Goal: Transaction & Acquisition: Purchase product/service

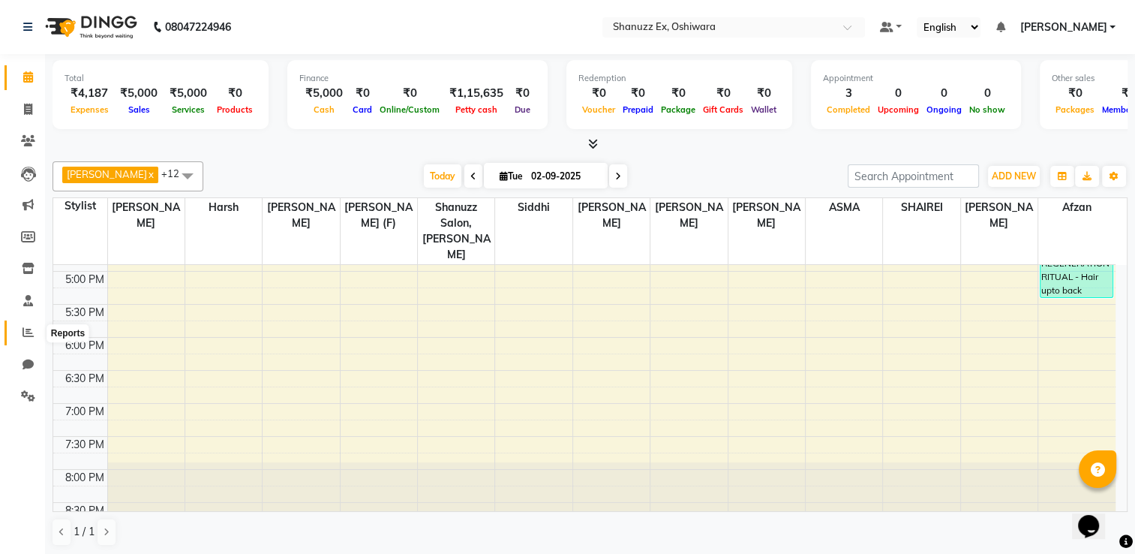
click at [18, 329] on span at bounding box center [28, 332] width 26 height 17
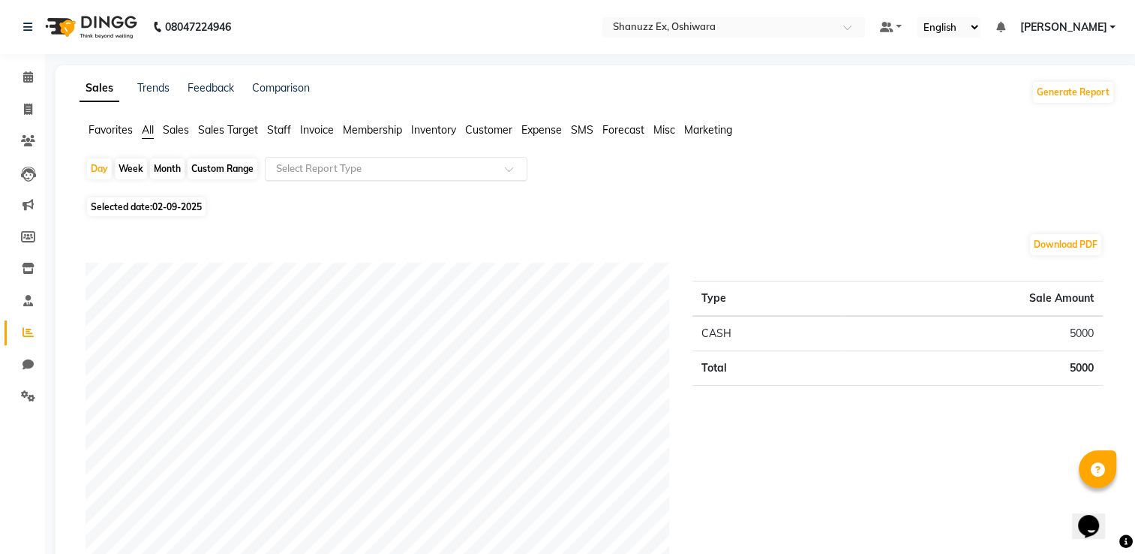
click at [371, 170] on input "text" at bounding box center [381, 168] width 216 height 15
click at [24, 392] on icon at bounding box center [28, 395] width 14 height 11
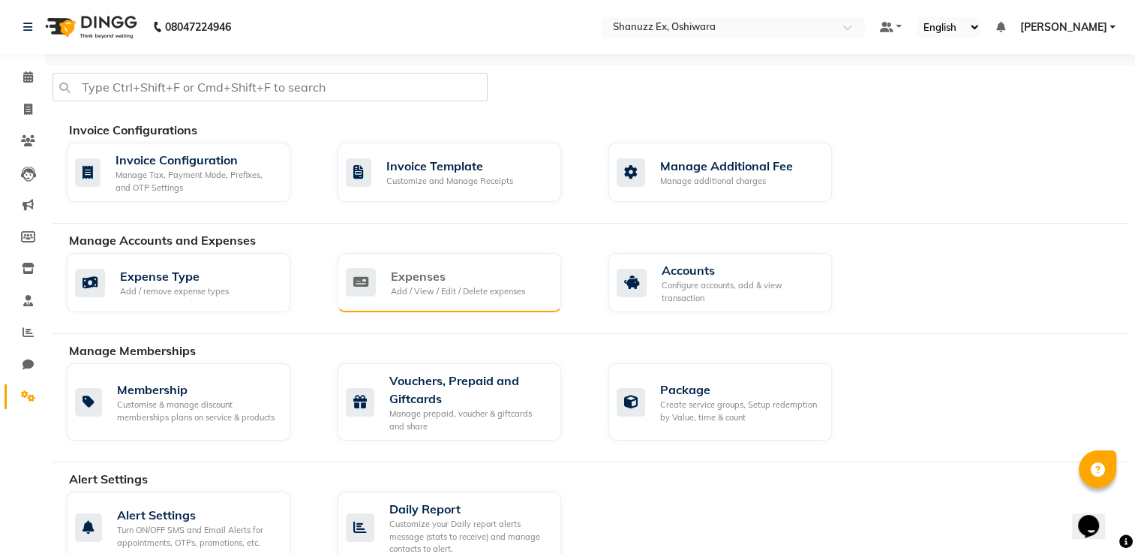
click at [385, 281] on div "Expenses Add / View / Edit / Delete expenses" at bounding box center [447, 282] width 203 height 31
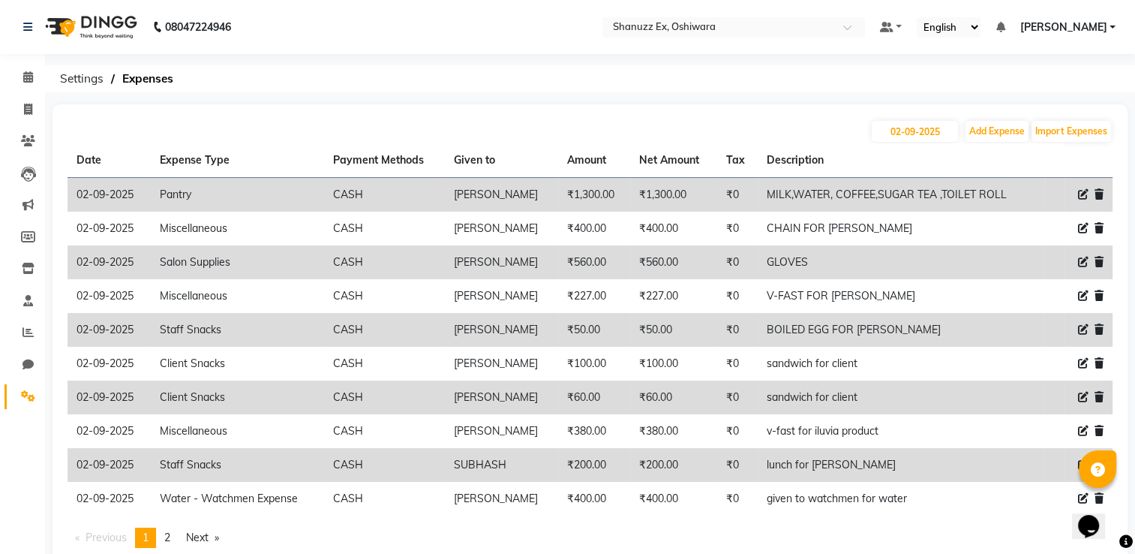
scroll to position [43, 0]
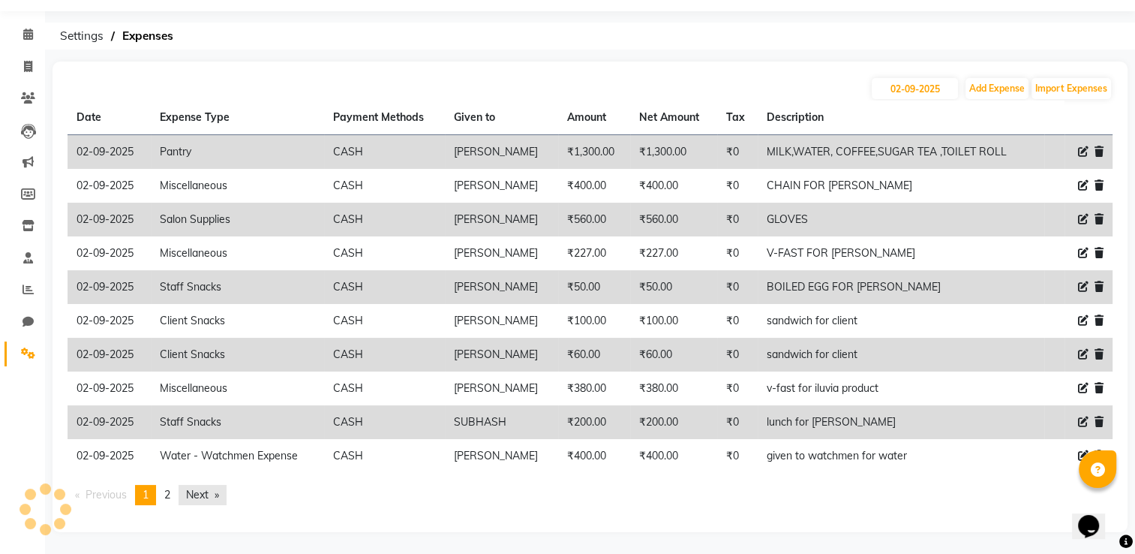
click at [203, 497] on link "Next page" at bounding box center [203, 495] width 48 height 20
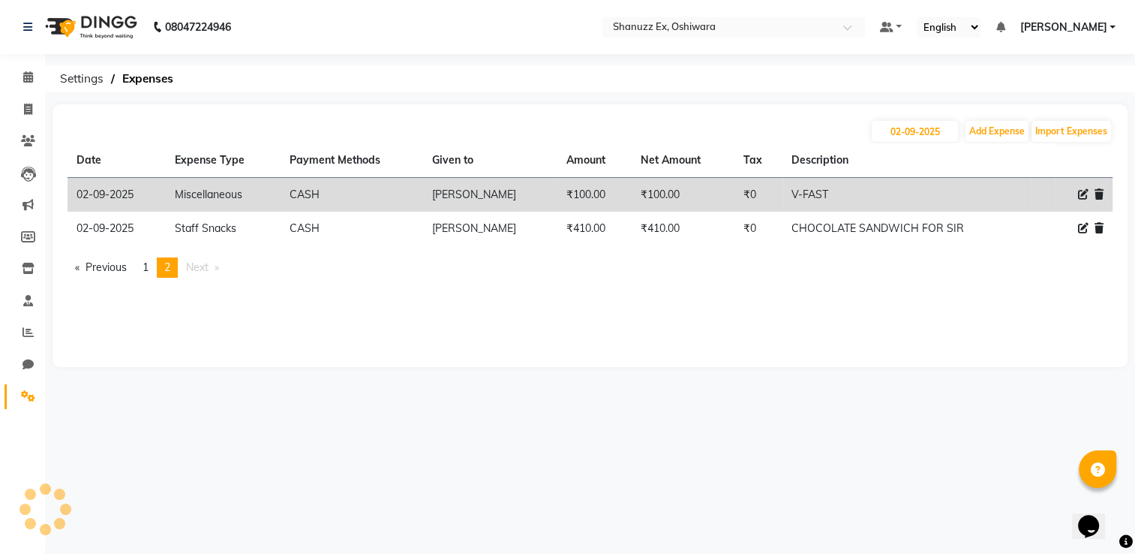
scroll to position [0, 0]
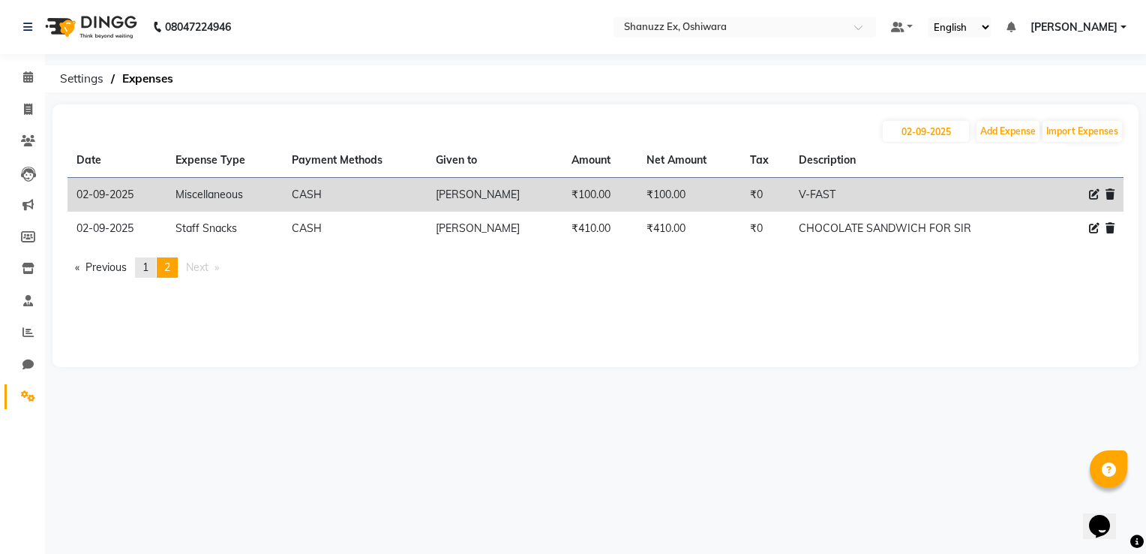
click at [142, 265] on link "page 1" at bounding box center [145, 267] width 21 height 20
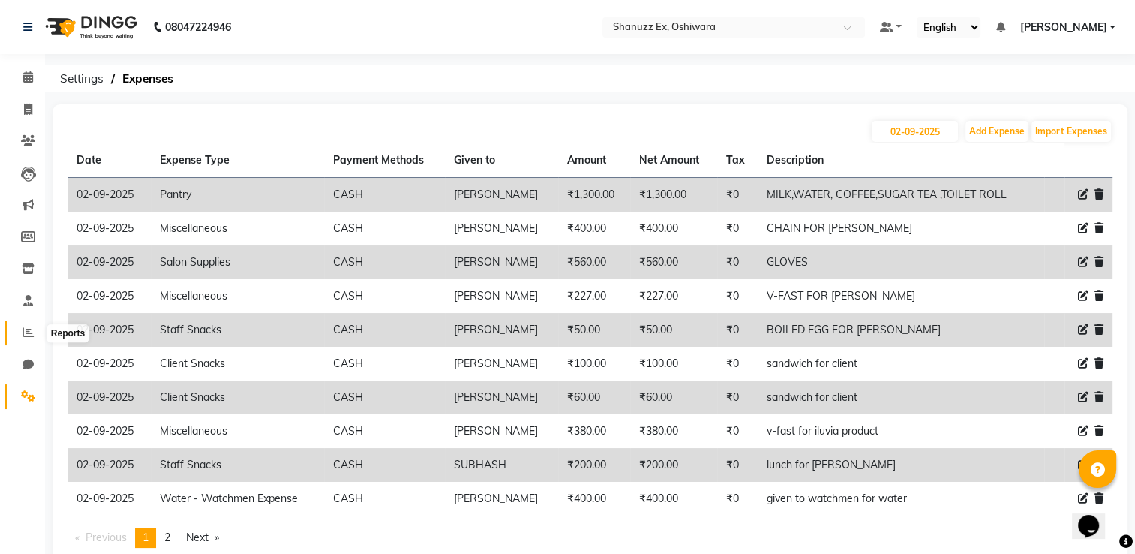
click at [26, 336] on icon at bounding box center [28, 331] width 11 height 11
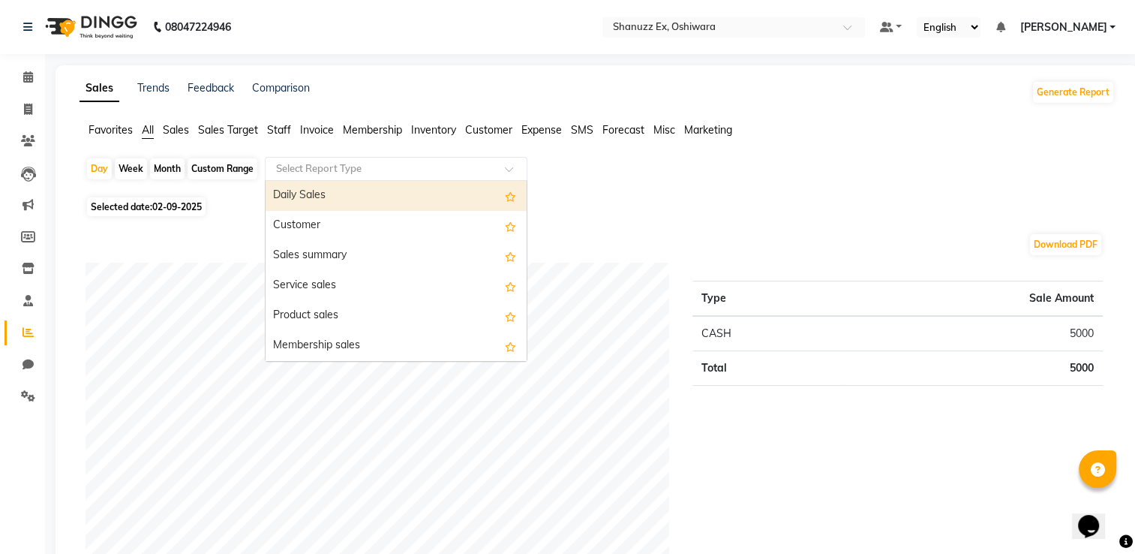
click at [323, 167] on input "text" at bounding box center [381, 168] width 216 height 15
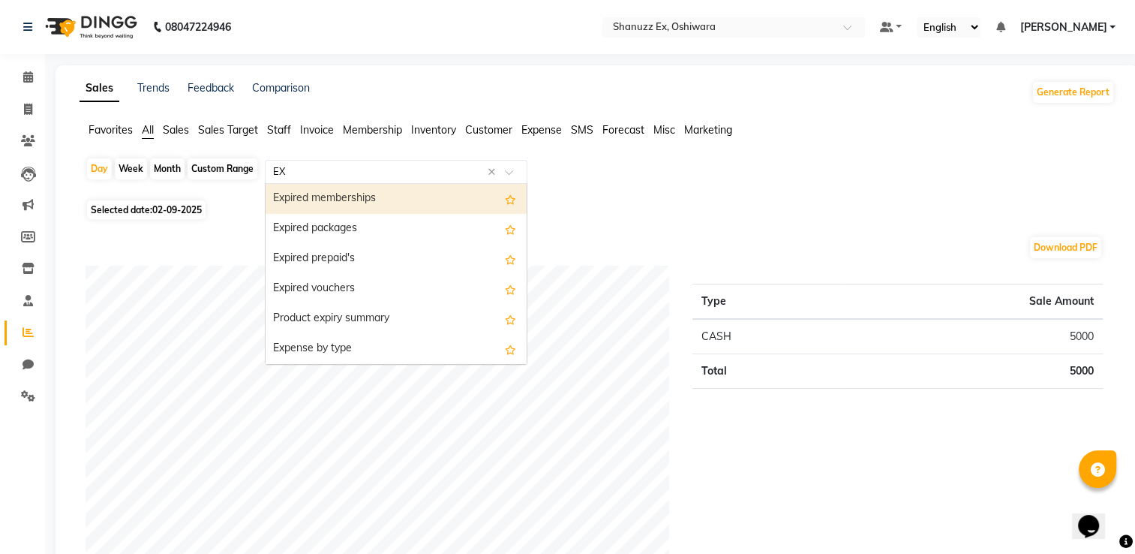
type input "EXP"
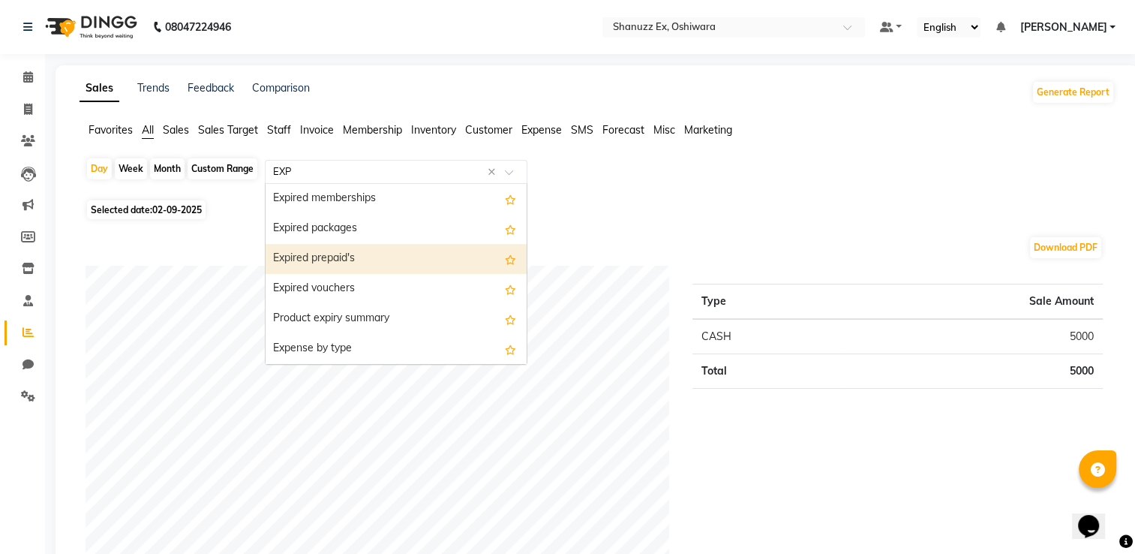
scroll to position [30, 0]
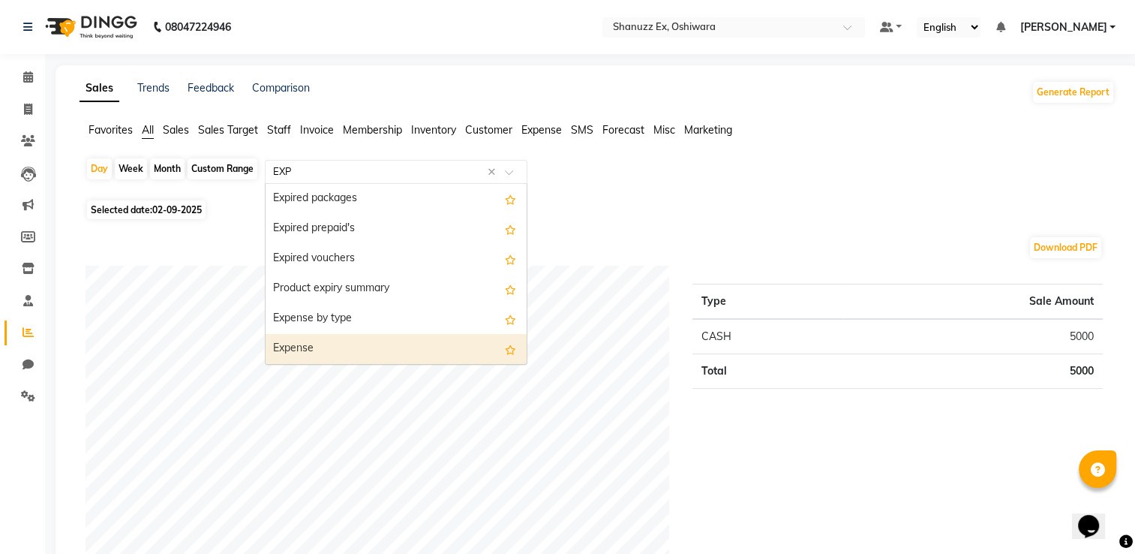
click at [324, 341] on div "Expense" at bounding box center [396, 349] width 261 height 30
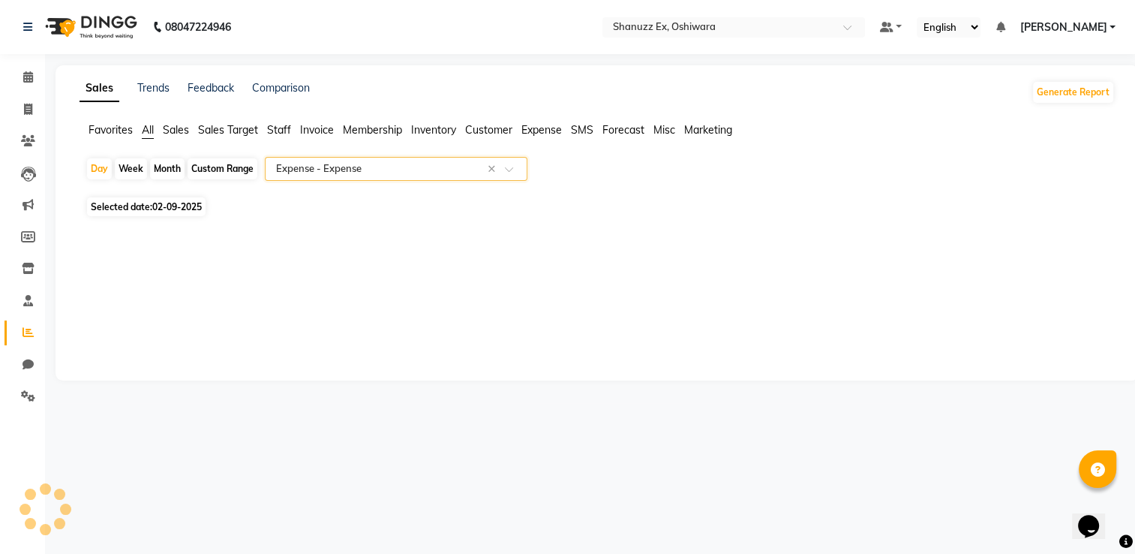
select select "full_report"
select select "pdf"
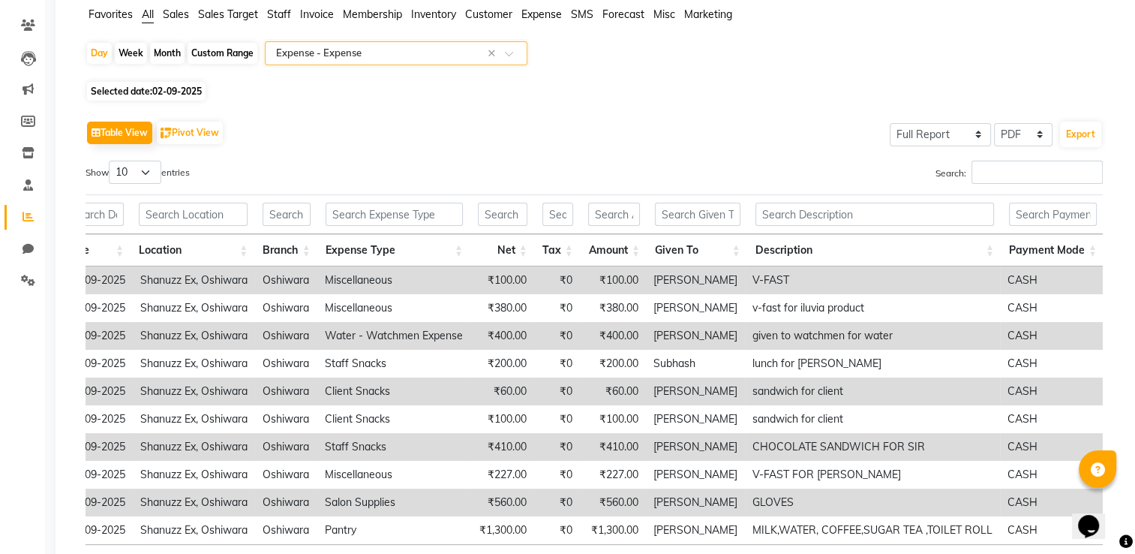
scroll to position [0, 0]
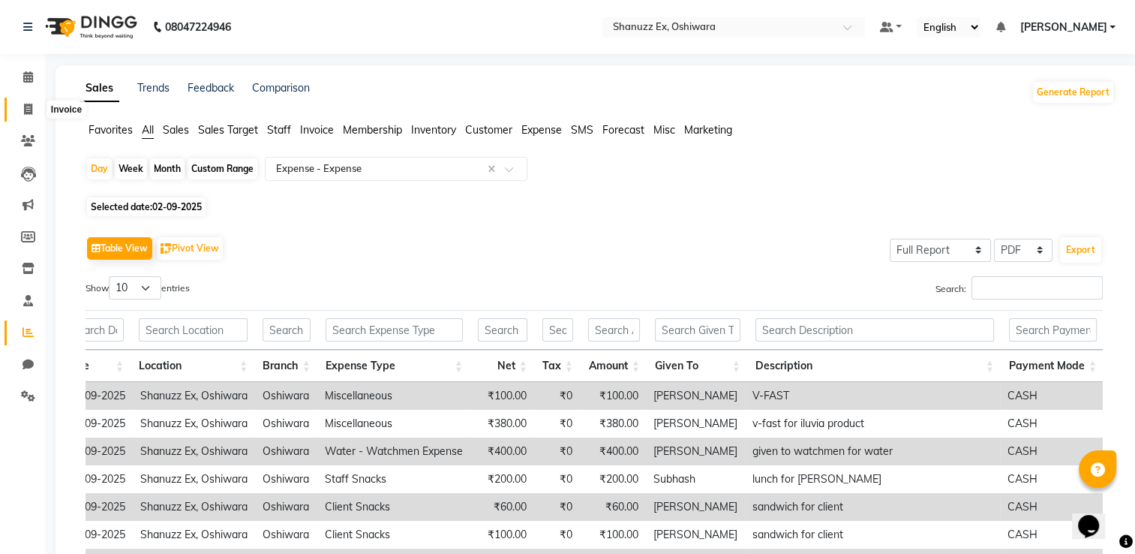
click at [32, 113] on span at bounding box center [28, 109] width 26 height 17
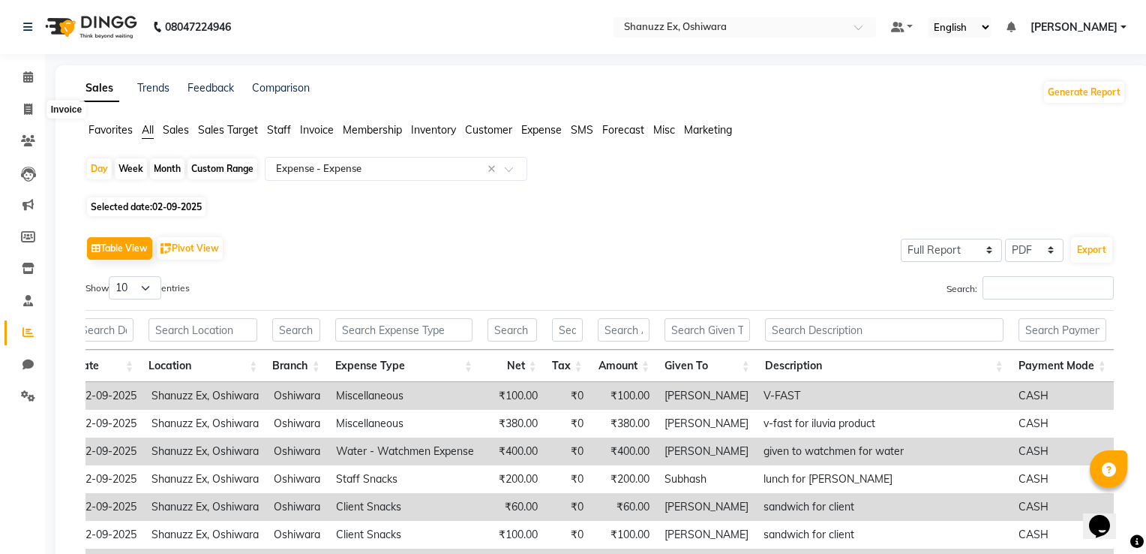
select select "8229"
select select "service"
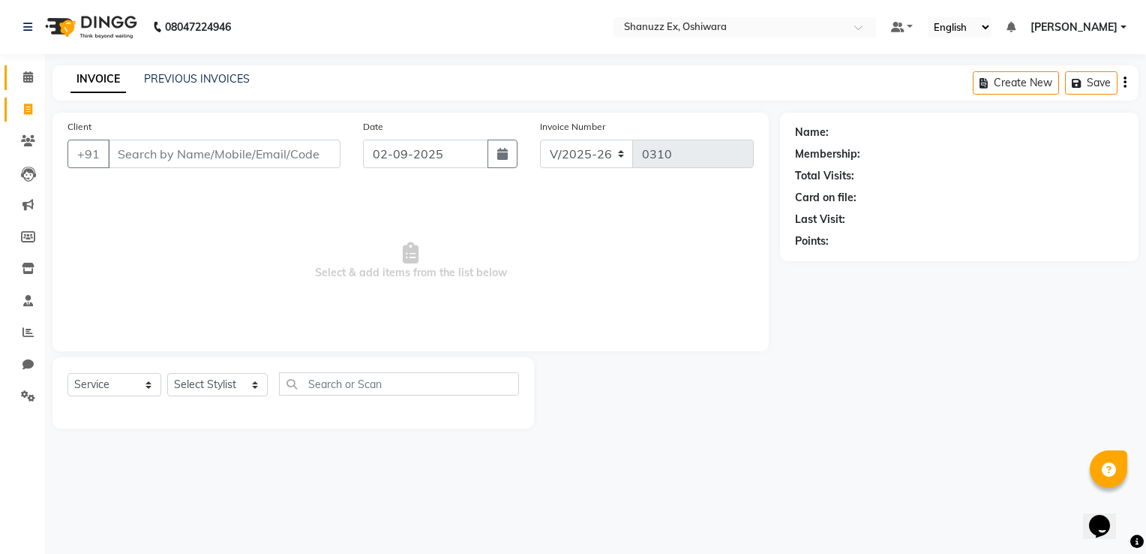
click at [30, 67] on link "Calendar" at bounding box center [23, 77] width 36 height 25
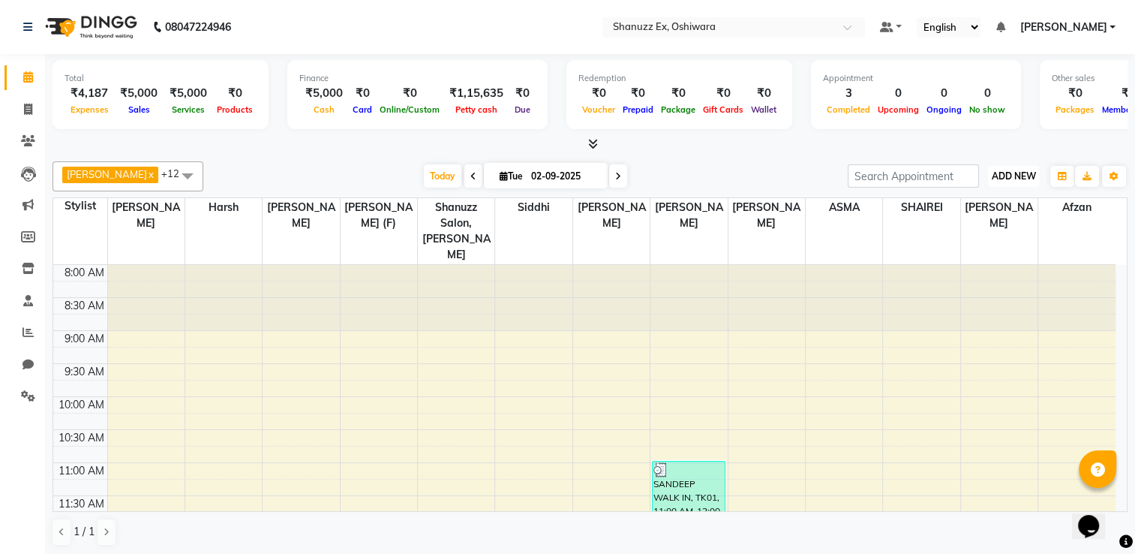
click at [999, 180] on span "ADD NEW" at bounding box center [1014, 175] width 44 height 11
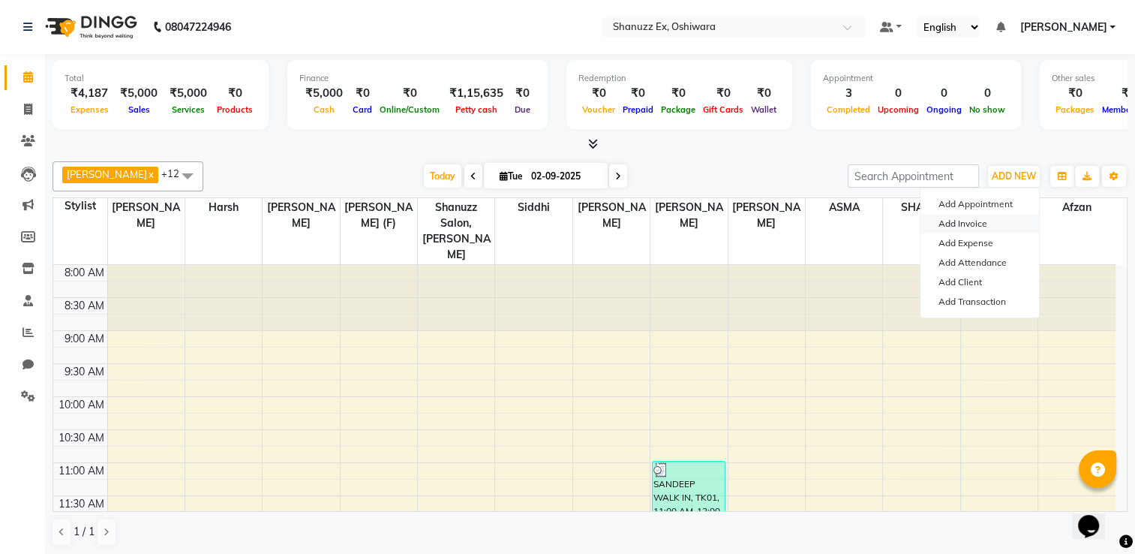
click at [977, 218] on link "Add Invoice" at bounding box center [980, 224] width 119 height 20
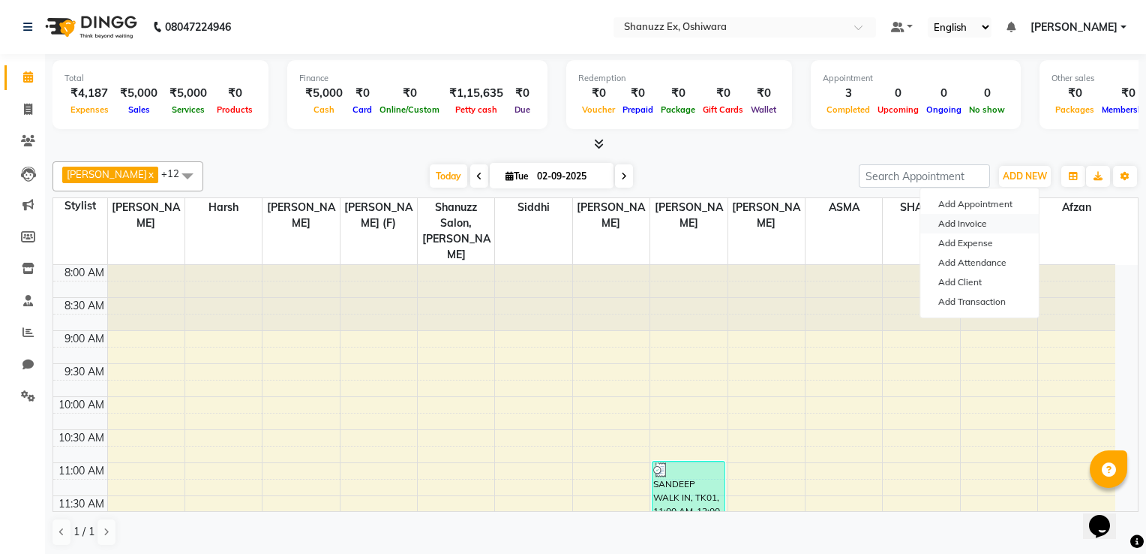
select select "8229"
select select "service"
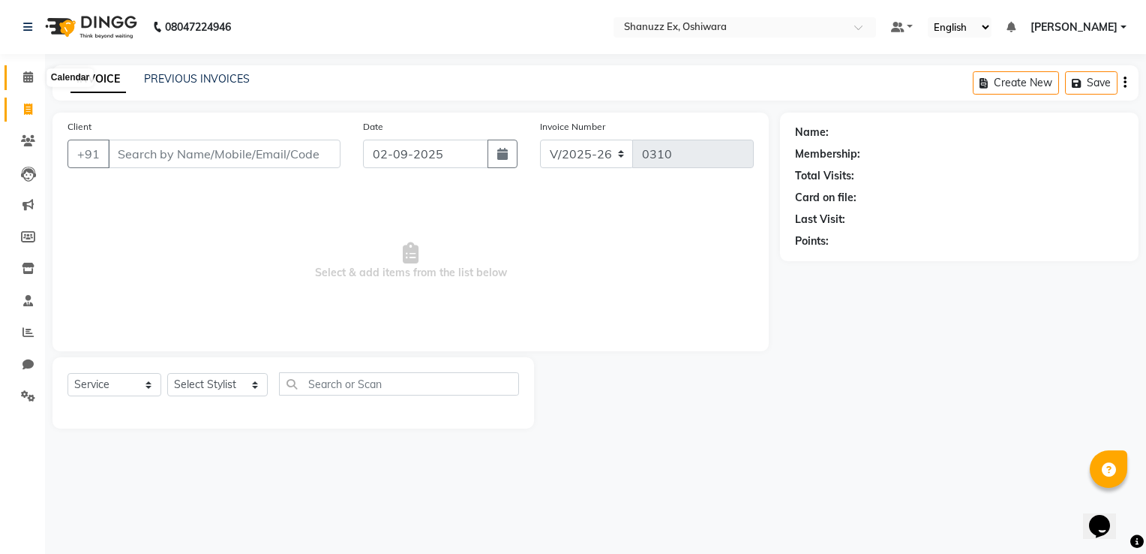
click at [23, 77] on icon at bounding box center [28, 76] width 10 height 11
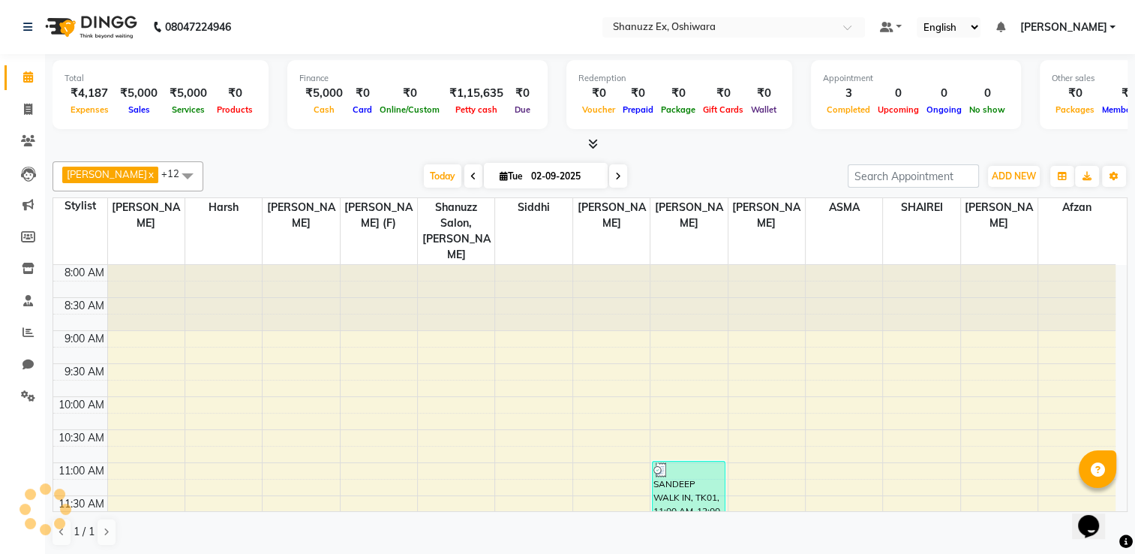
scroll to position [559, 0]
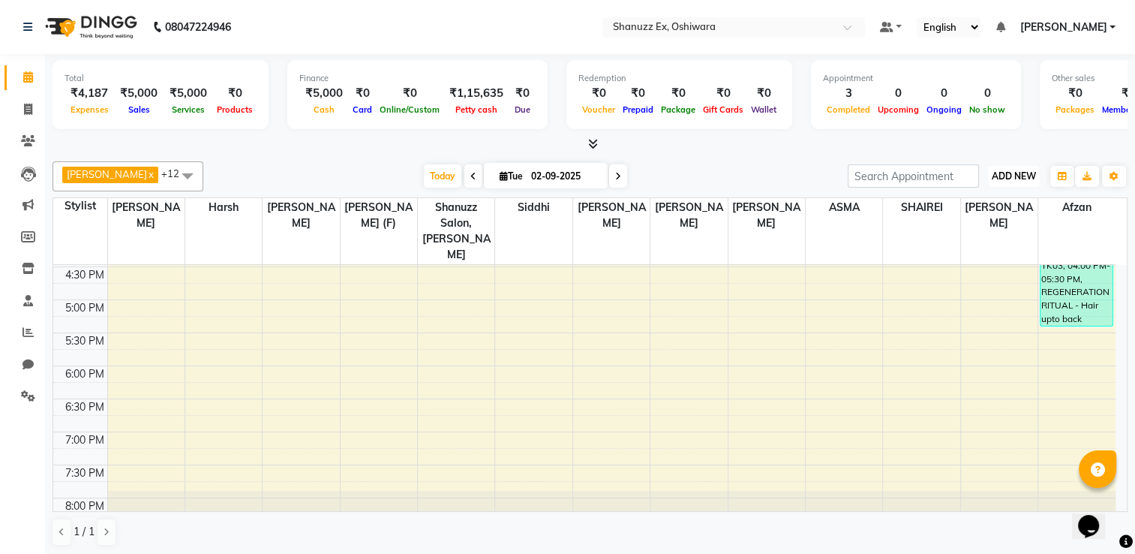
click at [1006, 177] on span "ADD NEW" at bounding box center [1014, 175] width 44 height 11
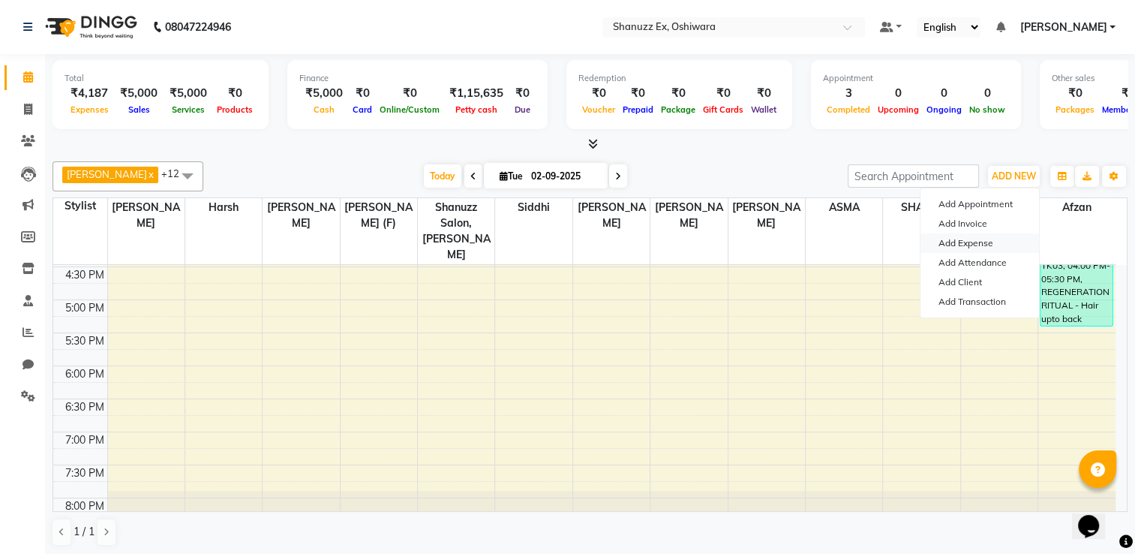
click at [966, 242] on link "Add Expense" at bounding box center [980, 243] width 119 height 20
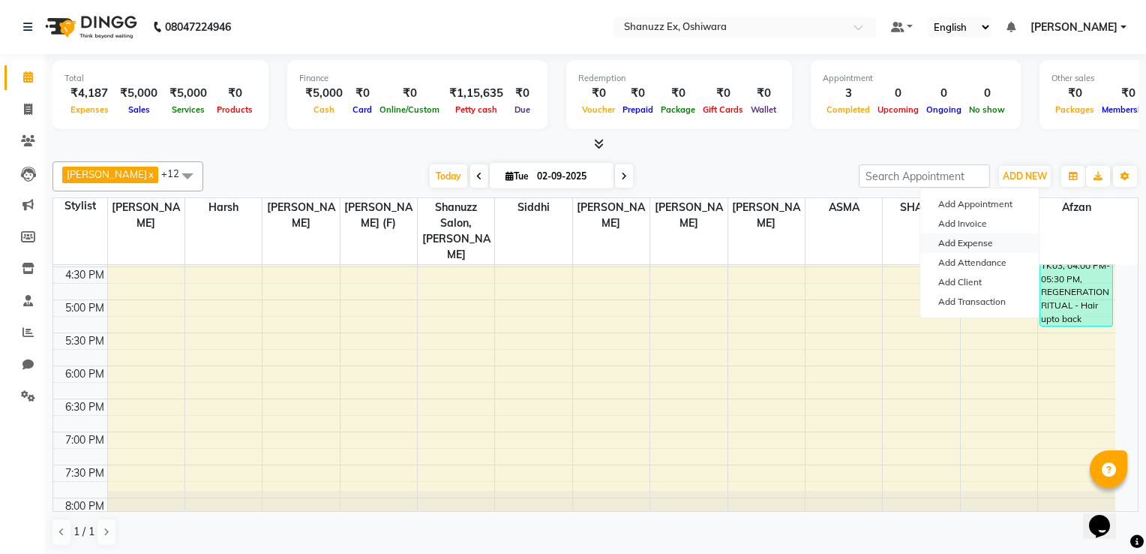
select select "1"
select select "7357"
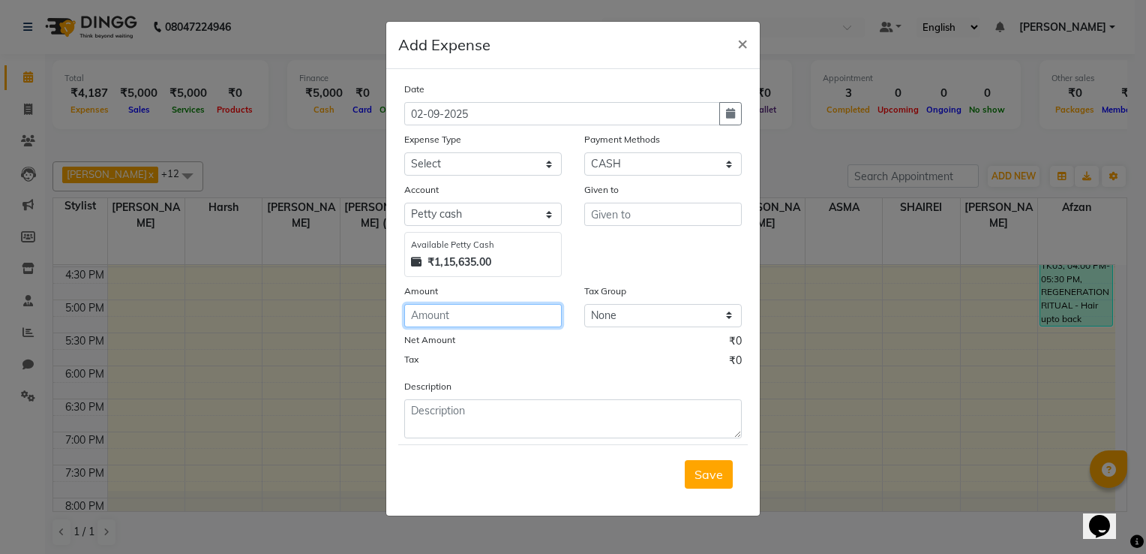
click at [486, 314] on input "number" at bounding box center [483, 315] width 158 height 23
type input "60"
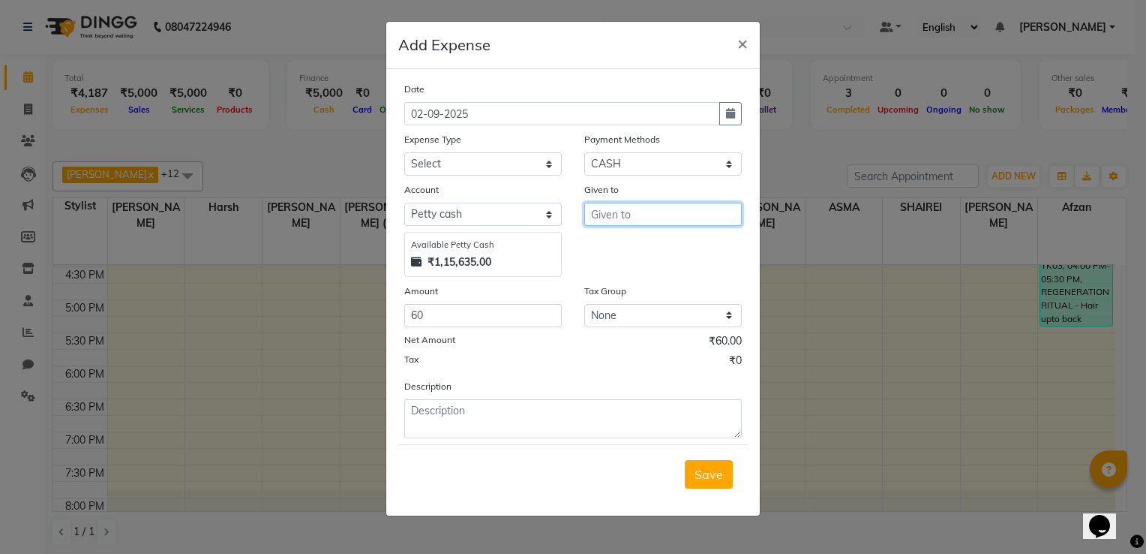
click at [616, 217] on input "text" at bounding box center [663, 214] width 158 height 23
click at [623, 246] on span "Tani" at bounding box center [615, 246] width 25 height 15
type input "[PERSON_NAME]"
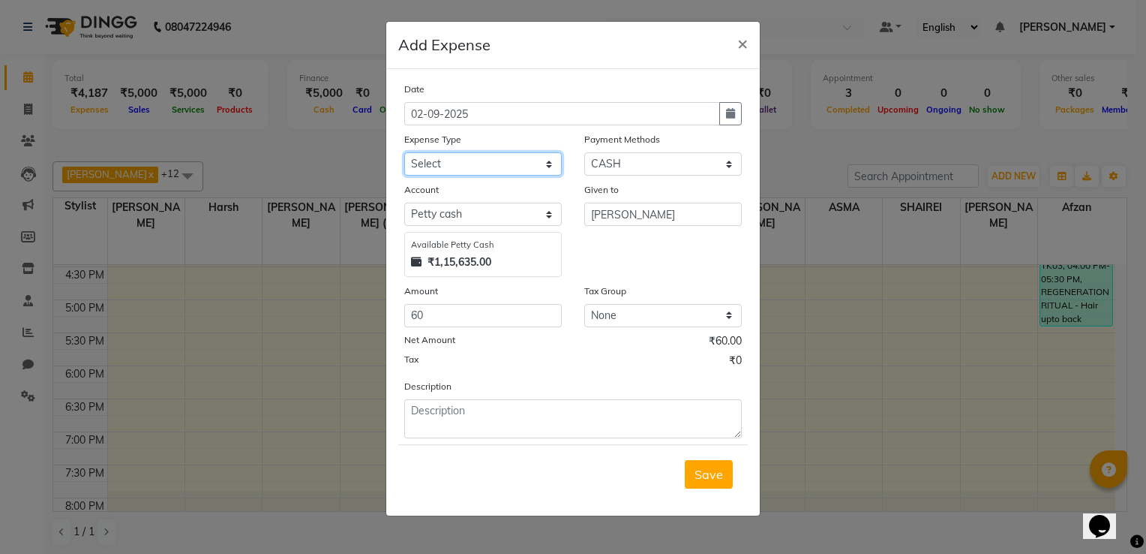
click at [492, 158] on select "Select Advance Salary Client Snacks Electricity Bill Marketing Maintenance Misc…" at bounding box center [483, 163] width 158 height 23
select select "22682"
click at [404, 154] on select "Select Advance Salary Client Snacks Electricity Bill Marketing Maintenance Misc…" at bounding box center [483, 163] width 158 height 23
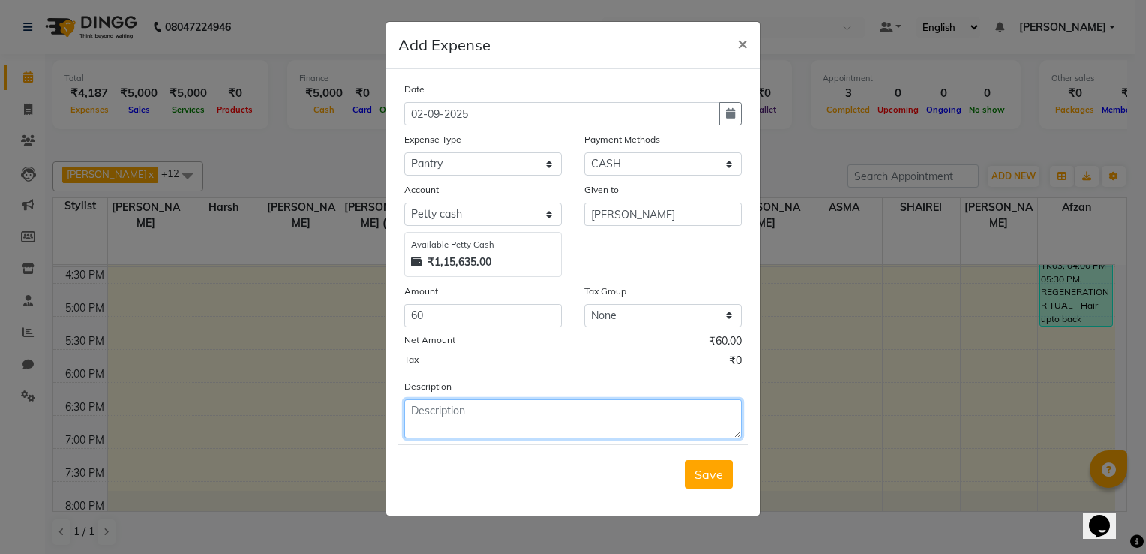
click at [444, 416] on textarea at bounding box center [573, 418] width 338 height 39
type textarea "MILK"
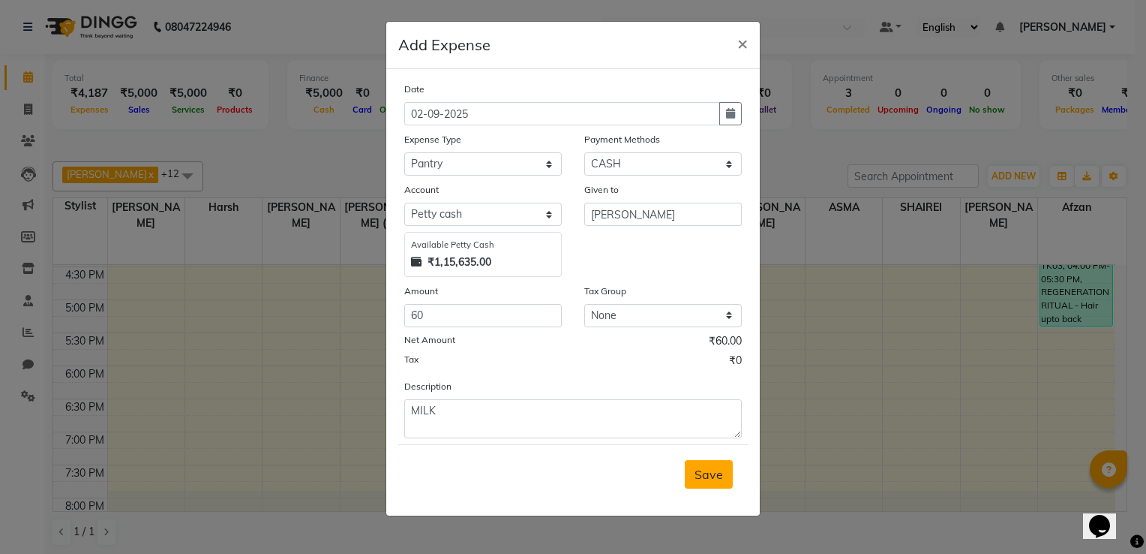
click at [715, 476] on span "Save" at bounding box center [709, 474] width 29 height 15
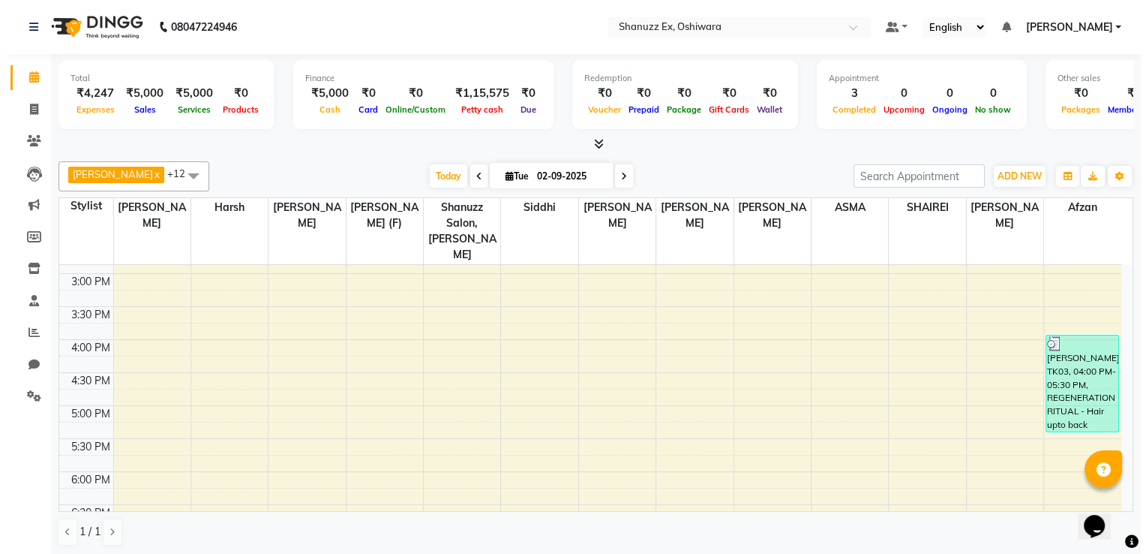
scroll to position [587, 0]
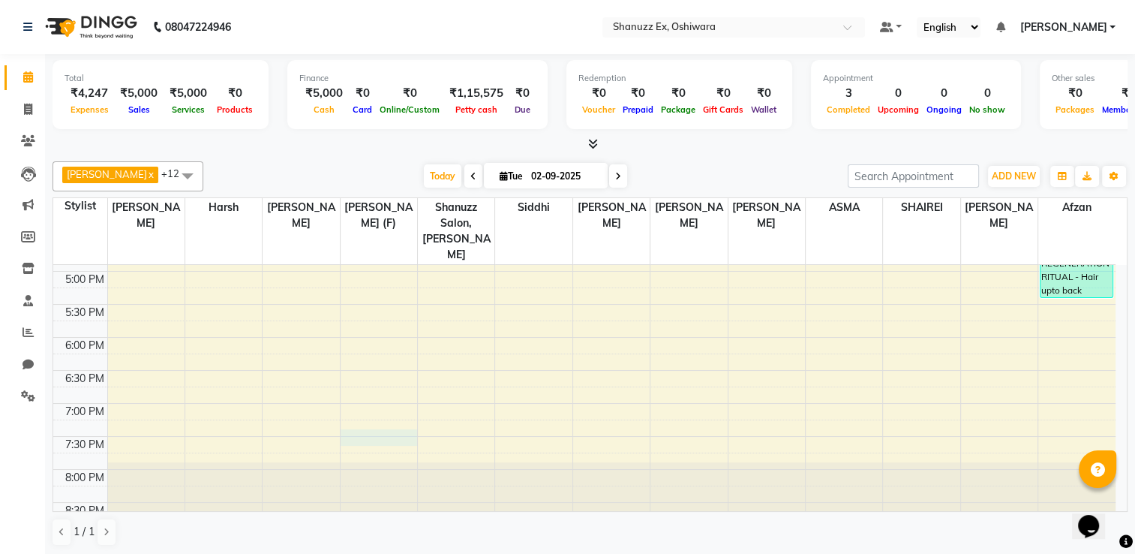
click at [374, 414] on div "8:00 AM 8:30 AM 9:00 AM 9:30 AM 10:00 AM 10:30 AM 11:00 AM 11:30 AM 12:00 PM 12…" at bounding box center [584, 106] width 1062 height 858
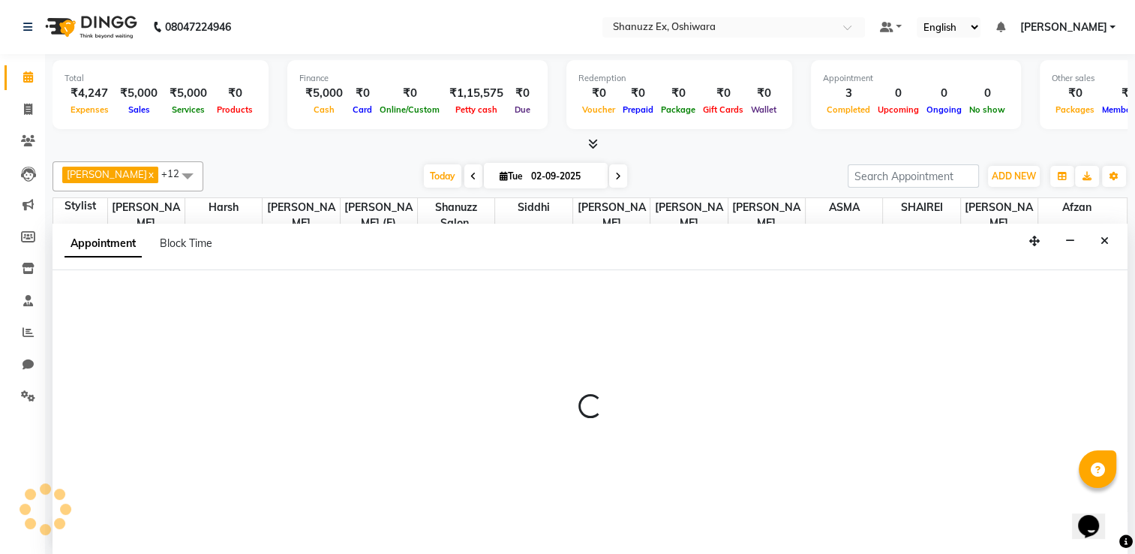
select select "77956"
select select "1170"
select select "tentative"
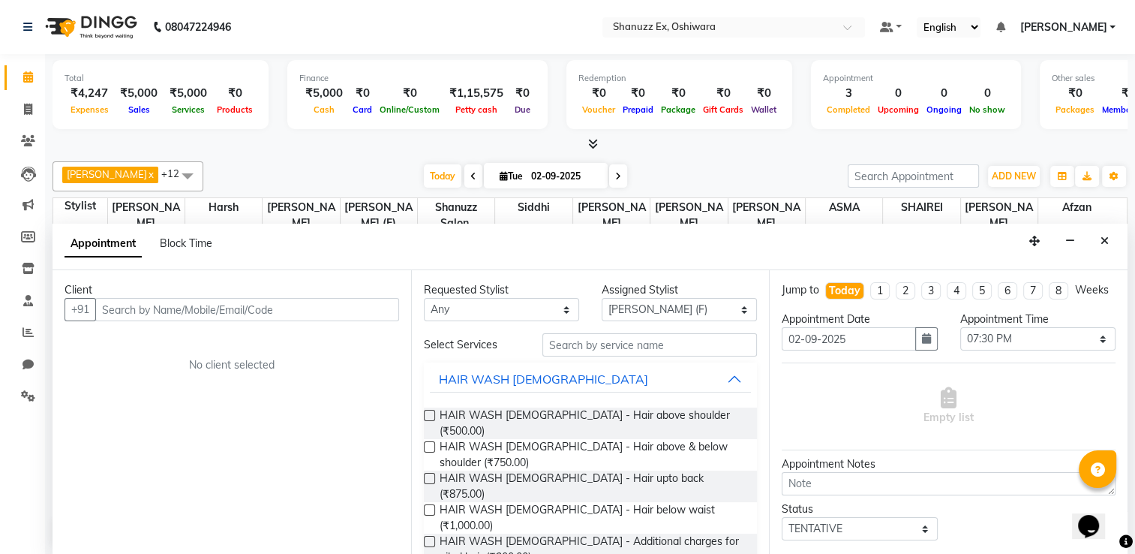
click at [220, 307] on input "text" at bounding box center [247, 309] width 304 height 23
type input "7977074473"
click at [381, 308] on span "Add Client" at bounding box center [368, 309] width 50 height 14
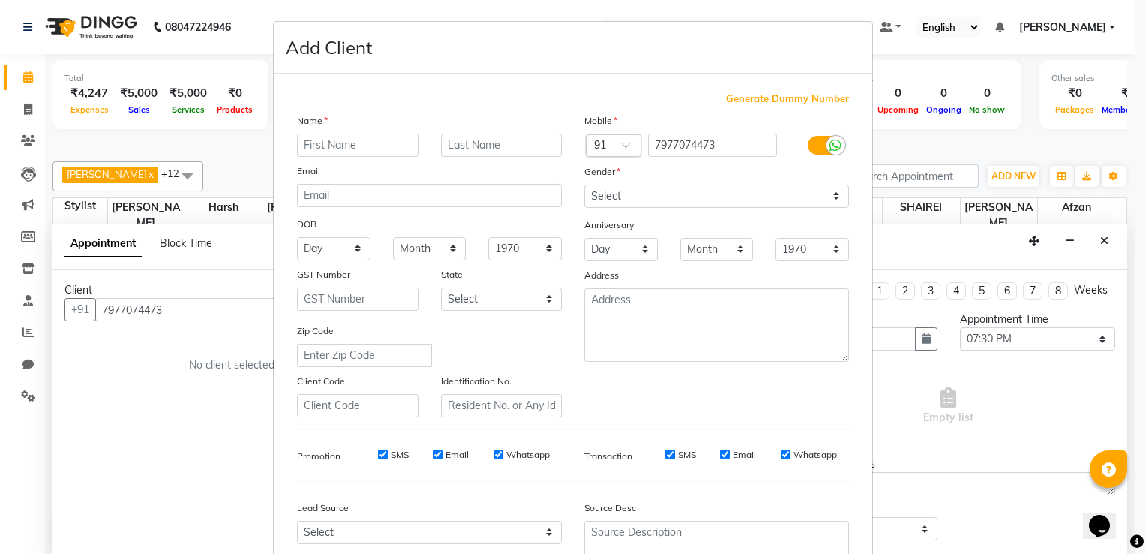
click at [360, 152] on input "text" at bounding box center [358, 145] width 122 height 23
type input "TRIZHA"
click at [453, 142] on input "text" at bounding box center [502, 145] width 122 height 23
type input "MOTHAY"
click at [660, 193] on select "Select [DEMOGRAPHIC_DATA] [DEMOGRAPHIC_DATA] Other Prefer Not To Say" at bounding box center [716, 196] width 265 height 23
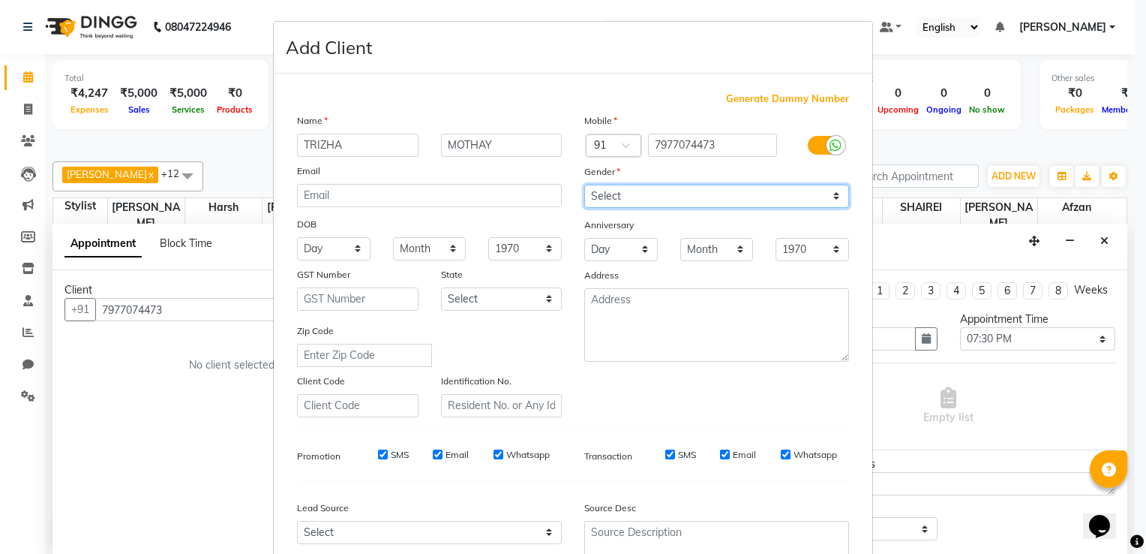
click at [584, 185] on select "Select [DEMOGRAPHIC_DATA] [DEMOGRAPHIC_DATA] Other Prefer Not To Say" at bounding box center [716, 196] width 265 height 23
drag, startPoint x: 650, startPoint y: 202, endPoint x: 620, endPoint y: 251, distance: 57.3
click at [620, 251] on div "Mobile Country Code × 91 7977074473 Gender Select [DEMOGRAPHIC_DATA] [DEMOGRAPH…" at bounding box center [716, 265] width 287 height 305
click at [584, 185] on select "Select [DEMOGRAPHIC_DATA] [DEMOGRAPHIC_DATA] Other Prefer Not To Say" at bounding box center [716, 196] width 265 height 23
drag, startPoint x: 621, startPoint y: 191, endPoint x: 617, endPoint y: 263, distance: 71.4
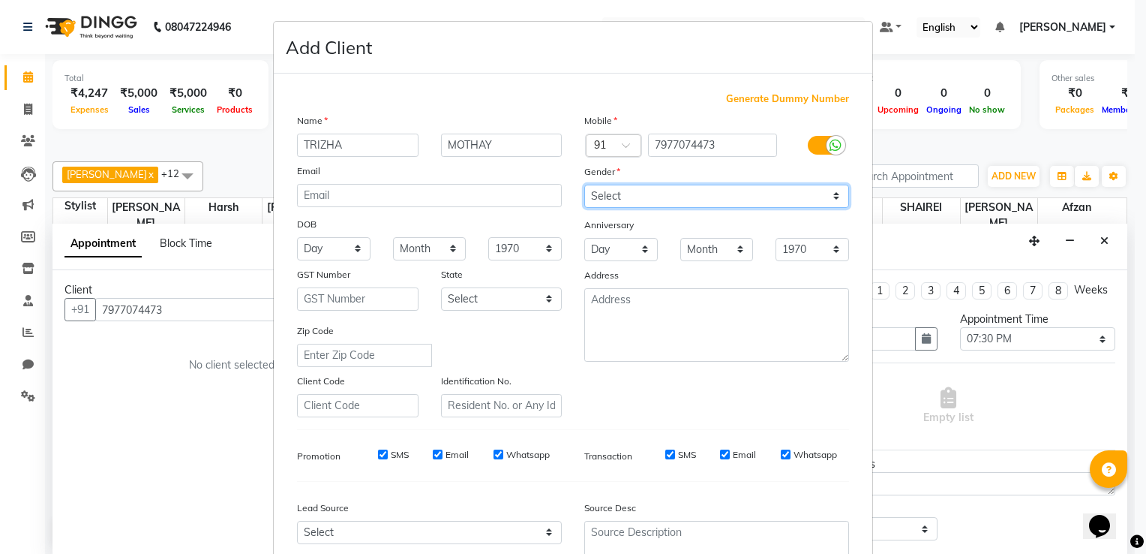
click at [617, 263] on div "Mobile Country Code × 91 7977074473 Gender Select [DEMOGRAPHIC_DATA] [DEMOGRAPH…" at bounding box center [716, 265] width 287 height 305
select select "[DEMOGRAPHIC_DATA]"
click at [584, 185] on select "Select [DEMOGRAPHIC_DATA] [DEMOGRAPHIC_DATA] Other Prefer Not To Say" at bounding box center [716, 196] width 265 height 23
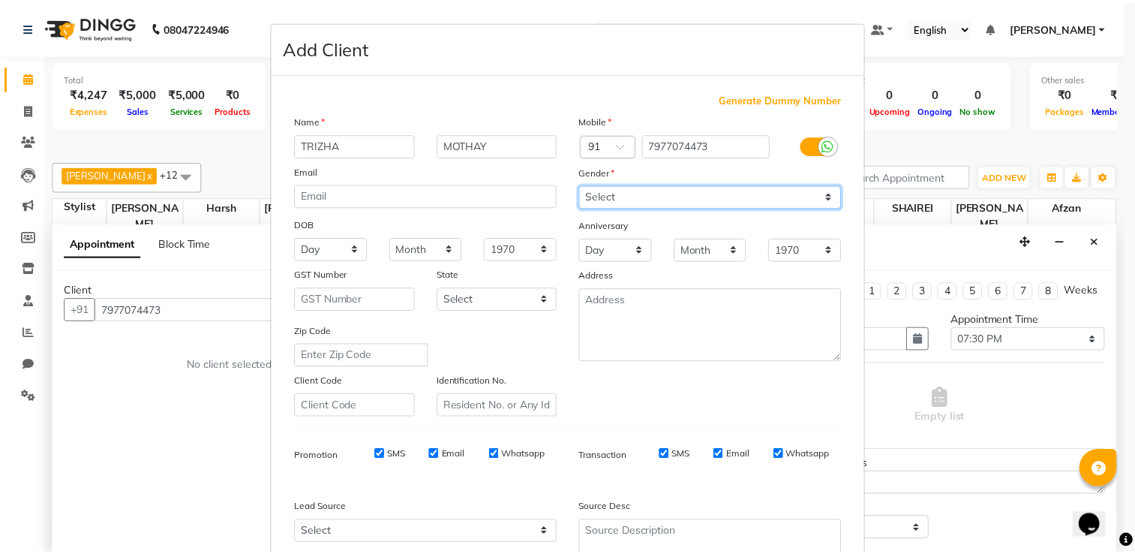
scroll to position [146, 0]
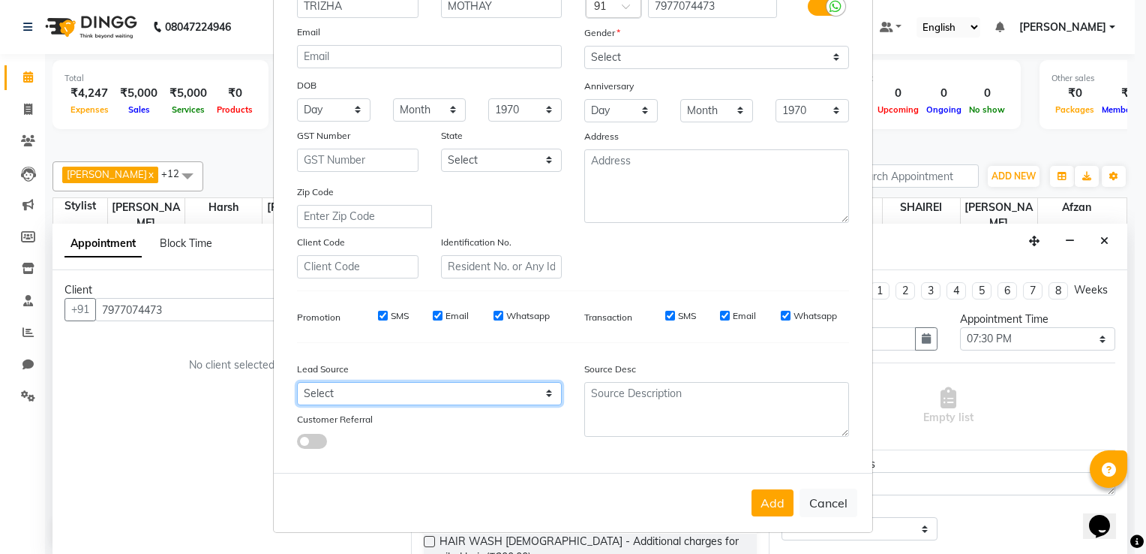
click at [489, 389] on select "Select Walk-in Referral Internet Friend Word of Mouth Advertisement Facebook Ju…" at bounding box center [429, 393] width 265 height 23
select select "54361"
click at [297, 382] on select "Select Walk-in Referral Internet Friend Word of Mouth Advertisement Facebook Ju…" at bounding box center [429, 393] width 265 height 23
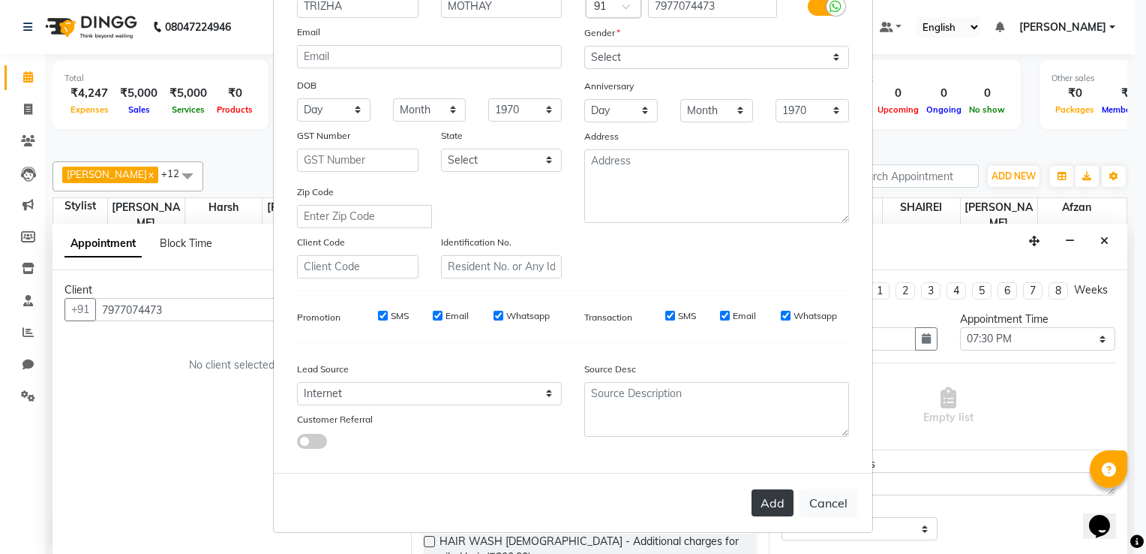
click at [755, 506] on button "Add" at bounding box center [773, 502] width 42 height 27
select select
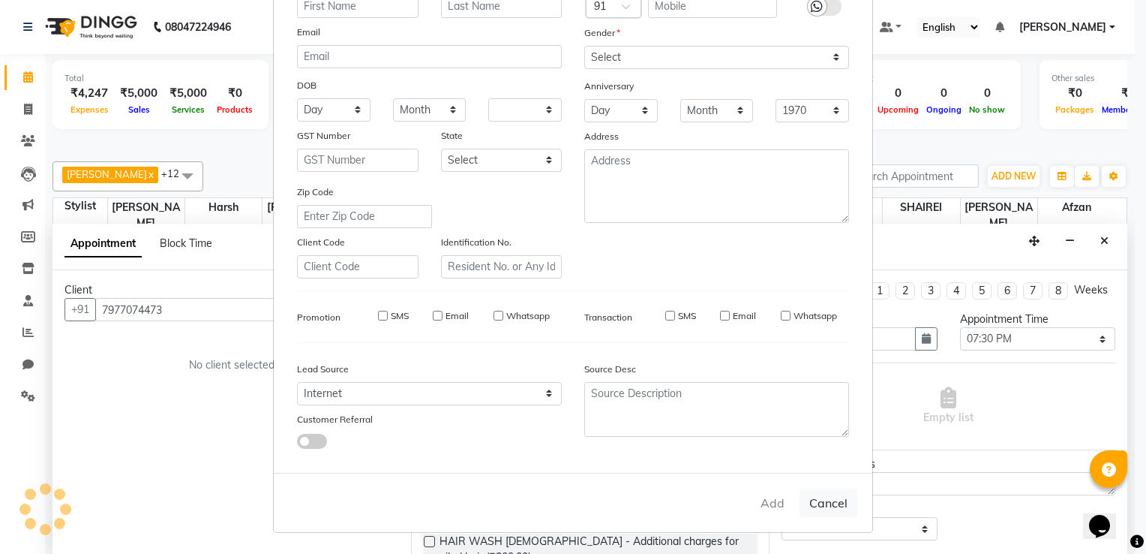
select select
checkbox input "false"
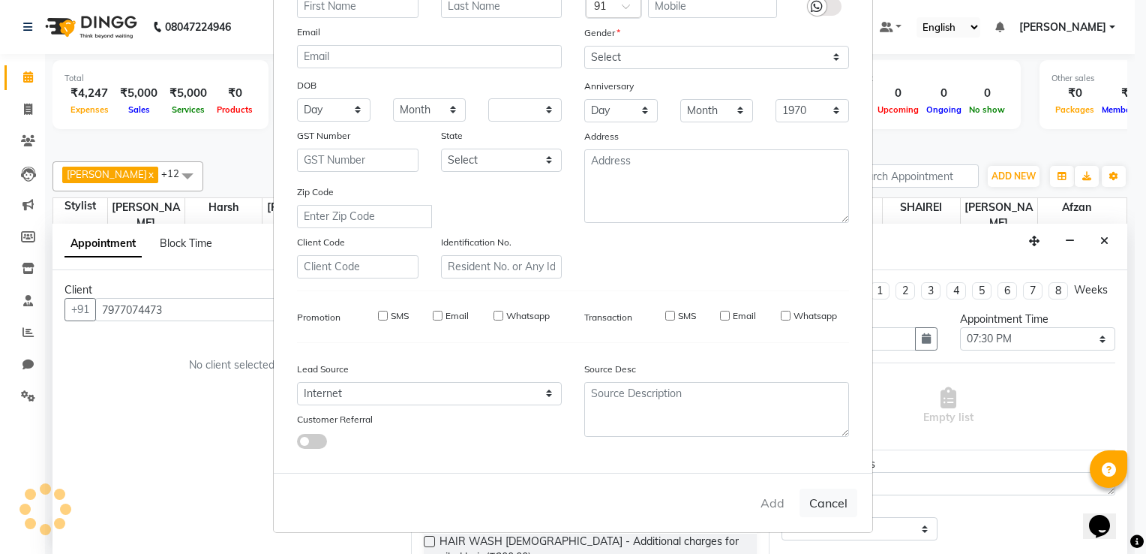
checkbox input "false"
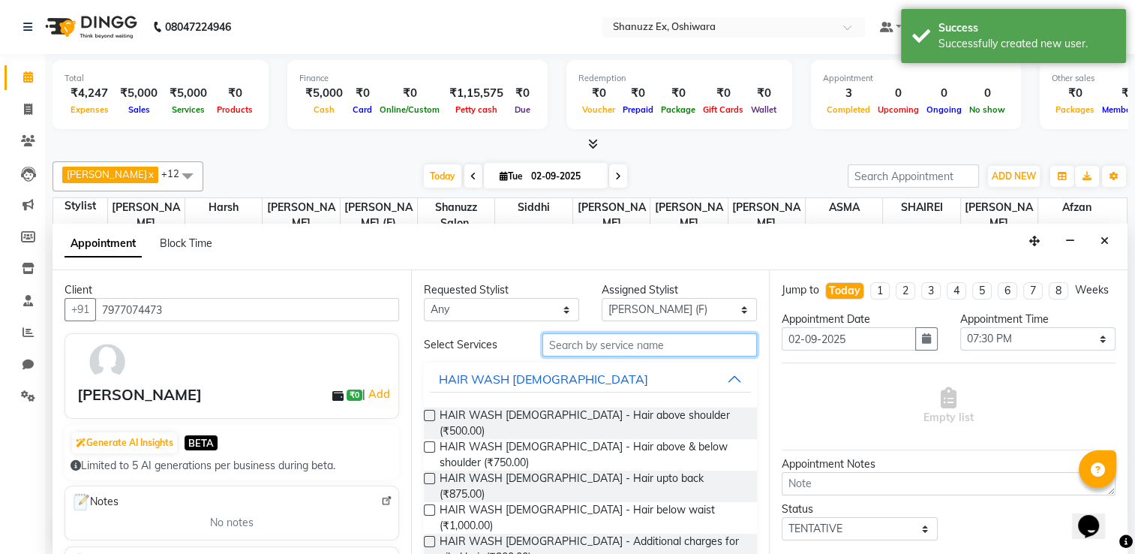
click at [575, 344] on input "text" at bounding box center [649, 344] width 215 height 23
click at [574, 343] on input "text" at bounding box center [649, 344] width 215 height 23
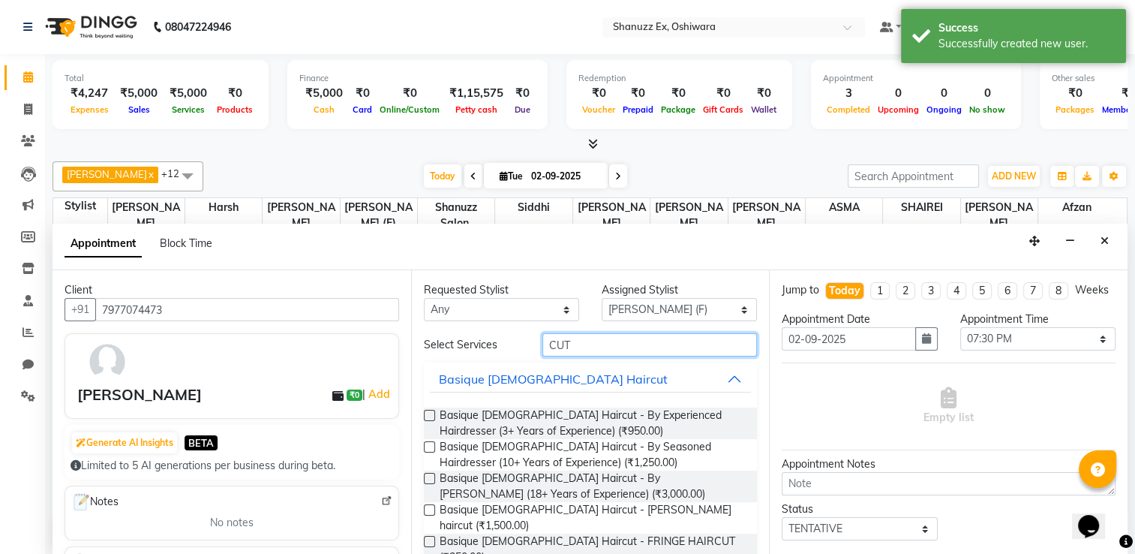
type input "CUT"
click at [432, 476] on label at bounding box center [429, 478] width 11 height 11
click at [432, 476] on input "checkbox" at bounding box center [429, 480] width 10 height 10
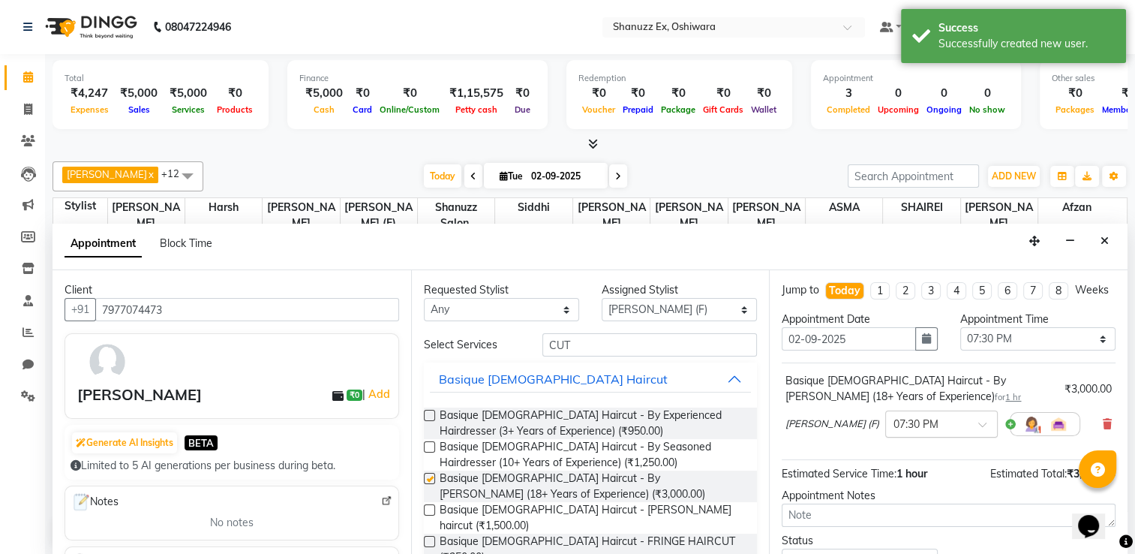
checkbox input "false"
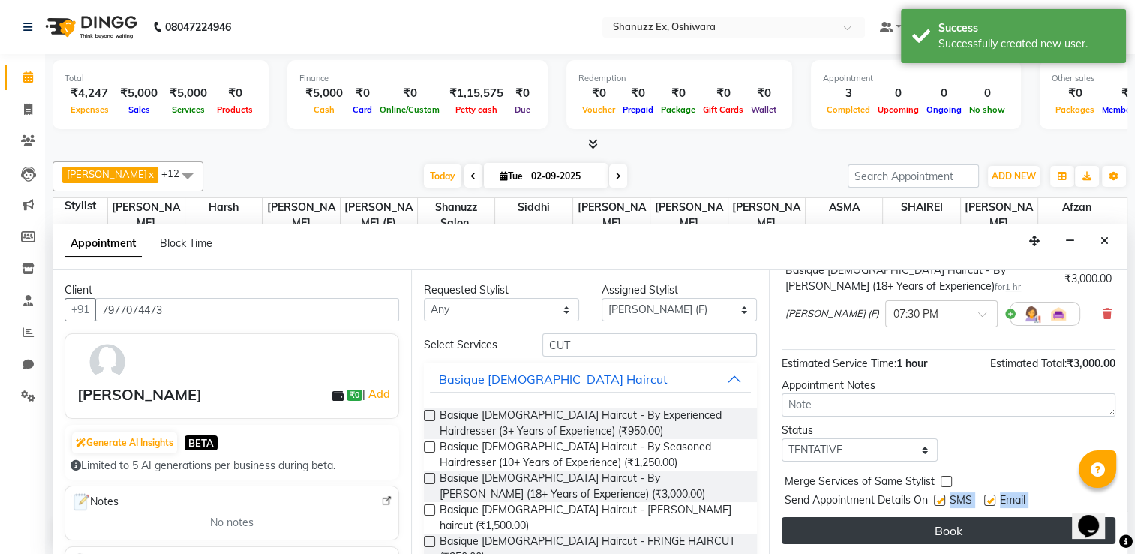
drag, startPoint x: 939, startPoint y: 500, endPoint x: 951, endPoint y: 530, distance: 31.3
click at [951, 530] on div "Jump to [DATE] 1 2 3 4 5 6 7 8 Weeks Appointment Date [DATE] Appointment Time S…" at bounding box center [948, 413] width 359 height 286
click at [951, 530] on button "Book" at bounding box center [949, 530] width 334 height 27
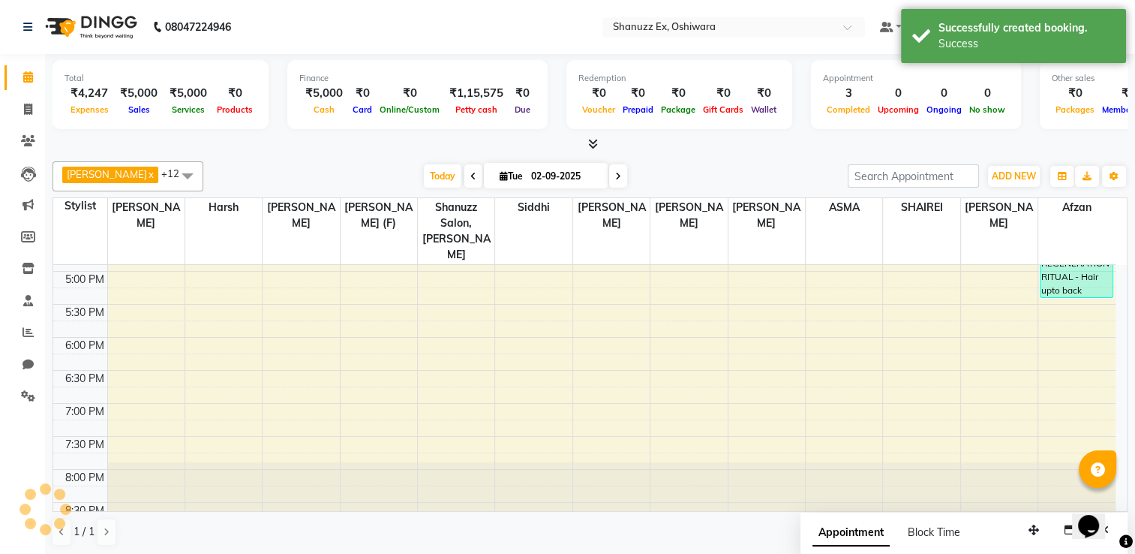
scroll to position [0, 0]
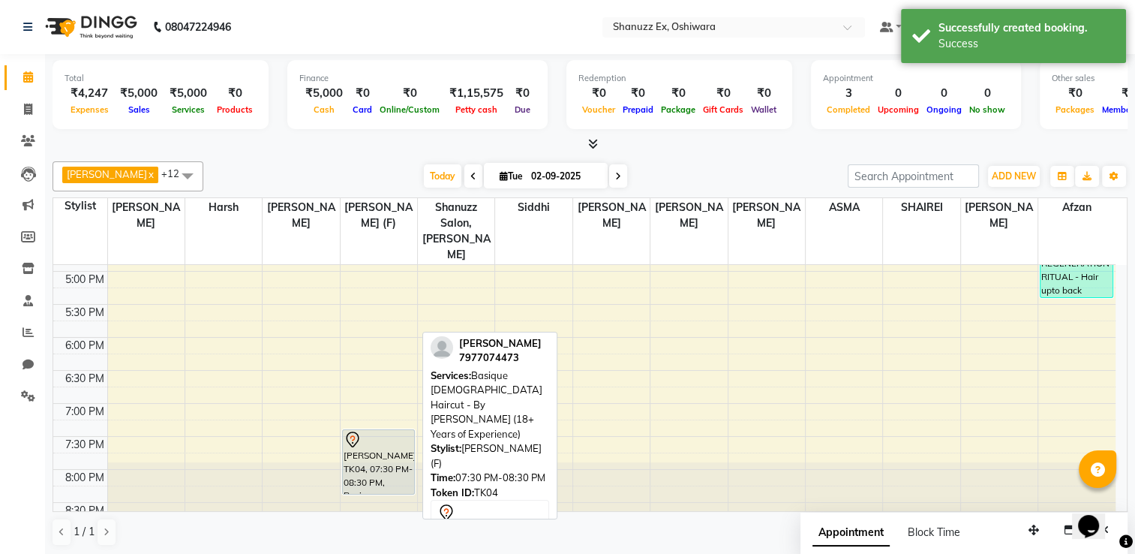
click at [390, 439] on div "[PERSON_NAME], TK04, 07:30 PM-08:30 PM, Basique [DEMOGRAPHIC_DATA] Haircut - By…" at bounding box center [379, 462] width 72 height 64
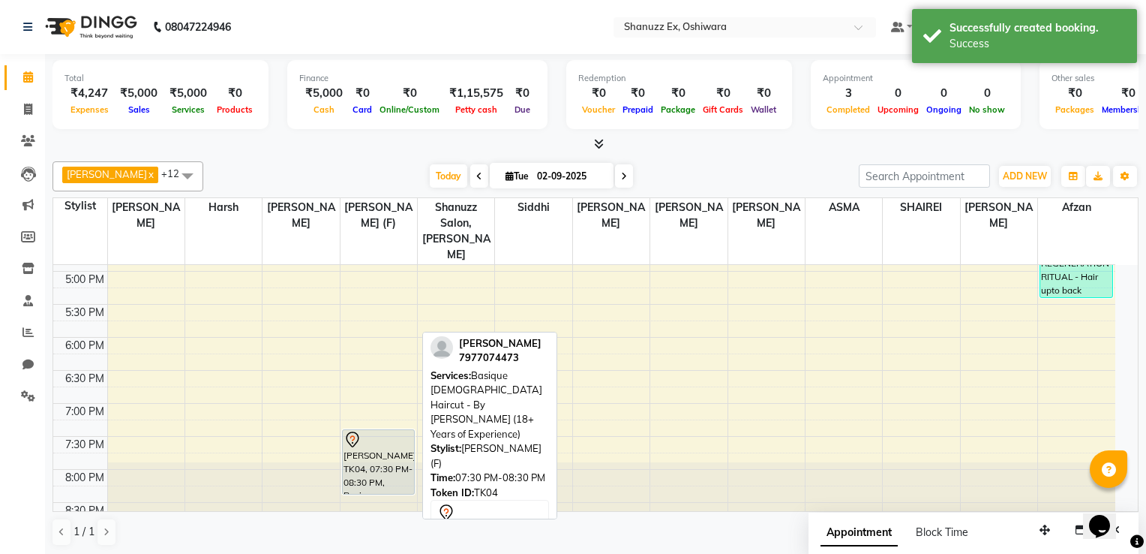
select select "7"
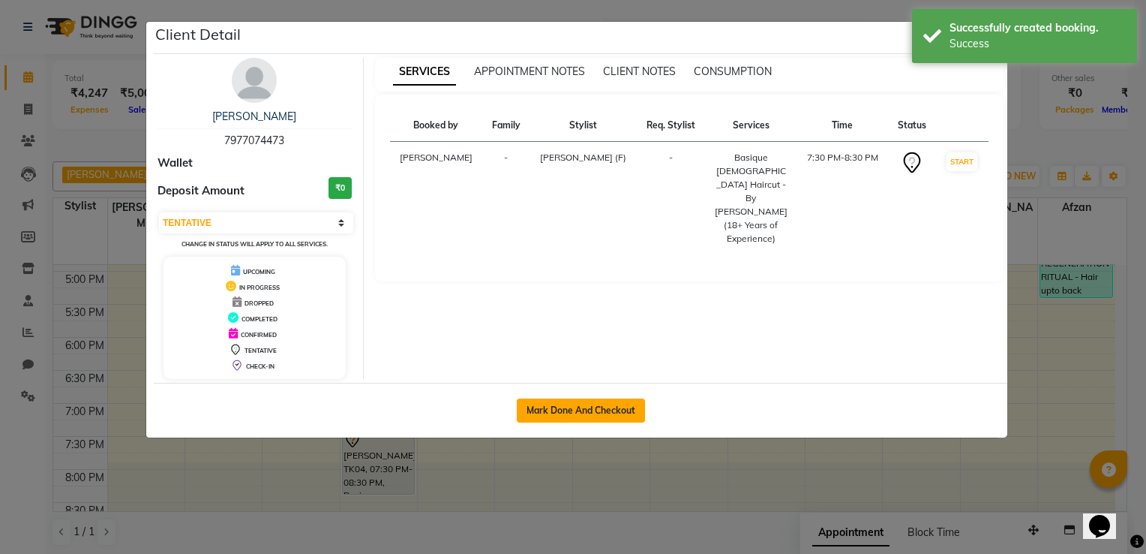
click at [593, 413] on button "Mark Done And Checkout" at bounding box center [581, 410] width 128 height 24
select select "service"
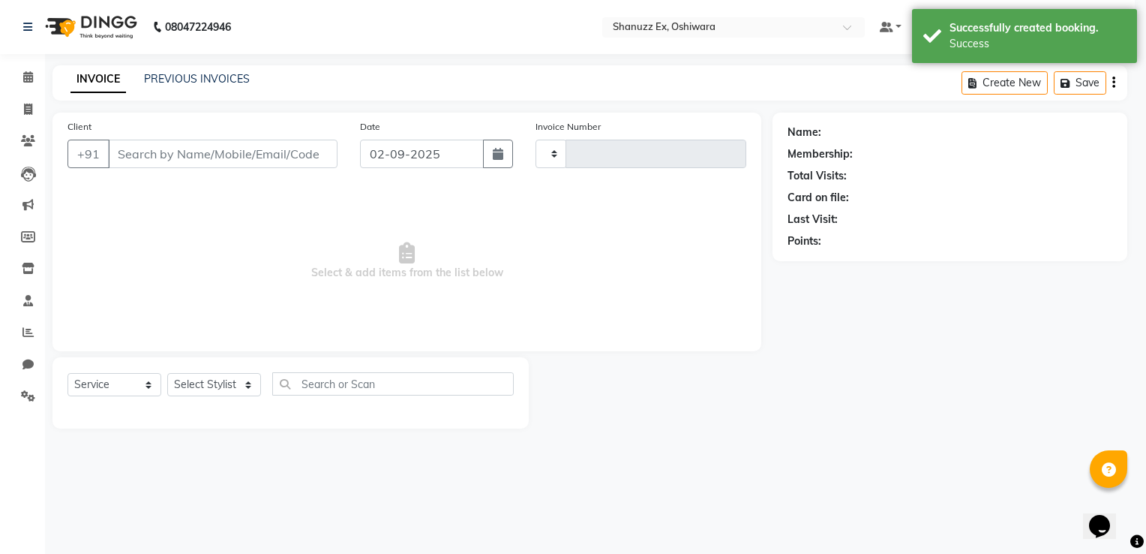
type input "0310"
select select "8229"
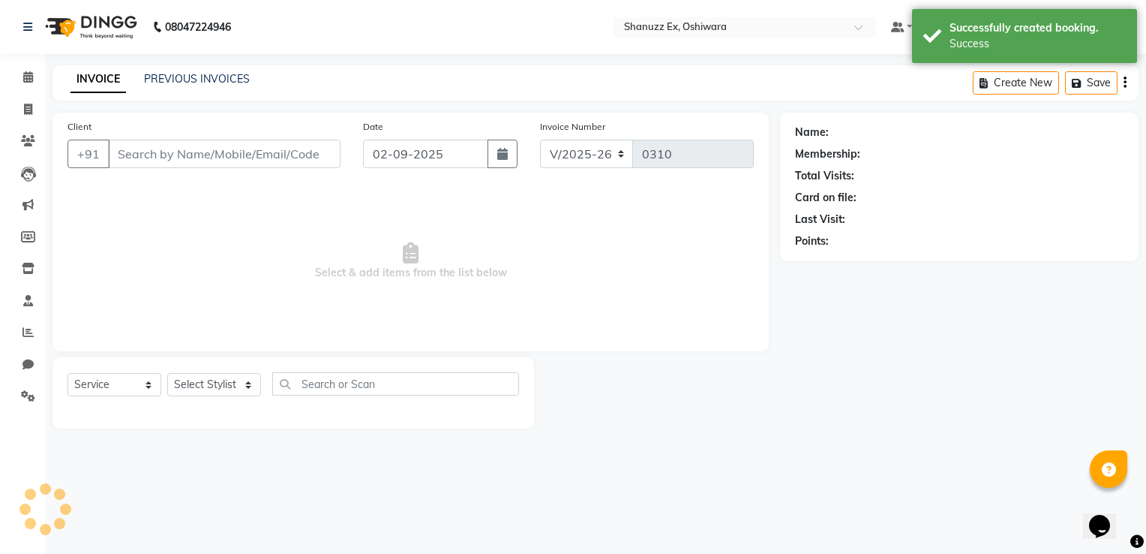
type input "7977074473"
select select "77956"
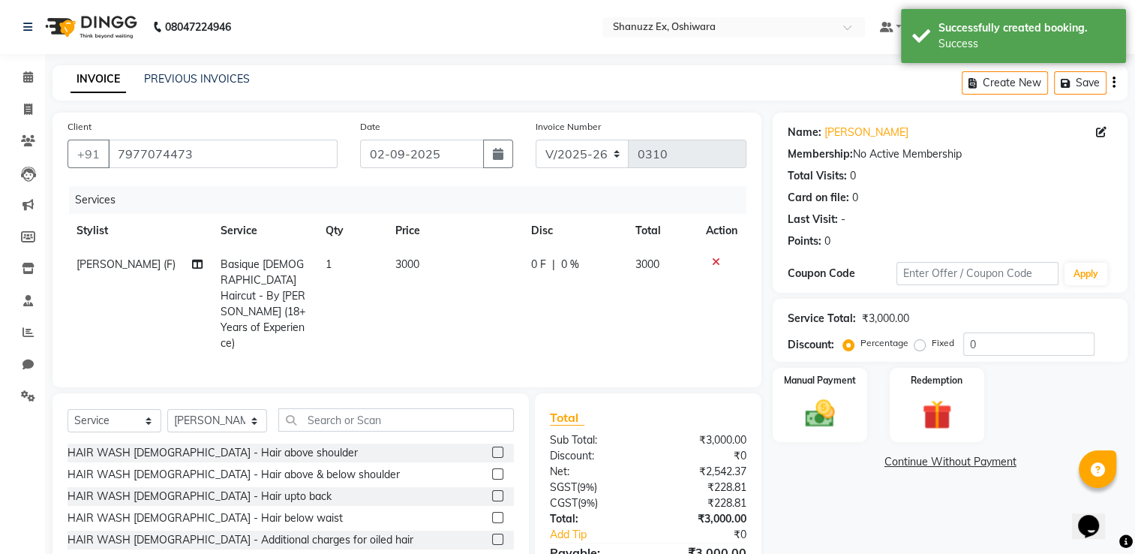
click at [528, 273] on td "0 F | 0 %" at bounding box center [574, 304] width 104 height 113
select select "77956"
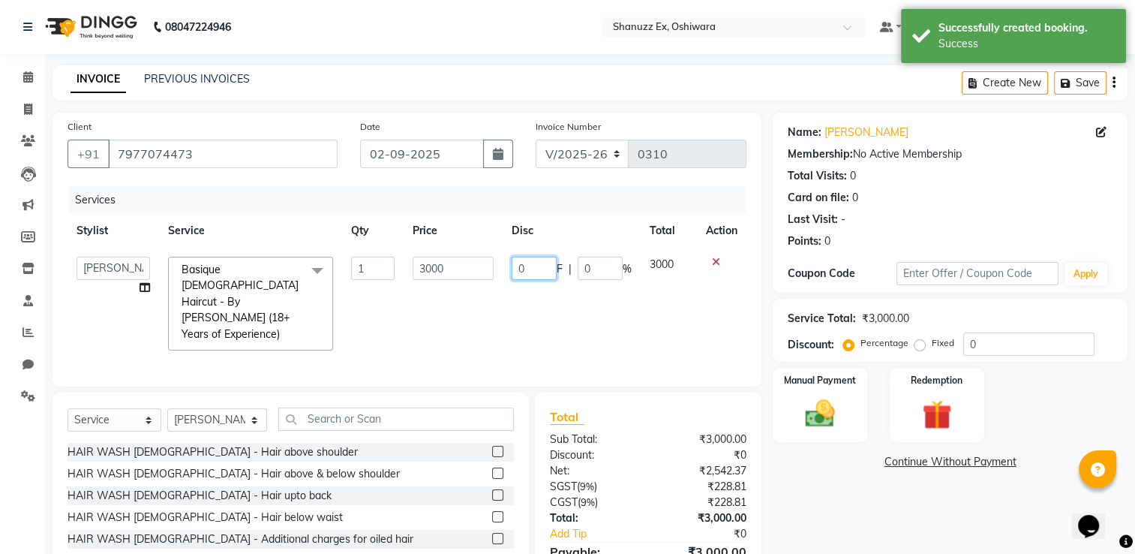
click at [536, 266] on input "0" at bounding box center [534, 268] width 45 height 23
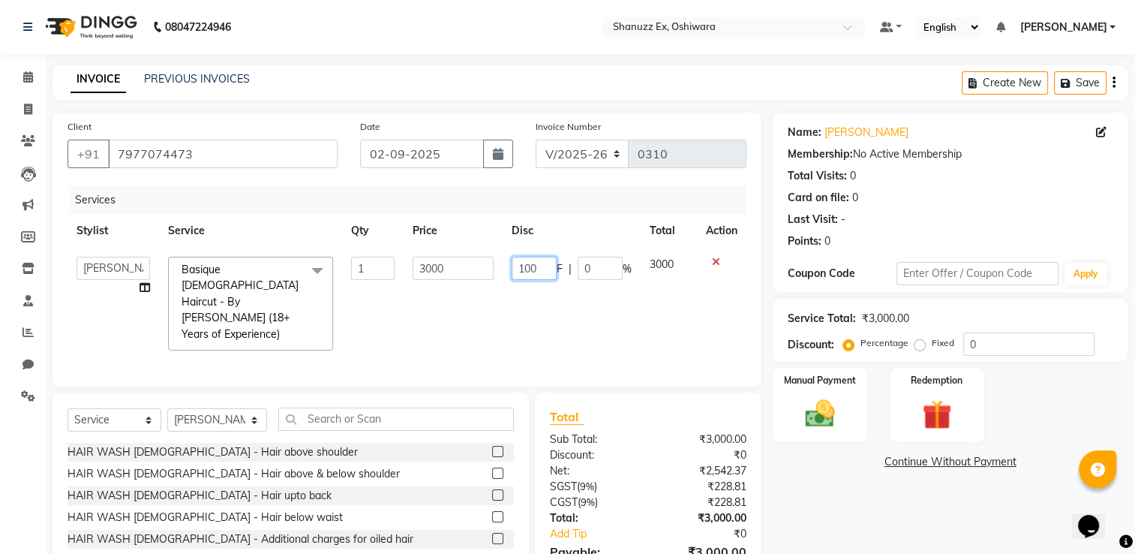
type input "1000"
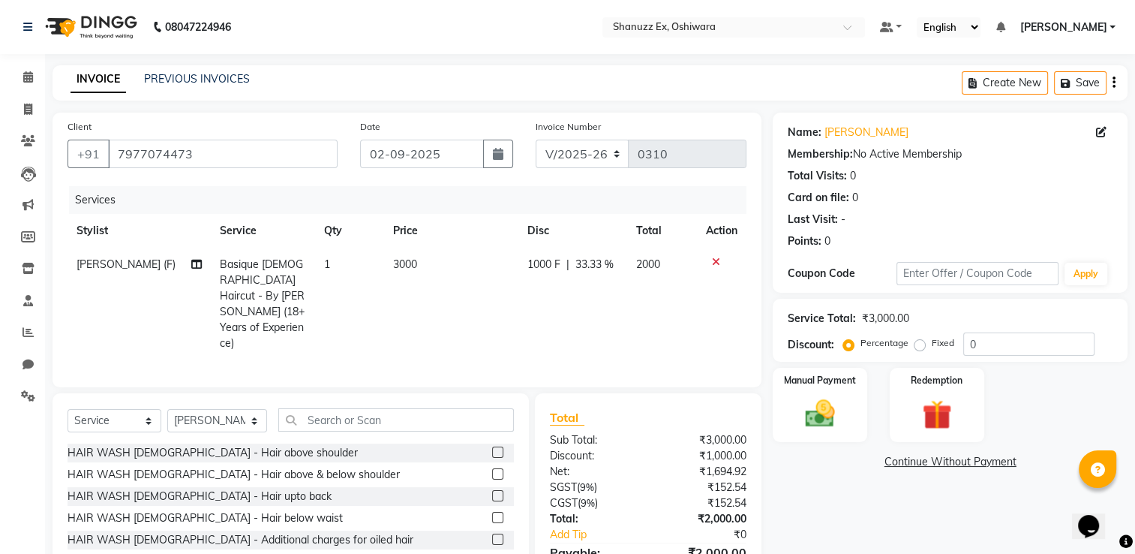
click at [555, 318] on td "1000 F | 33.33 %" at bounding box center [572, 304] width 108 height 113
select select "77956"
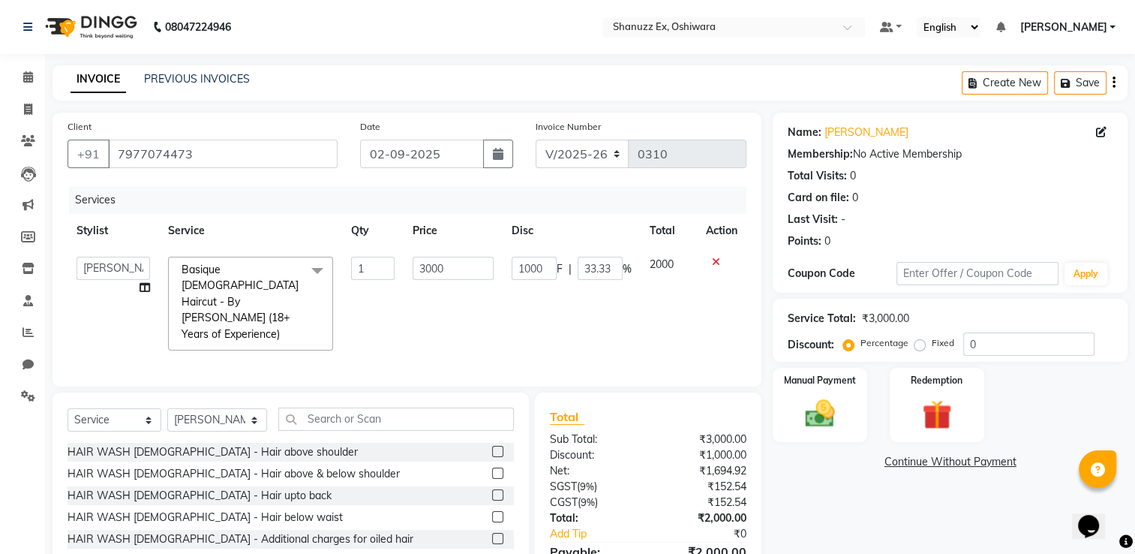
scroll to position [62, 0]
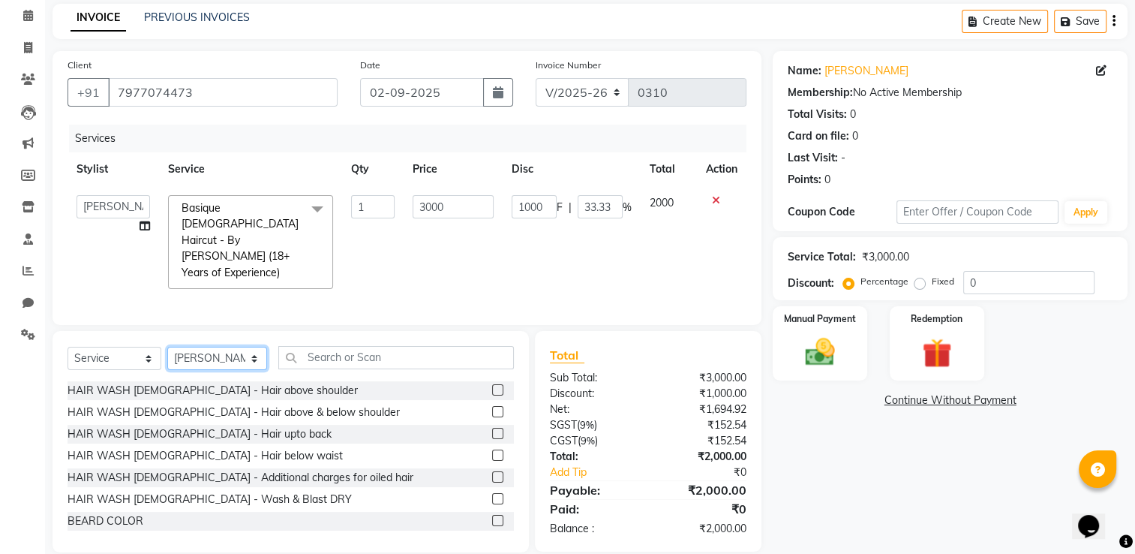
click at [228, 347] on select "Select Stylist [PERSON_NAME] ASMA [PERSON_NAME] [PERSON_NAME] Harsh [PERSON_NAM…" at bounding box center [217, 358] width 100 height 23
click at [327, 346] on input "text" at bounding box center [396, 357] width 236 height 23
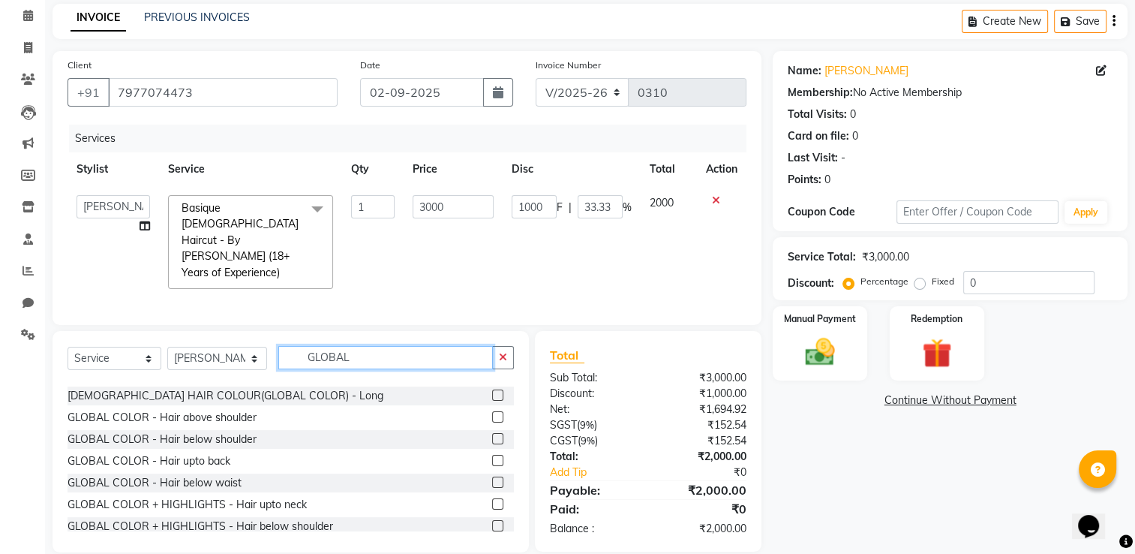
scroll to position [132, 0]
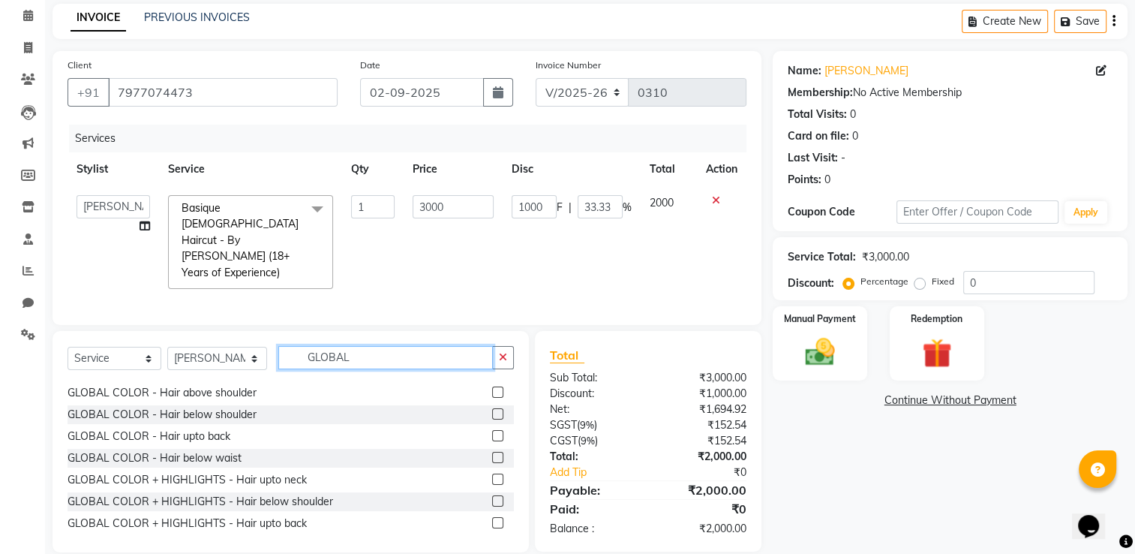
type input "GLOBAL"
click at [492, 517] on label at bounding box center [497, 522] width 11 height 11
click at [492, 518] on input "checkbox" at bounding box center [497, 523] width 10 height 10
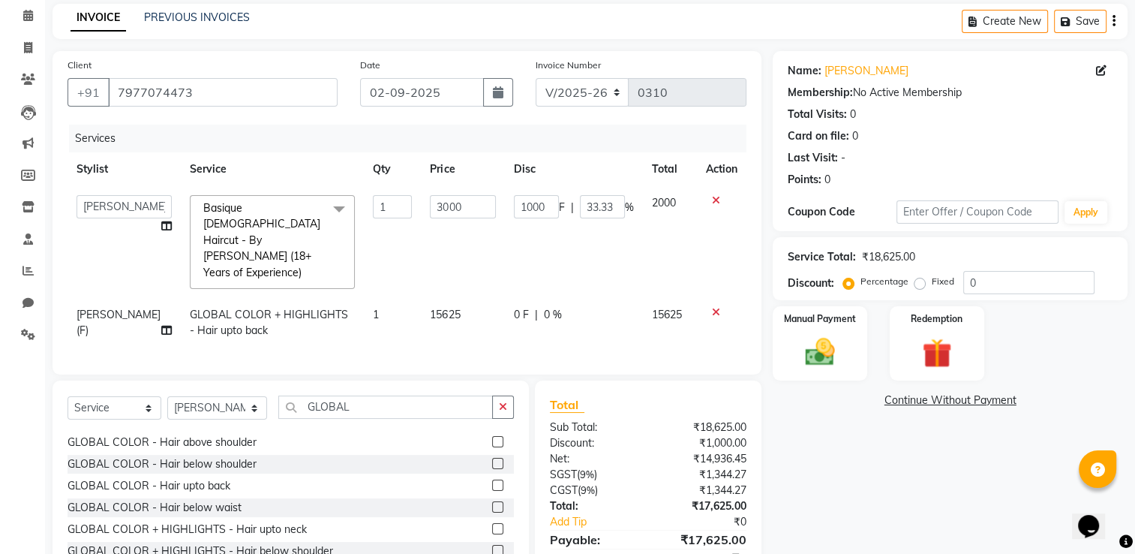
checkbox input "false"
click at [712, 307] on icon at bounding box center [716, 312] width 8 height 11
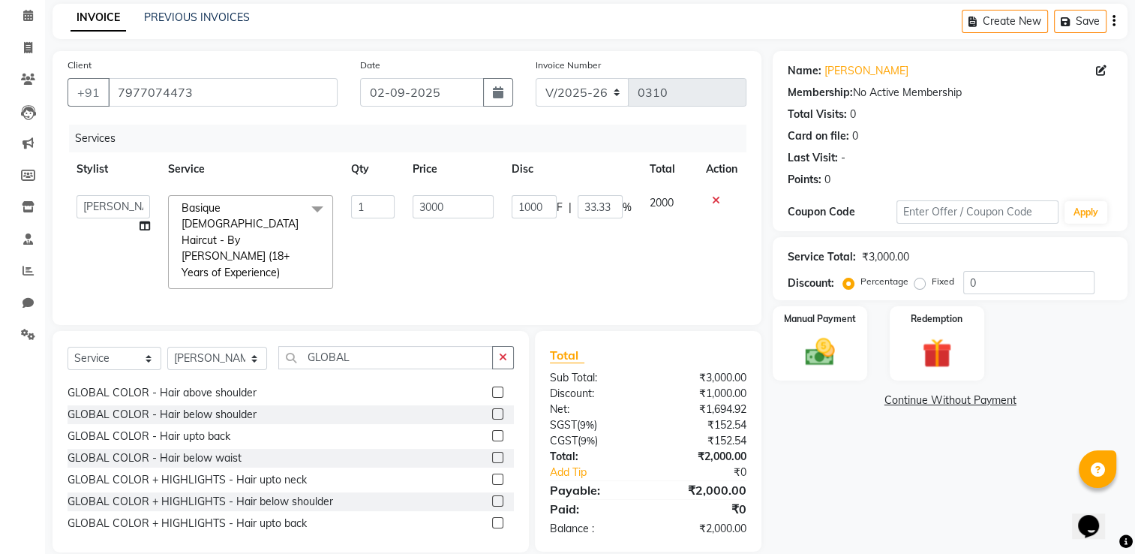
click at [492, 539] on label at bounding box center [497, 544] width 11 height 11
click at [492, 540] on input "checkbox" at bounding box center [497, 545] width 10 height 10
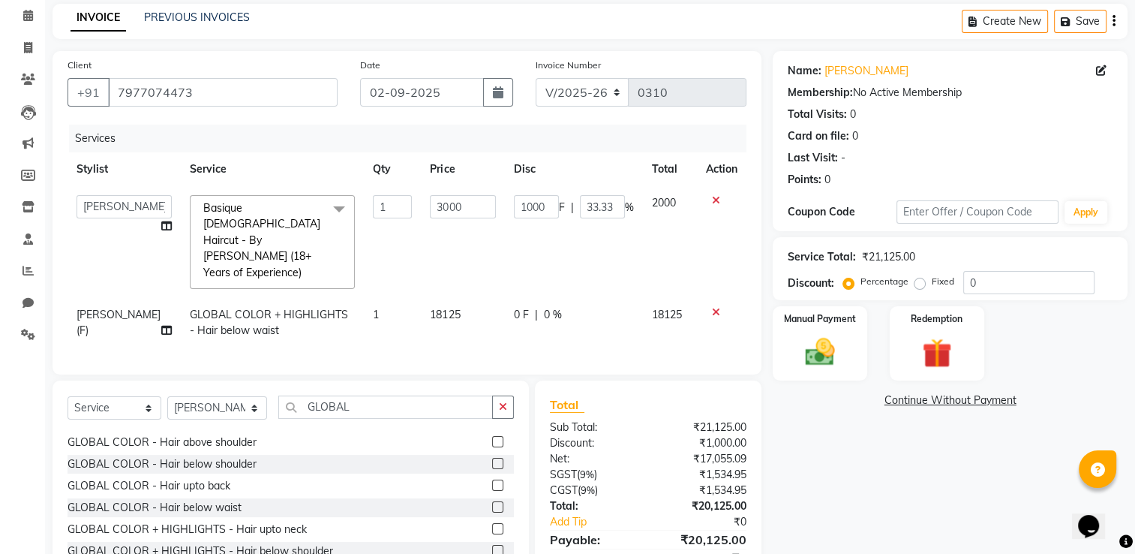
checkbox input "false"
click at [423, 298] on td "18125" at bounding box center [462, 323] width 83 height 50
select select "77956"
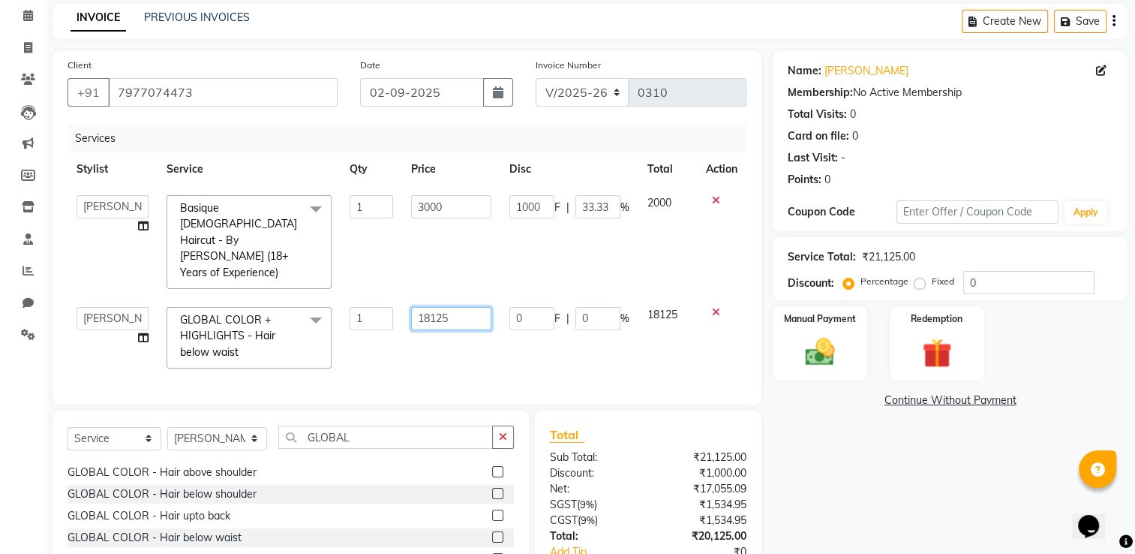
click at [473, 307] on input "18125" at bounding box center [451, 318] width 80 height 23
type input "1"
type input "21500"
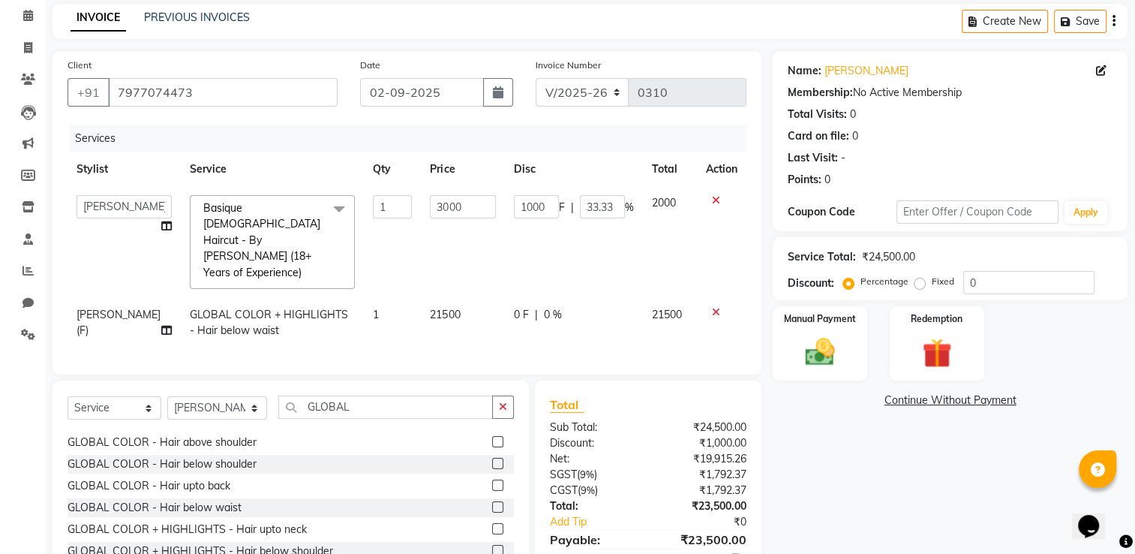
click at [474, 350] on div "Client [PHONE_NUMBER] Date [DATE] Invoice Number V/2025 V/[PHONE_NUMBER] Servic…" at bounding box center [407, 212] width 709 height 323
click at [544, 307] on span "0 %" at bounding box center [553, 315] width 18 height 16
select select "77956"
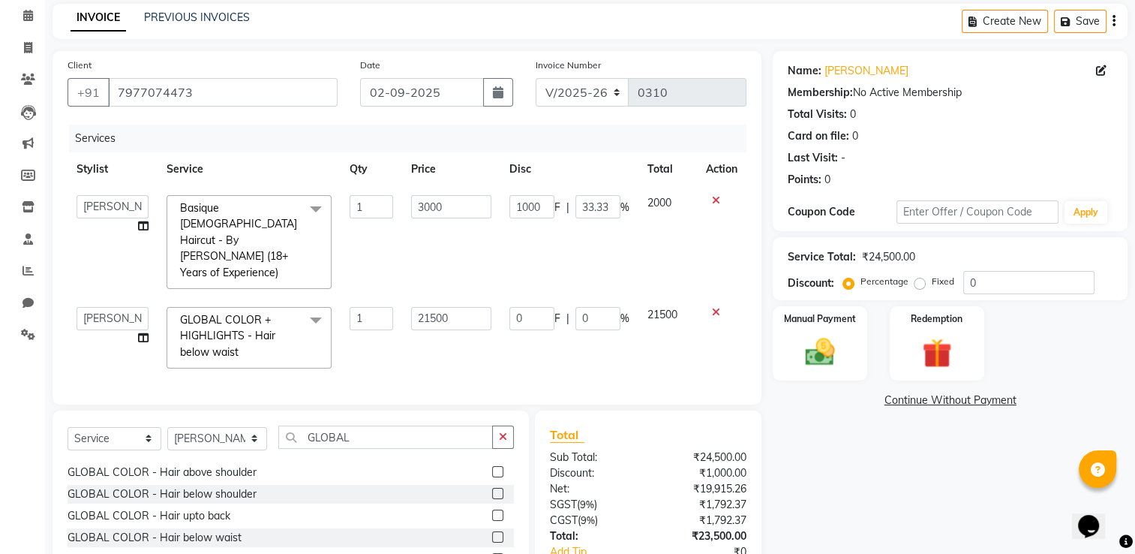
click at [597, 298] on td "0 F | 0 %" at bounding box center [569, 338] width 138 height 80
click at [596, 307] on input "0" at bounding box center [597, 318] width 45 height 23
type input "10"
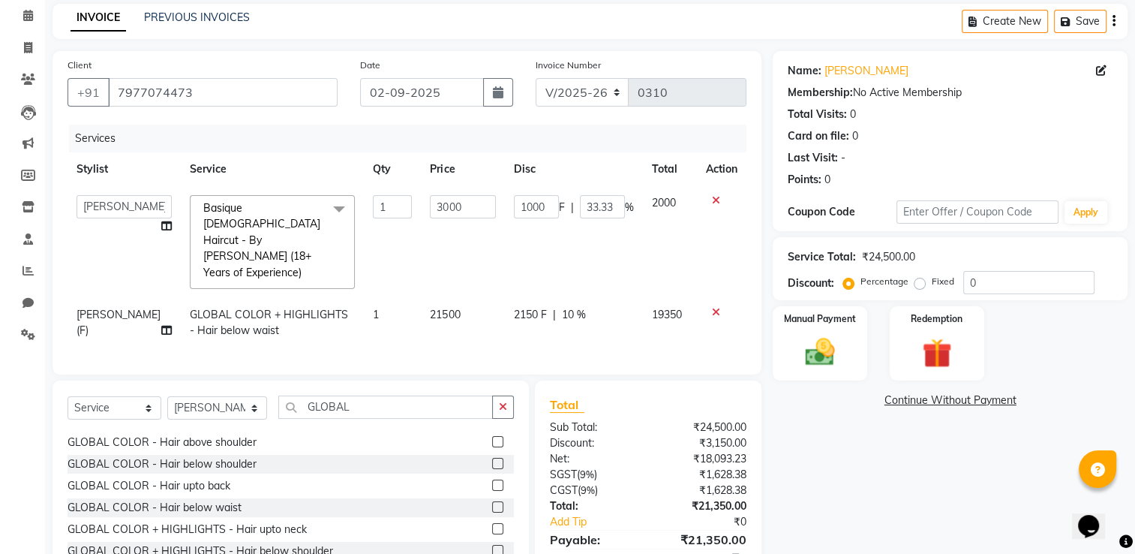
click at [608, 311] on td "2150 F | 10 %" at bounding box center [574, 323] width 138 height 50
select select "77956"
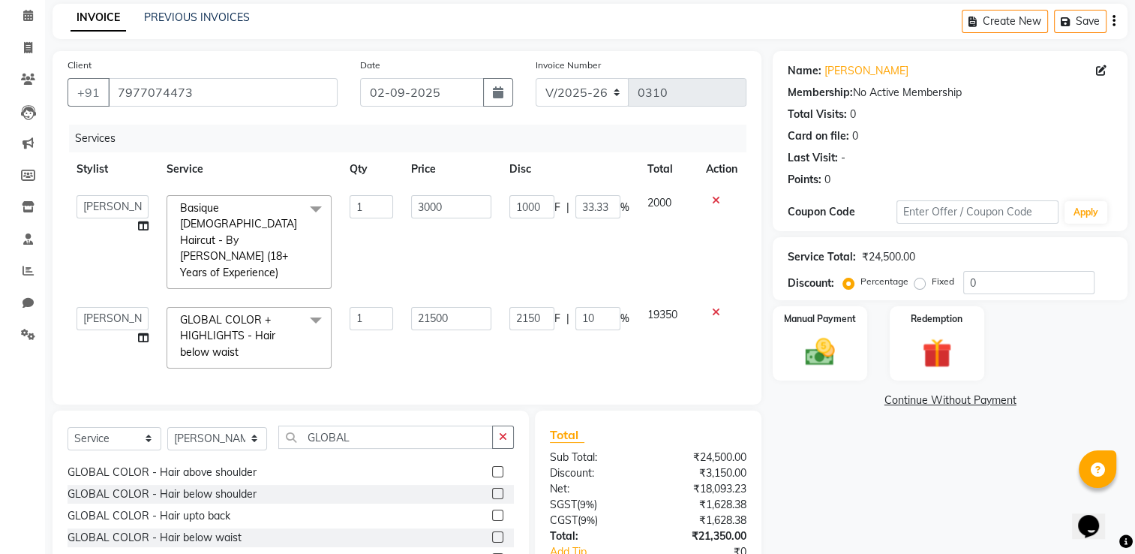
scroll to position [141, 0]
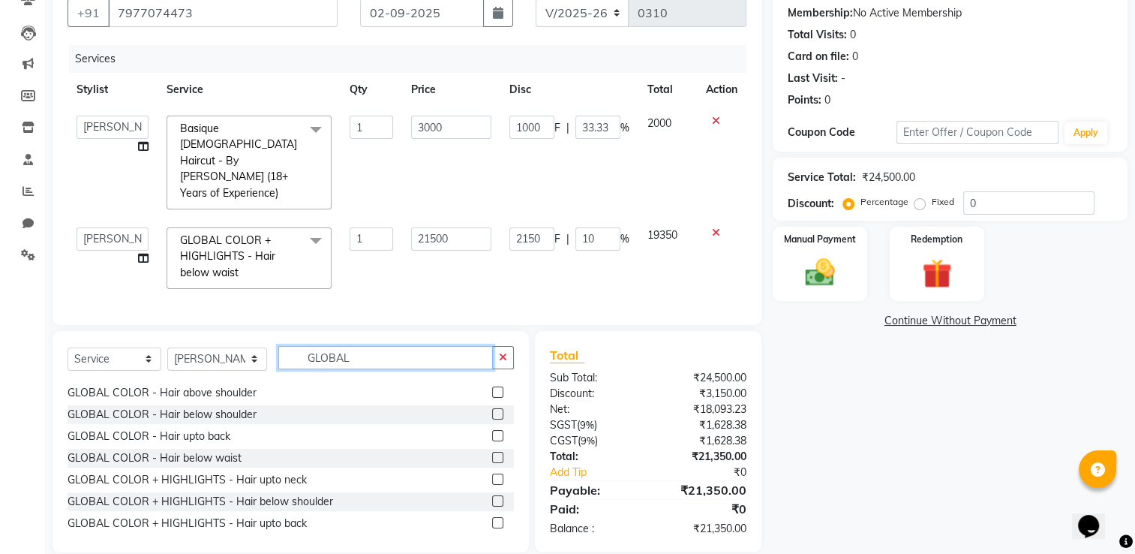
click at [360, 346] on input "GLOBAL" at bounding box center [385, 357] width 215 height 23
type input "G"
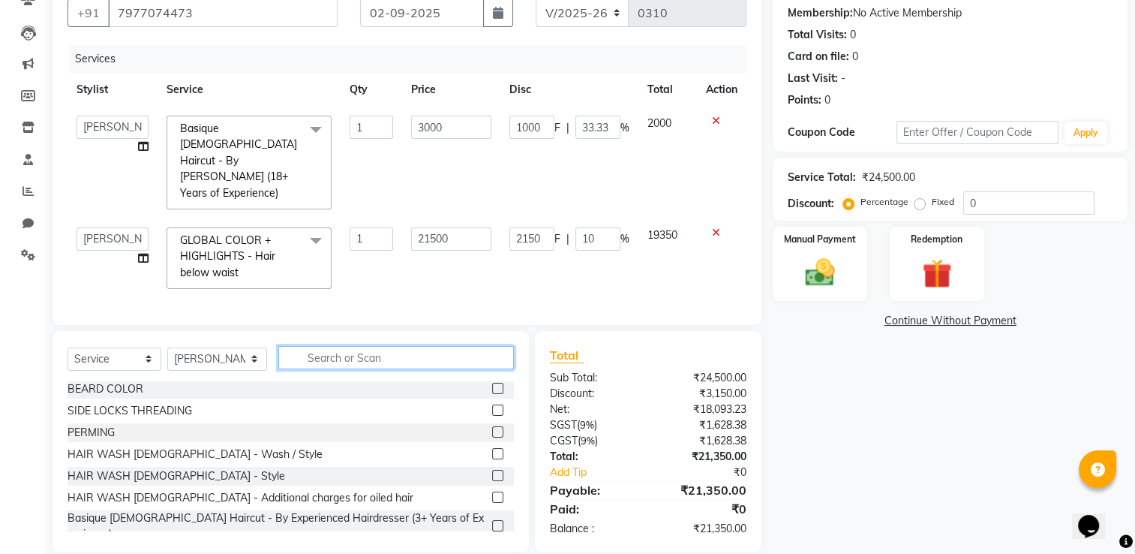
type input "L"
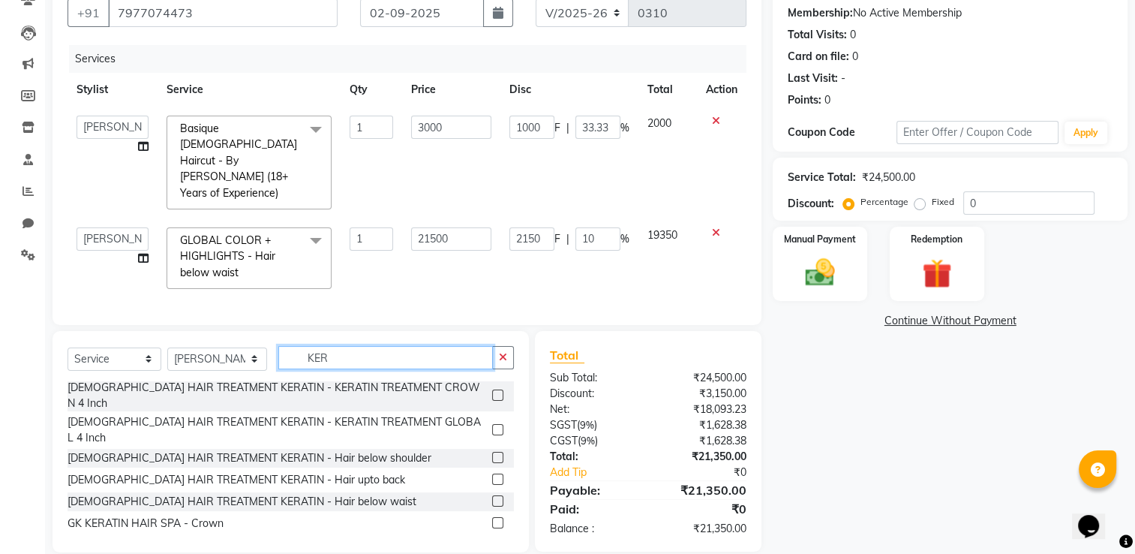
scroll to position [0, 0]
type input "KERATIN"
click at [492, 497] on label at bounding box center [497, 502] width 11 height 11
click at [492, 498] on input "checkbox" at bounding box center [497, 503] width 10 height 10
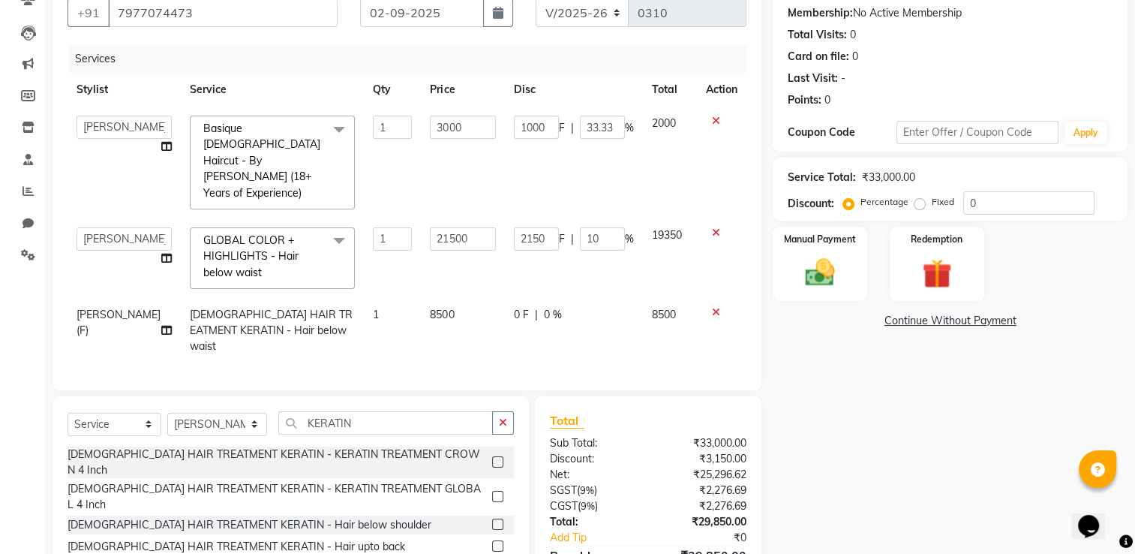
checkbox input "false"
click at [430, 308] on span "8500" at bounding box center [442, 315] width 24 height 14
select select "77956"
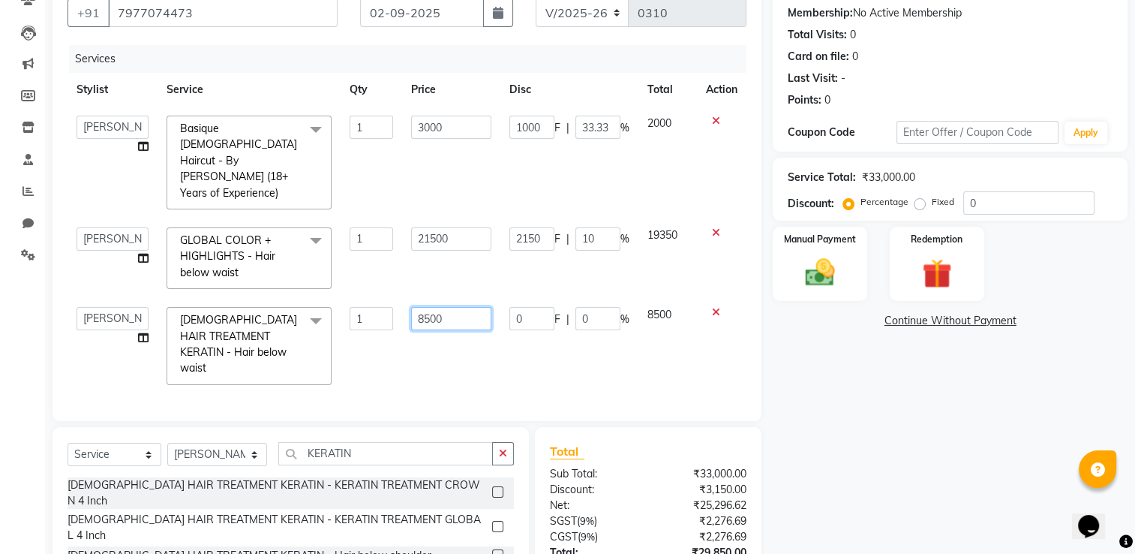
click at [422, 307] on input "8500" at bounding box center [451, 318] width 80 height 23
type input "9500"
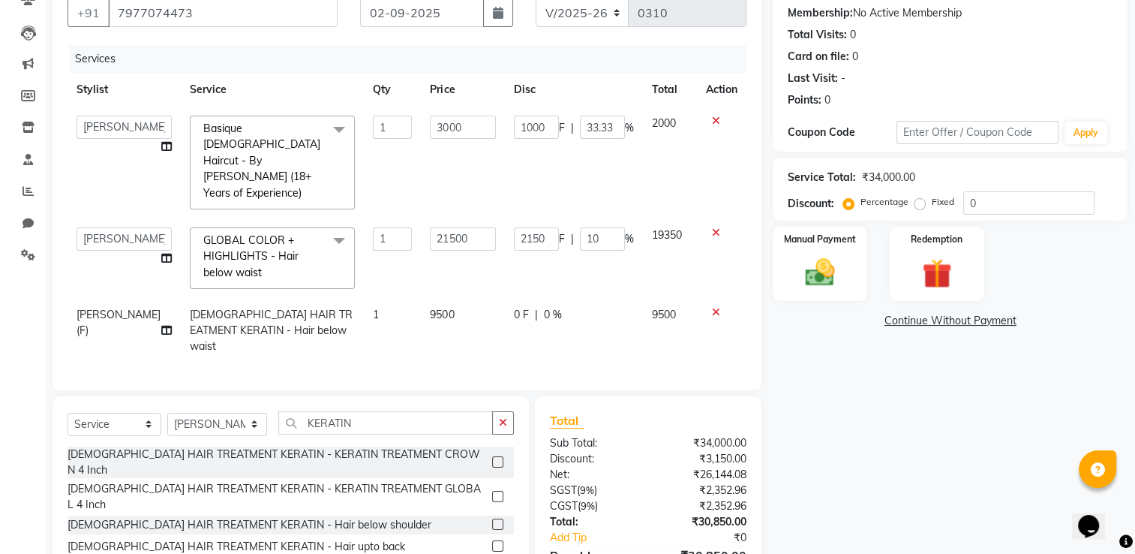
click at [544, 307] on span "0 %" at bounding box center [553, 315] width 18 height 16
select select "77956"
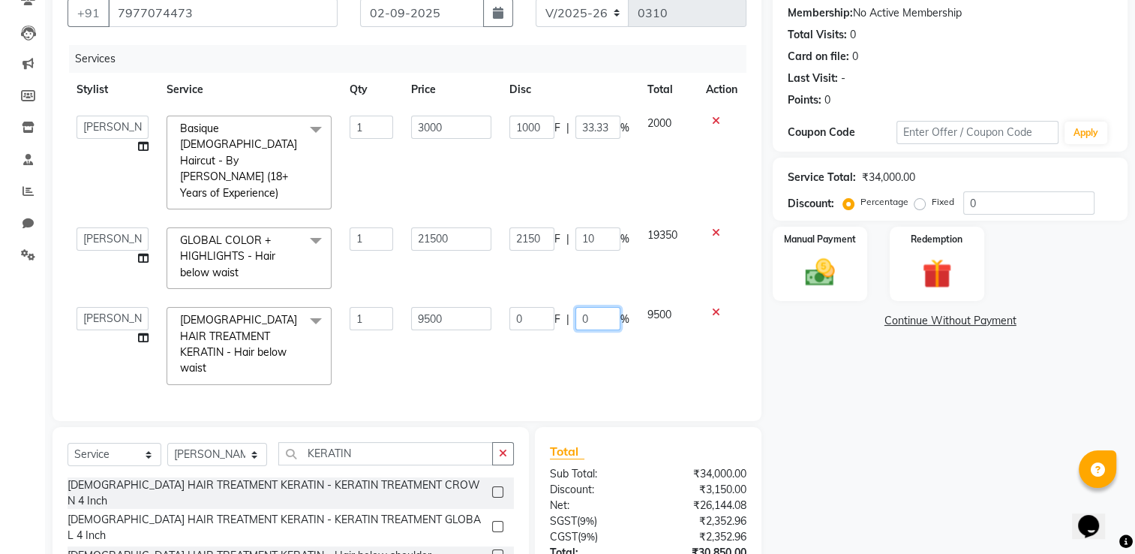
click at [578, 307] on input "0" at bounding box center [597, 318] width 45 height 23
type input "10"
click at [567, 317] on div "Services Stylist Service Qty Price Disc Total Action [PERSON_NAME] [PERSON_NAME…" at bounding box center [407, 225] width 679 height 361
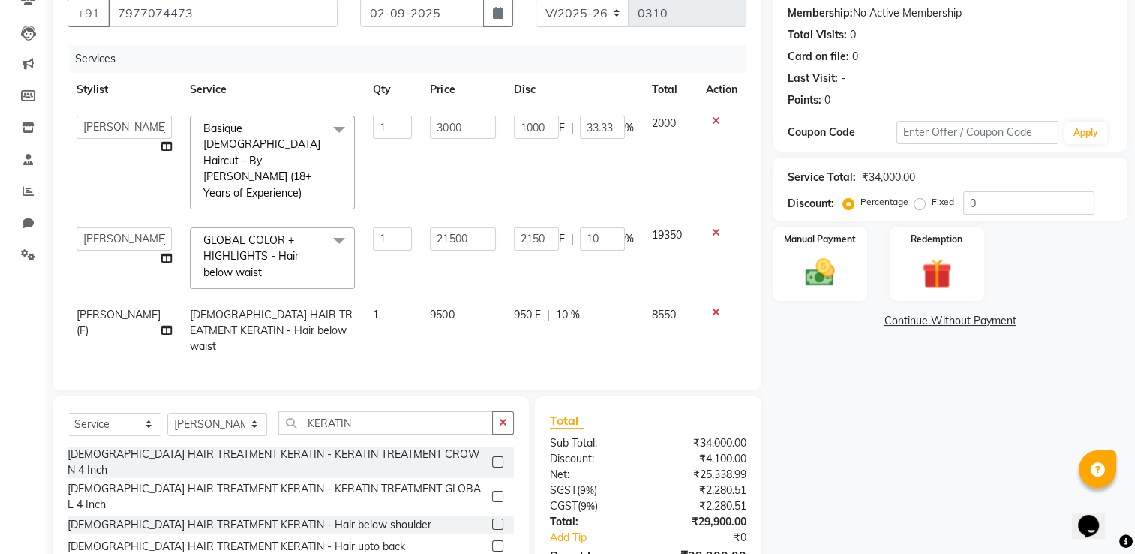
scroll to position [191, 0]
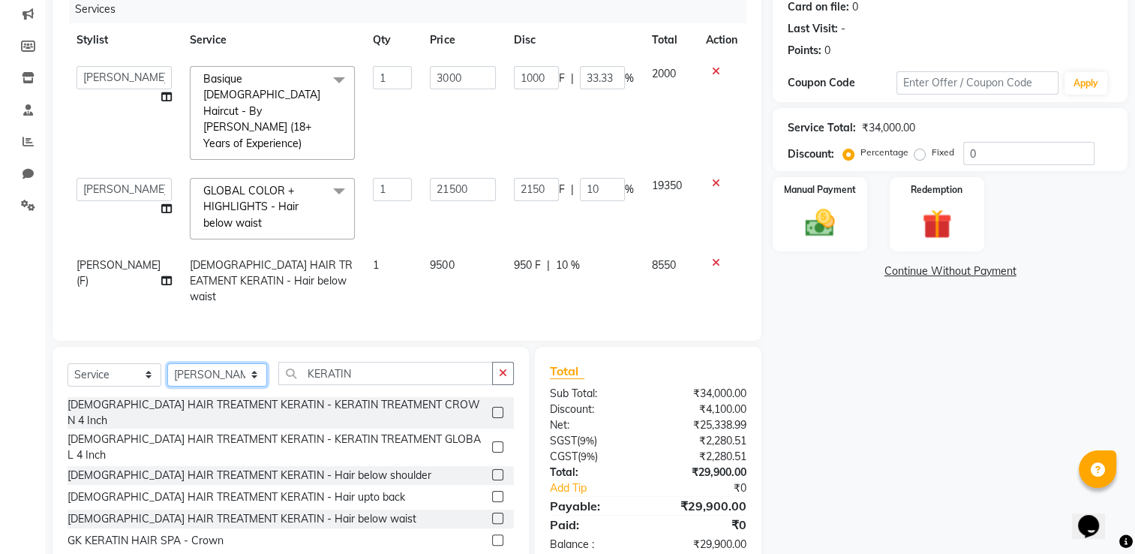
click at [218, 363] on select "Select Stylist [PERSON_NAME] ASMA [PERSON_NAME] [PERSON_NAME] Harsh [PERSON_NAM…" at bounding box center [217, 374] width 100 height 23
select select "77958"
click at [167, 363] on select "Select Stylist [PERSON_NAME] ASMA [PERSON_NAME] [PERSON_NAME] Harsh [PERSON_NAM…" at bounding box center [217, 374] width 100 height 23
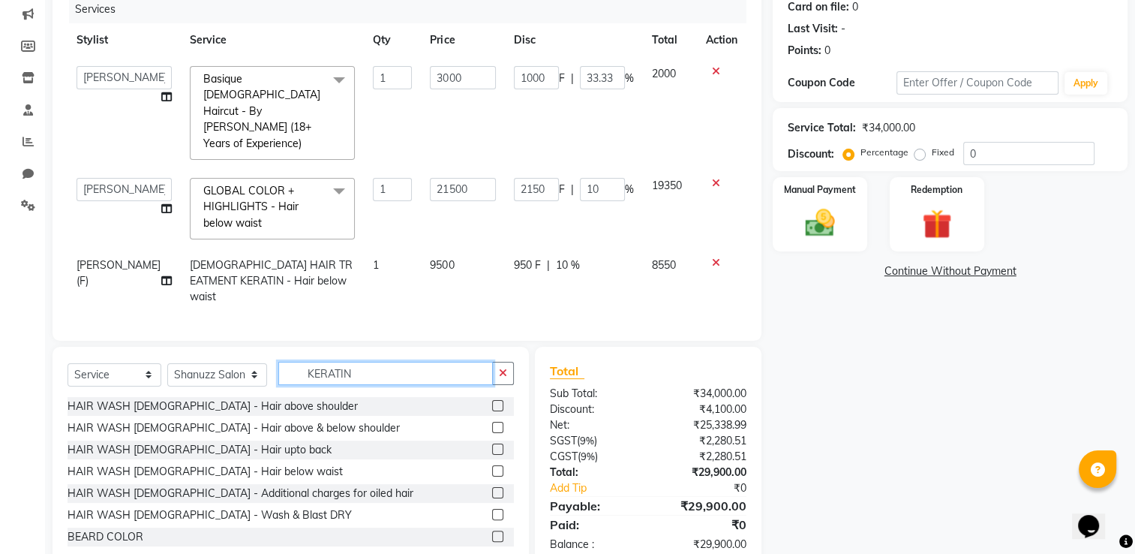
click at [362, 362] on input "KERATIN" at bounding box center [385, 373] width 215 height 23
type input "K"
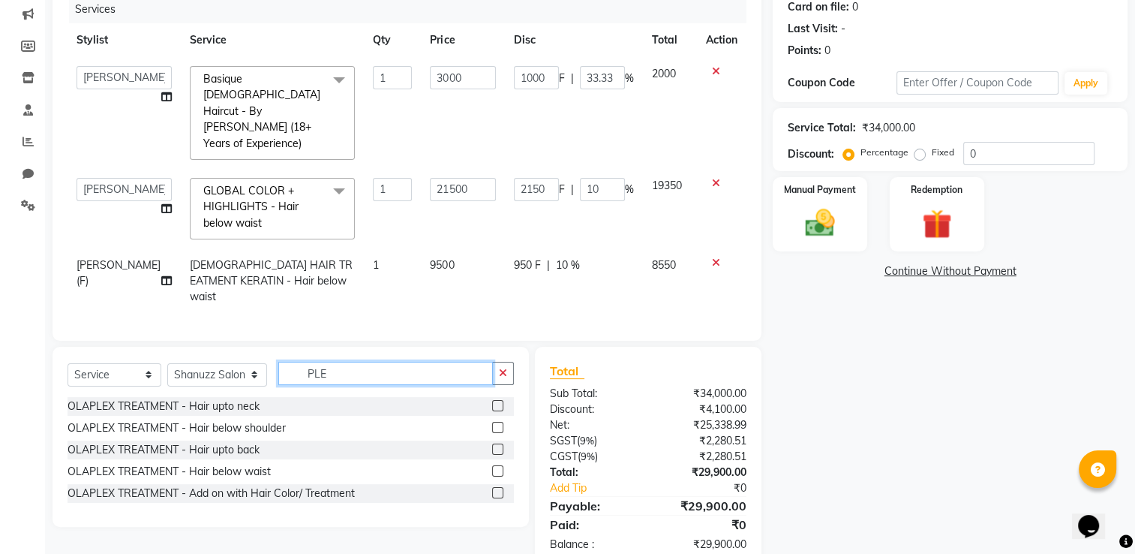
scroll to position [189, 0]
type input "PLEX"
click at [500, 488] on label at bounding box center [497, 493] width 11 height 11
click at [500, 490] on input "checkbox" at bounding box center [497, 495] width 10 height 10
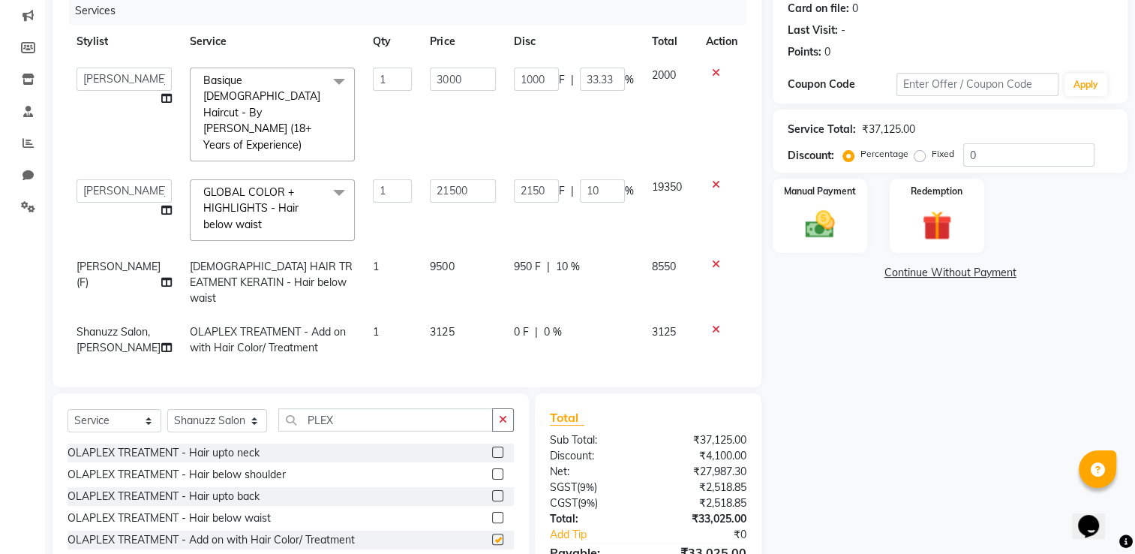
checkbox input "false"
drag, startPoint x: 423, startPoint y: 285, endPoint x: 437, endPoint y: 284, distance: 14.3
click at [437, 325] on span "3125" at bounding box center [442, 332] width 24 height 14
select select "77958"
click at [437, 324] on input "3125" at bounding box center [462, 335] width 65 height 23
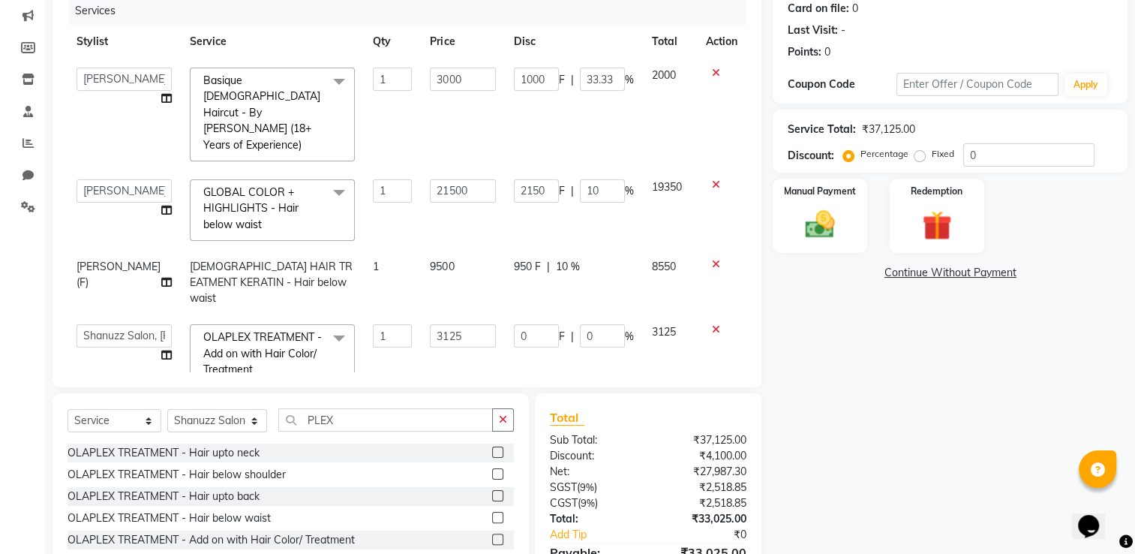
click at [444, 324] on input "3125" at bounding box center [462, 335] width 65 height 23
type input "3500"
click at [456, 320] on div "Services Stylist Service Qty Price Disc Total Action [PERSON_NAME] [PERSON_NAME…" at bounding box center [407, 184] width 679 height 375
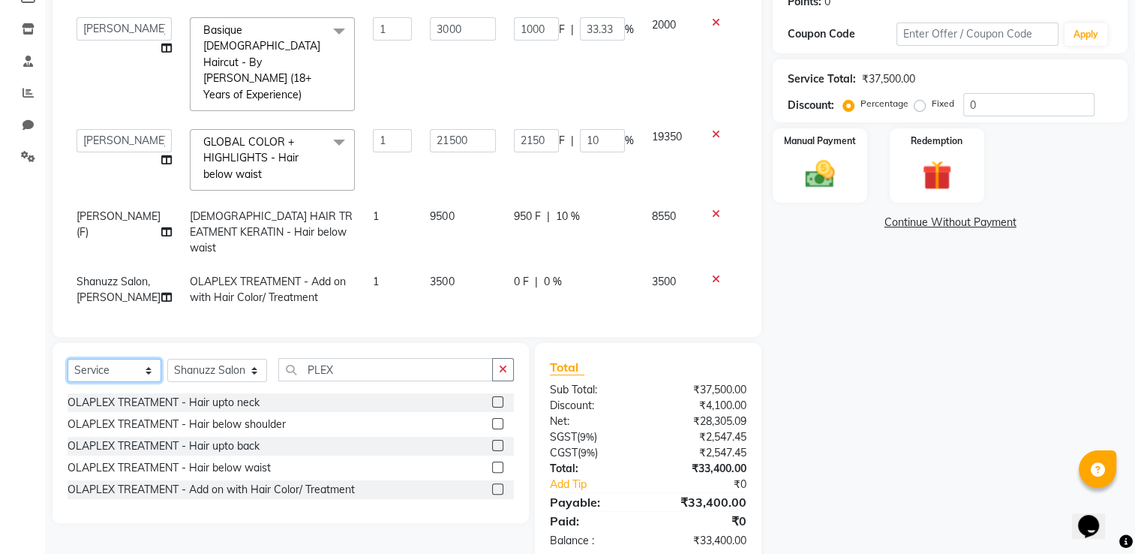
click at [141, 359] on select "Select Service Product Membership Package Voucher Prepaid Gift Card" at bounding box center [115, 370] width 94 height 23
select select "product"
click at [68, 359] on select "Select Service Product Membership Package Voucher Prepaid Gift Card" at bounding box center [115, 370] width 94 height 23
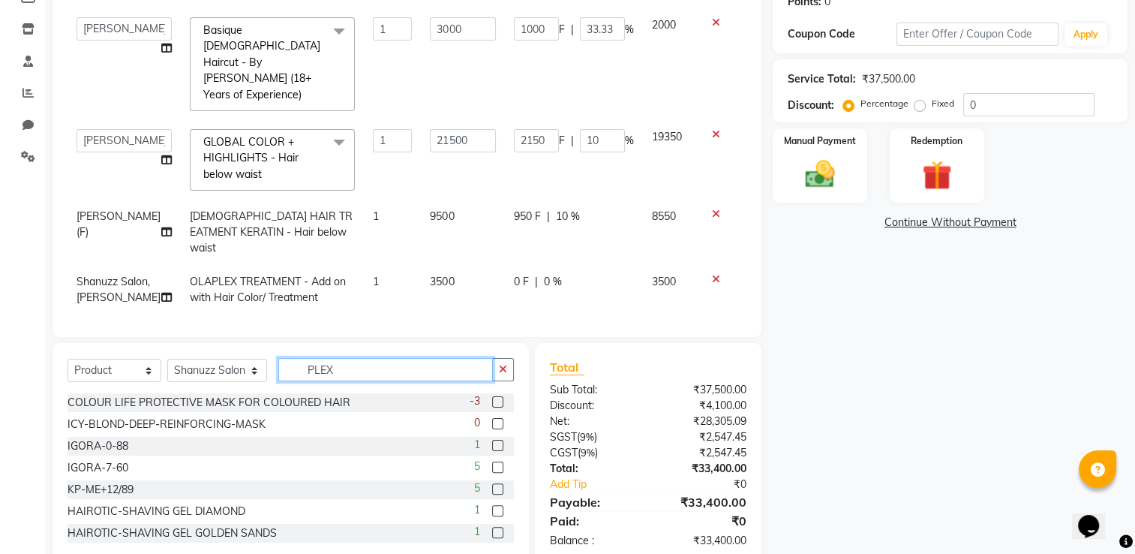
click at [358, 358] on input "PLEX" at bounding box center [385, 369] width 215 height 23
type input "P"
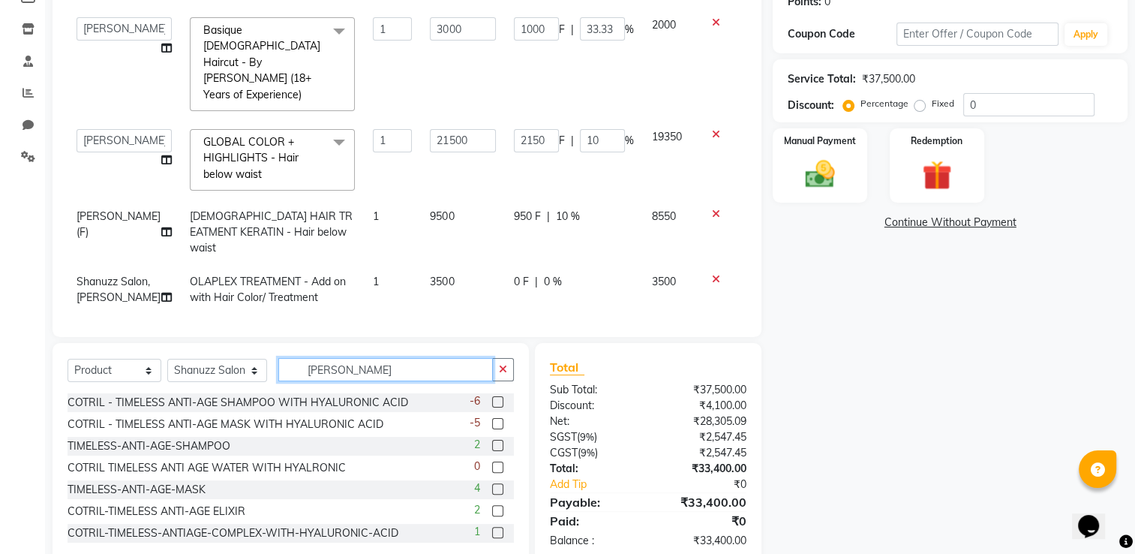
scroll to position [2, 0]
type input "[PERSON_NAME]"
click at [492, 481] on label at bounding box center [497, 486] width 11 height 11
click at [492, 482] on input "checkbox" at bounding box center [497, 487] width 10 height 10
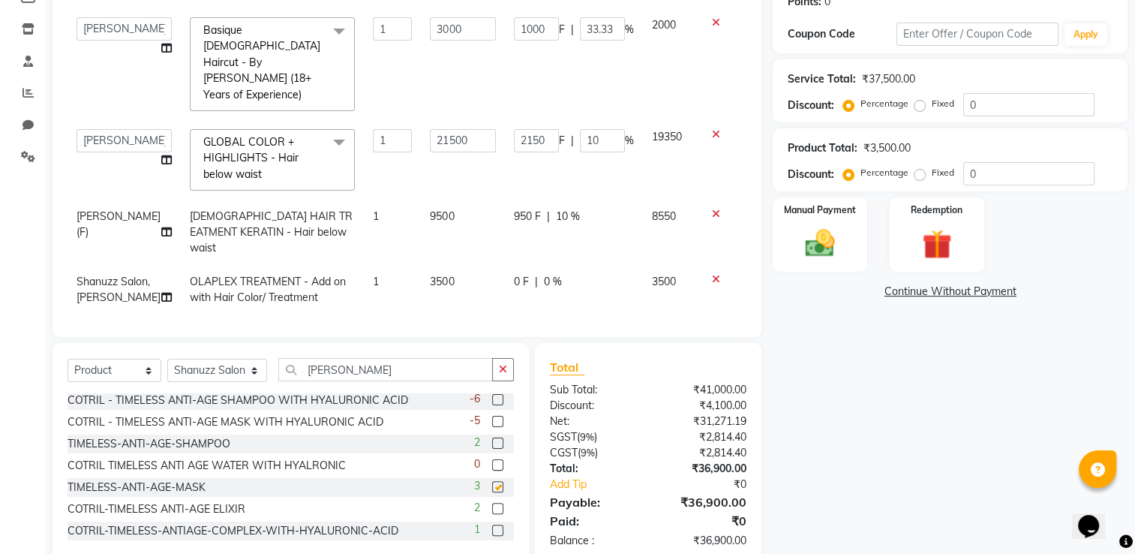
checkbox input "false"
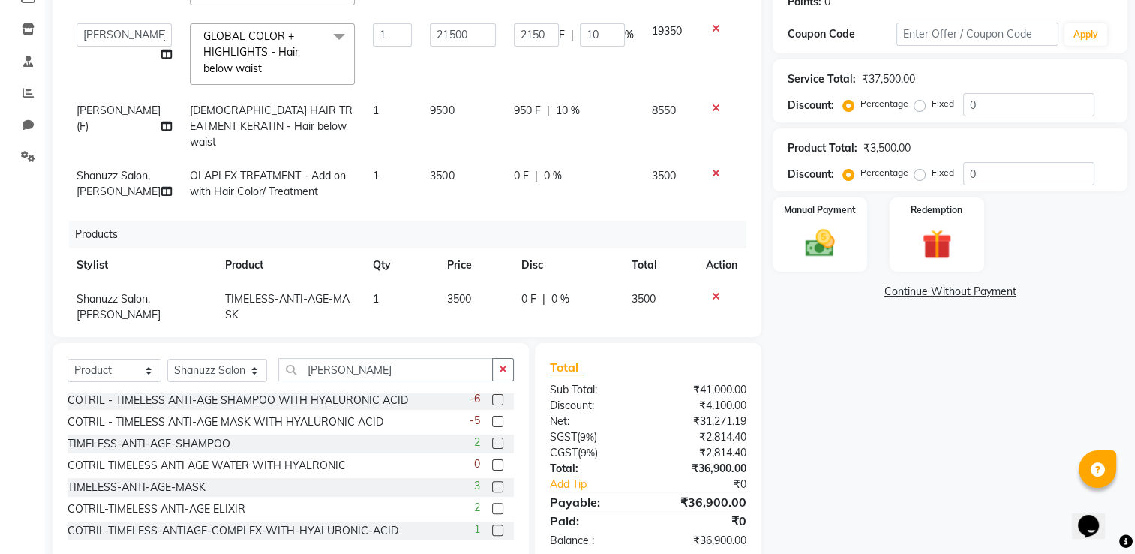
click at [712, 291] on icon at bounding box center [716, 296] width 8 height 11
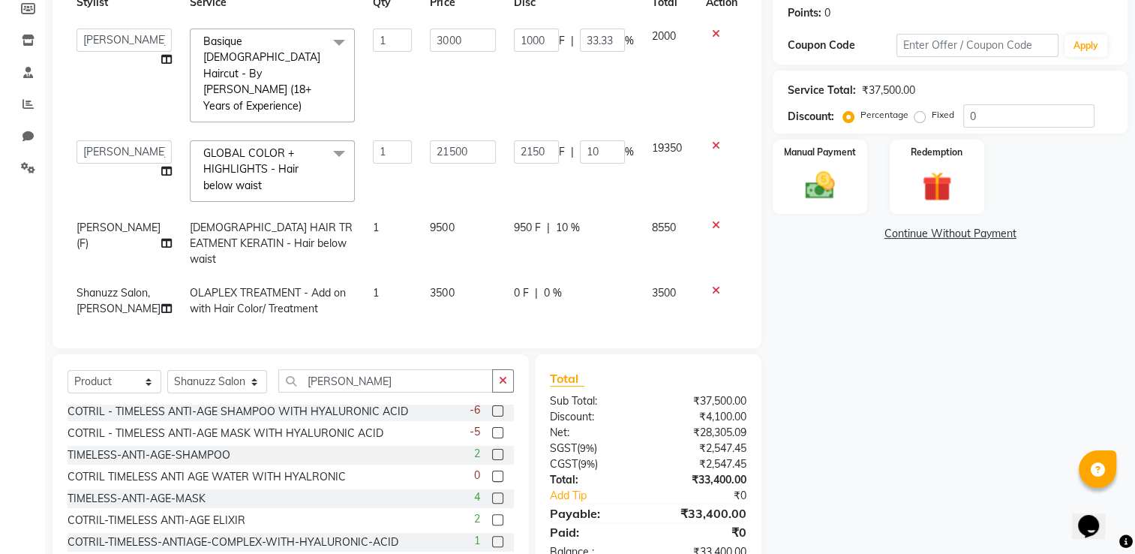
scroll to position [0, 0]
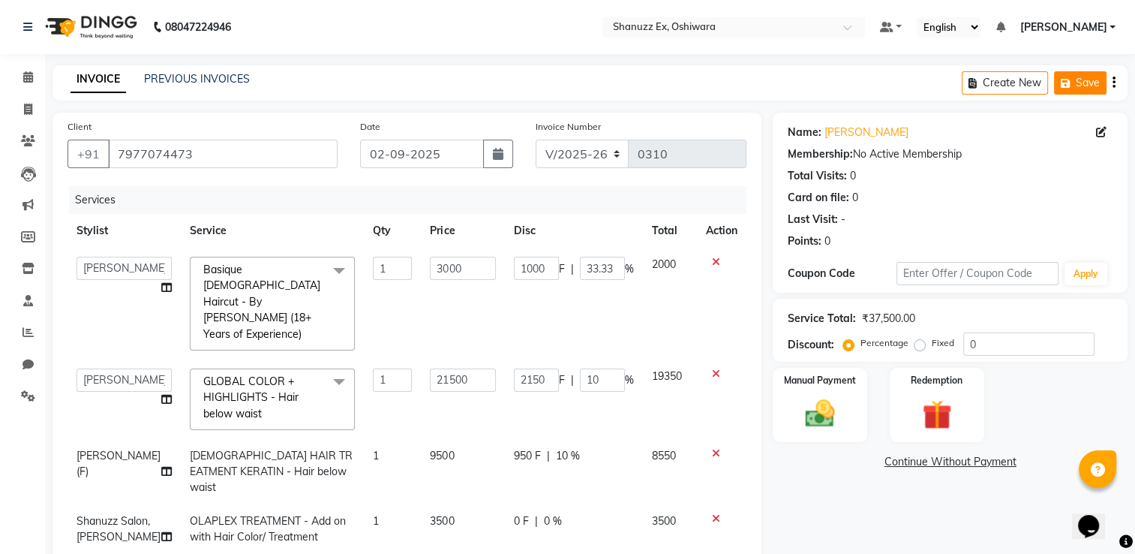
click at [1080, 89] on button "Save" at bounding box center [1080, 82] width 53 height 23
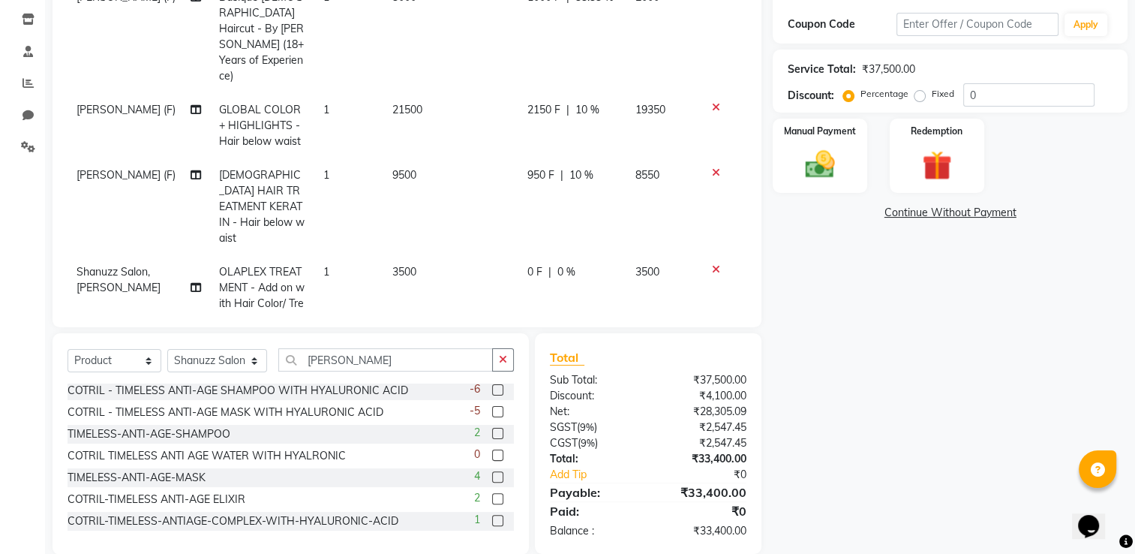
scroll to position [272, 0]
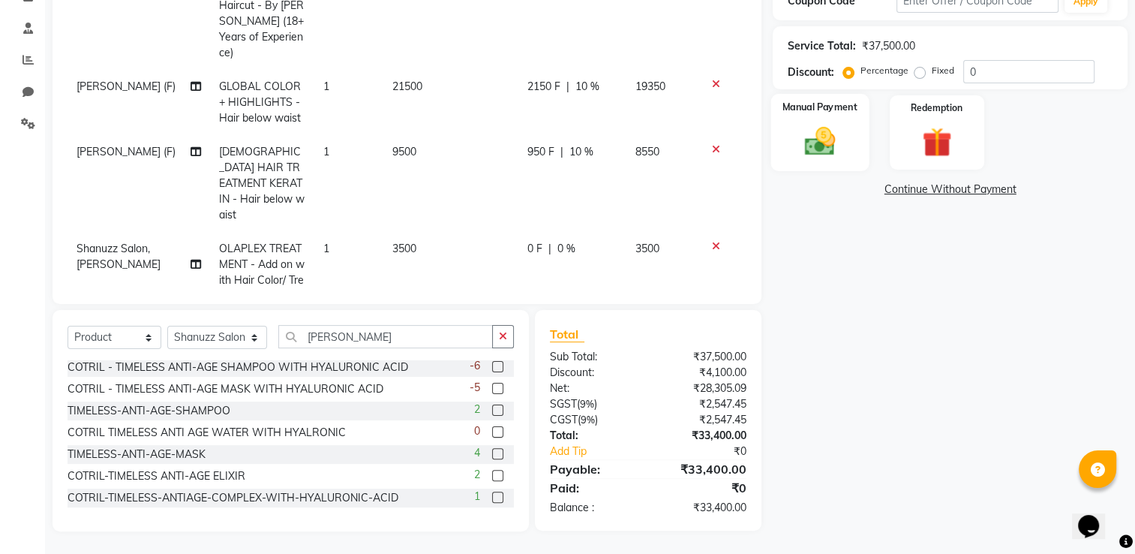
click at [813, 136] on img at bounding box center [820, 141] width 50 height 35
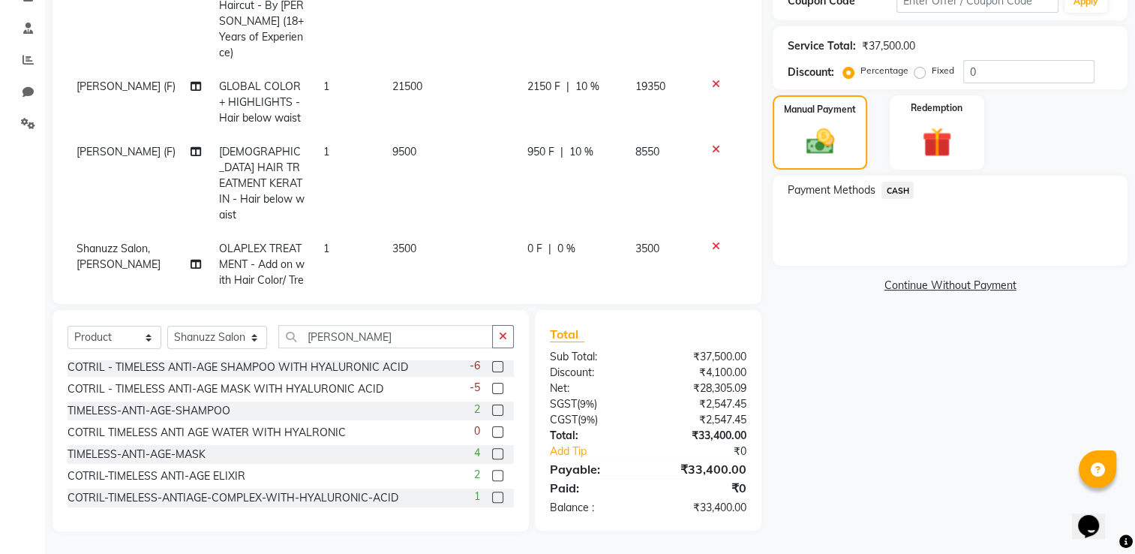
click at [908, 191] on span "CASH" at bounding box center [898, 190] width 32 height 17
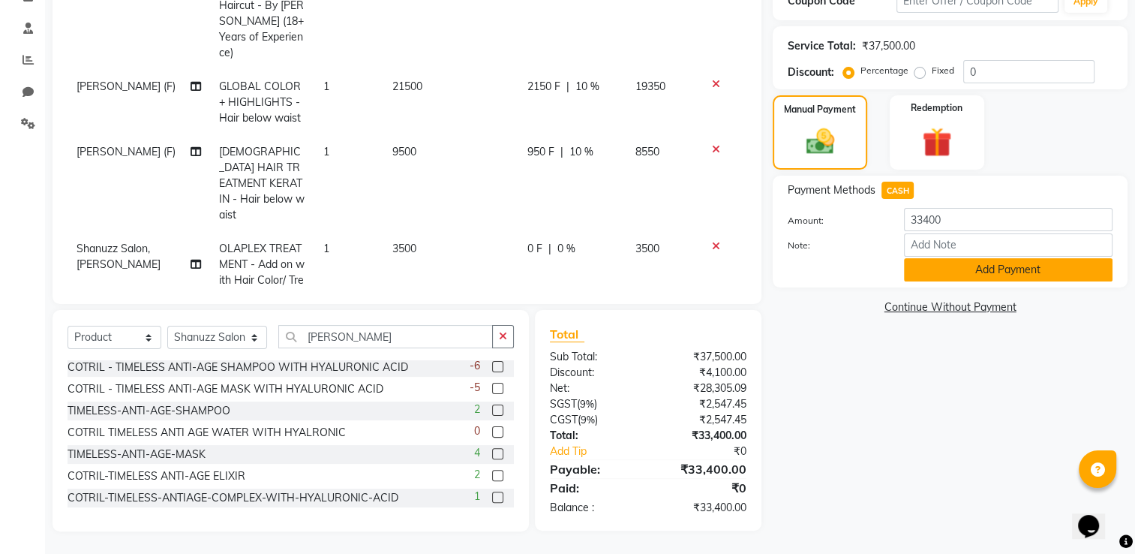
click at [961, 281] on button "Add Payment" at bounding box center [1008, 269] width 209 height 23
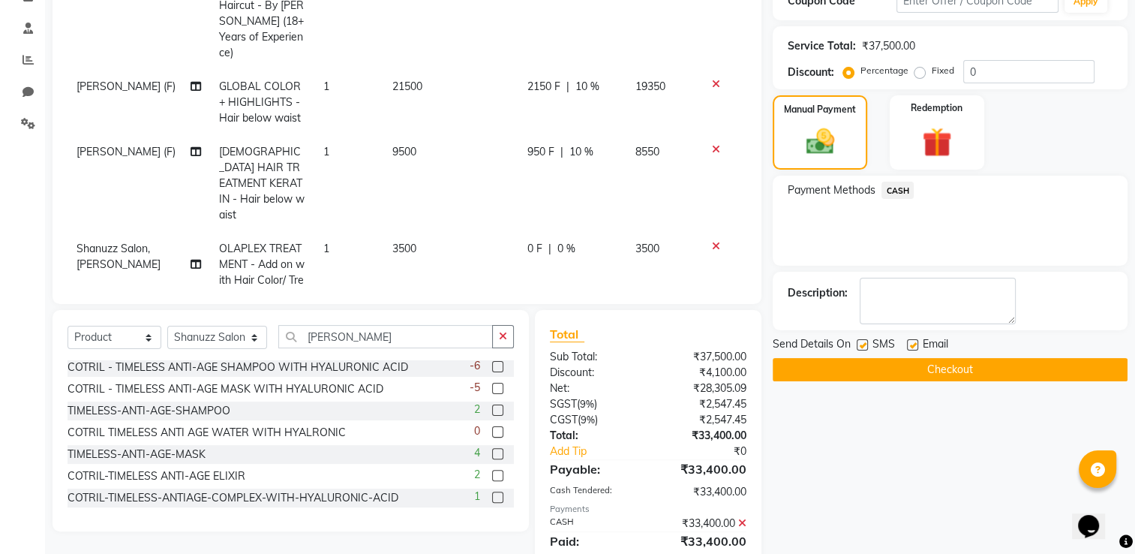
scroll to position [324, 0]
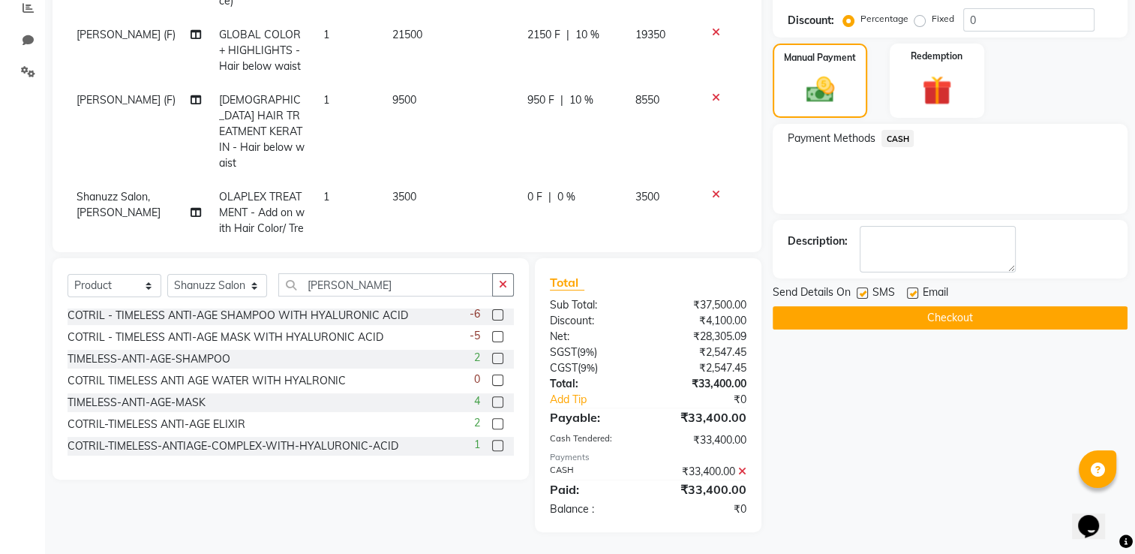
click at [858, 294] on label at bounding box center [862, 292] width 11 height 11
click at [858, 294] on input "checkbox" at bounding box center [862, 294] width 10 height 10
checkbox input "false"
click at [911, 316] on button "Checkout" at bounding box center [950, 317] width 355 height 23
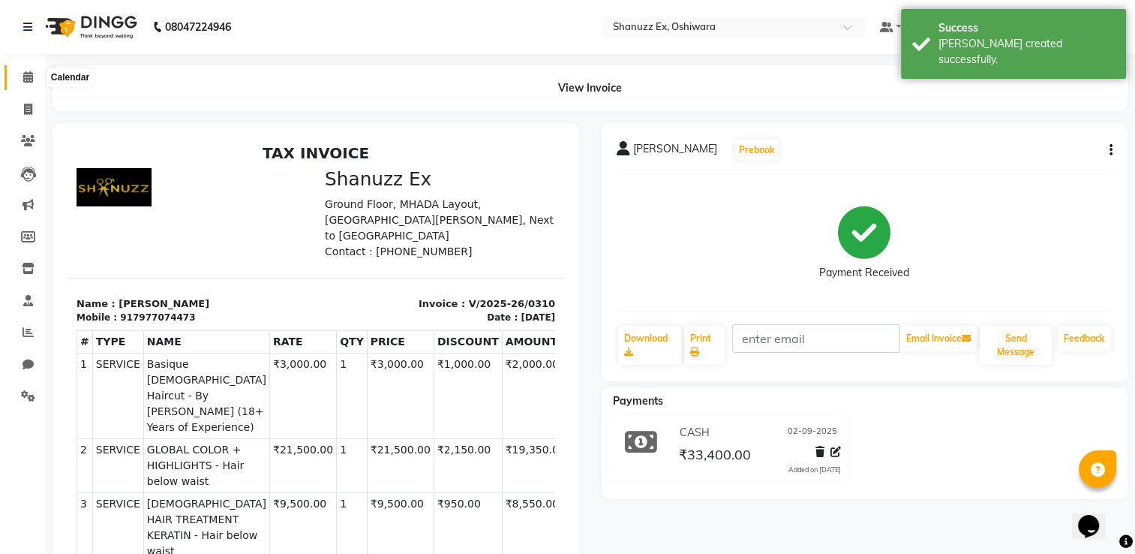
click at [24, 72] on icon at bounding box center [28, 76] width 10 height 11
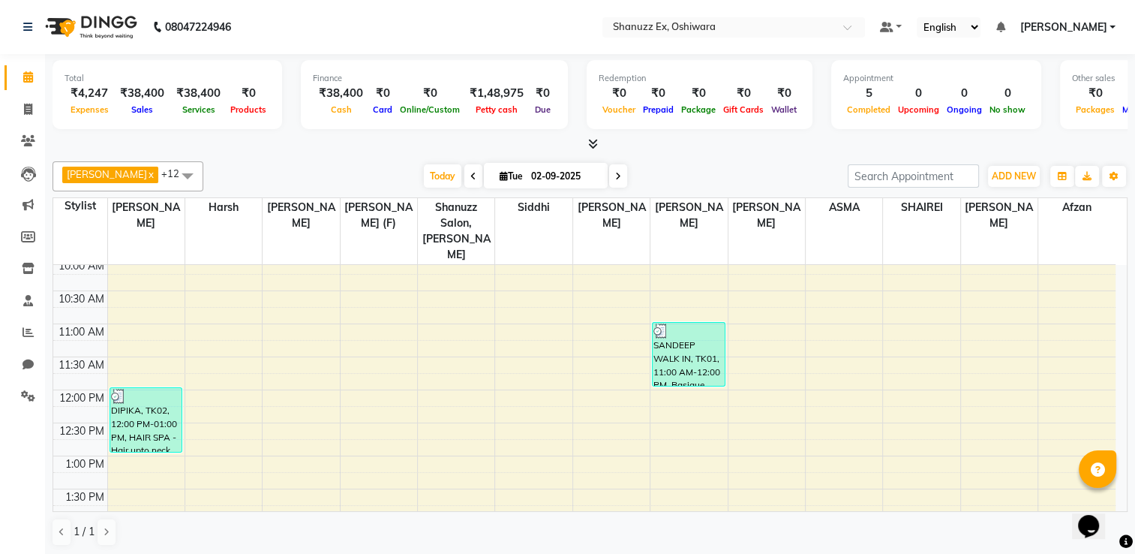
scroll to position [126, 0]
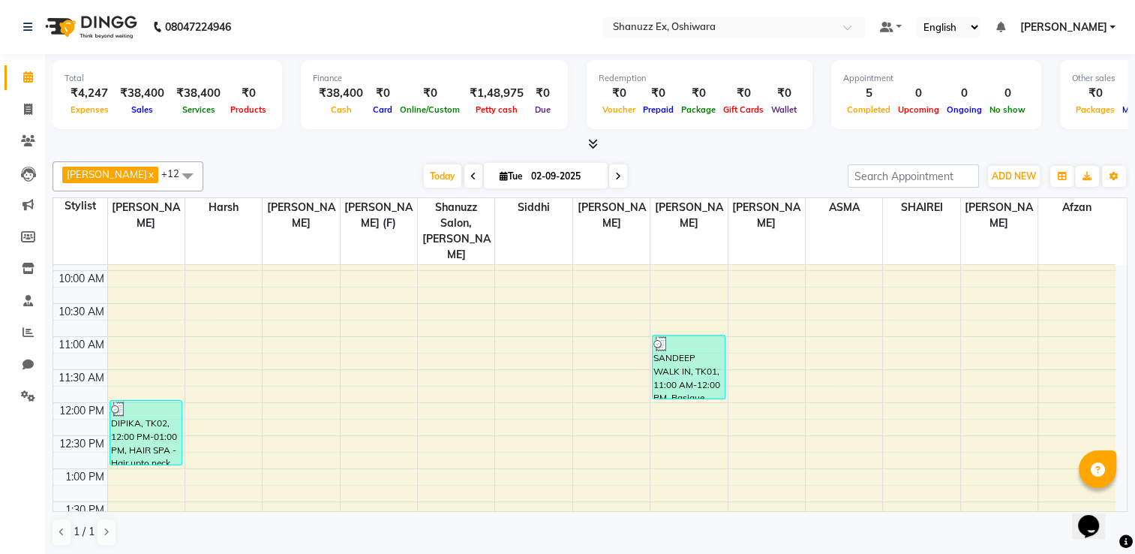
click at [332, 146] on div at bounding box center [590, 145] width 1075 height 16
click at [23, 338] on icon at bounding box center [28, 331] width 11 height 11
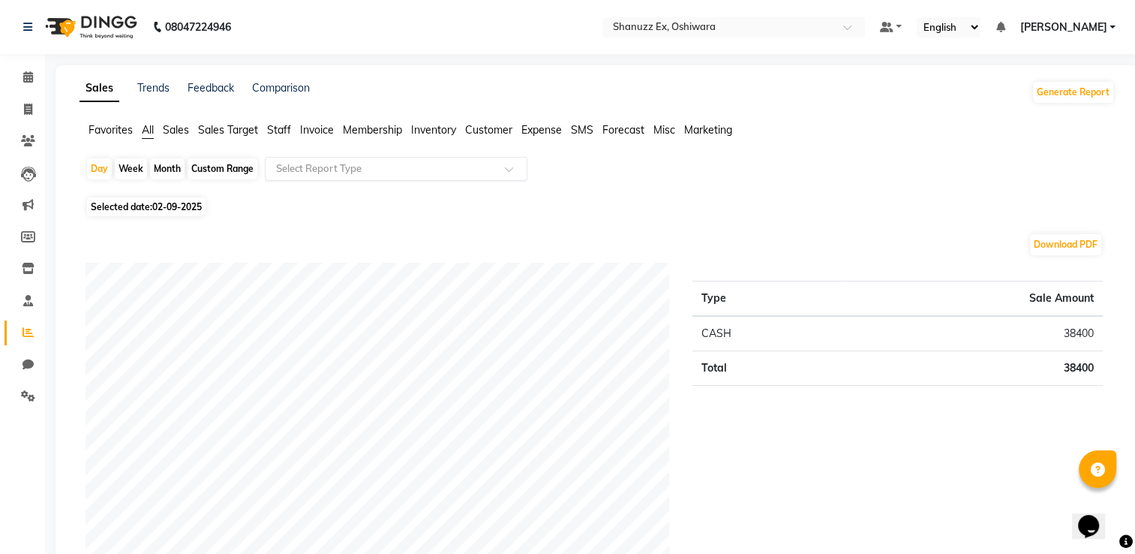
click at [435, 172] on input "text" at bounding box center [381, 168] width 216 height 15
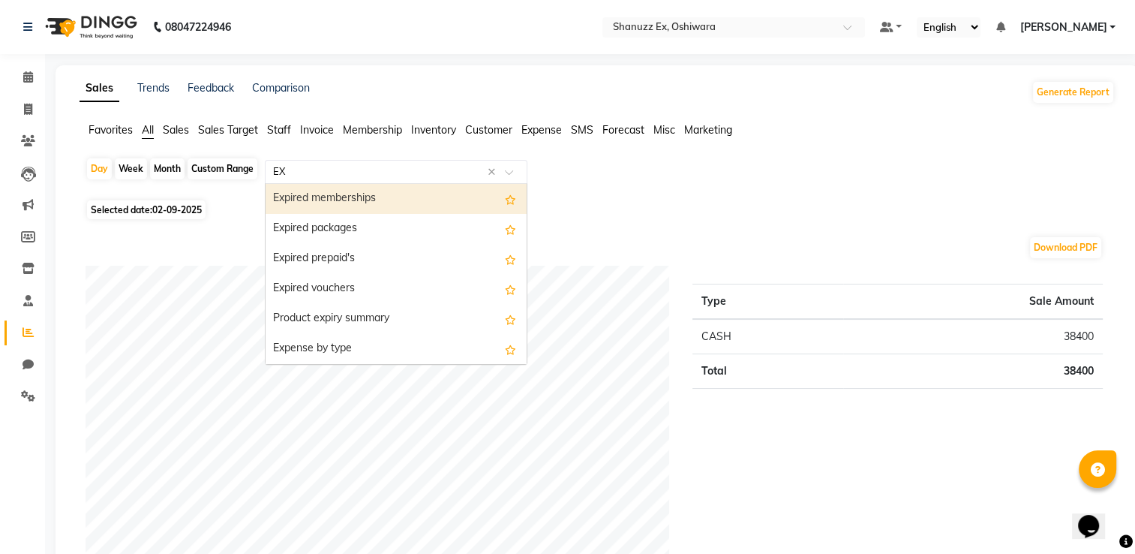
type input "EXP"
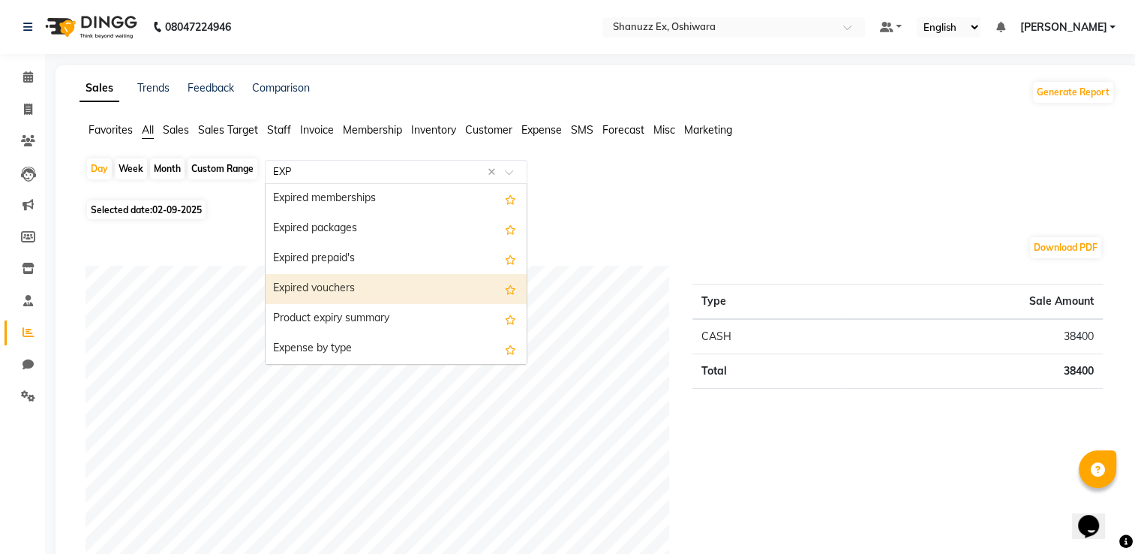
scroll to position [30, 0]
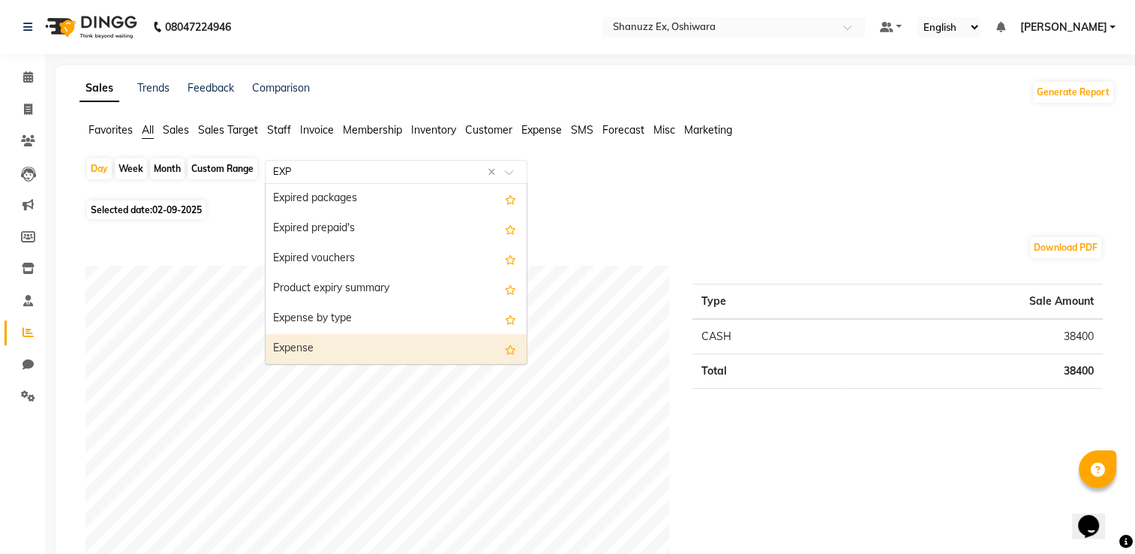
click at [332, 350] on div "Expense" at bounding box center [396, 349] width 261 height 30
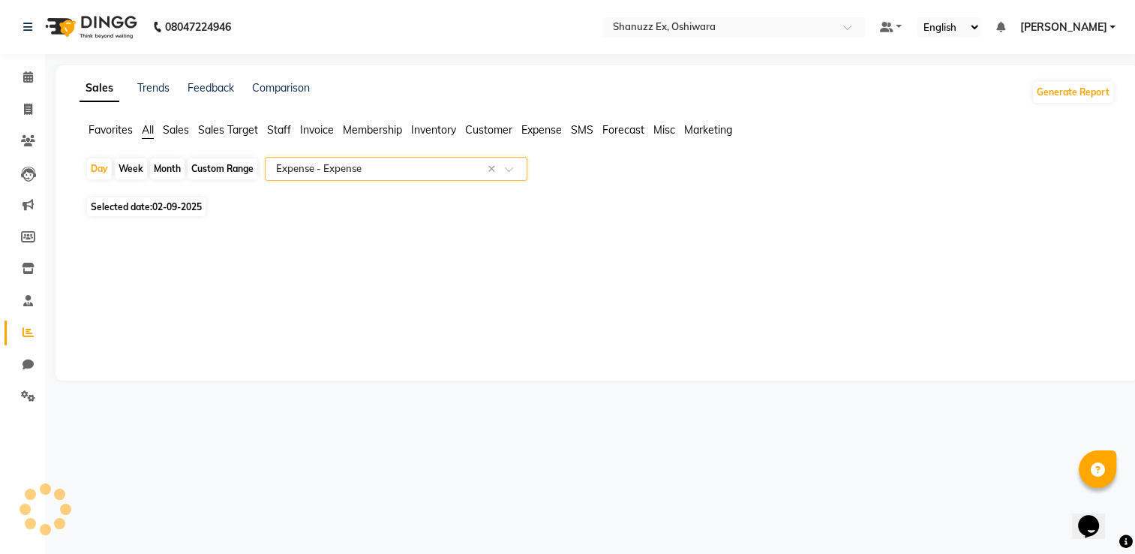
select select "full_report"
select select "pdf"
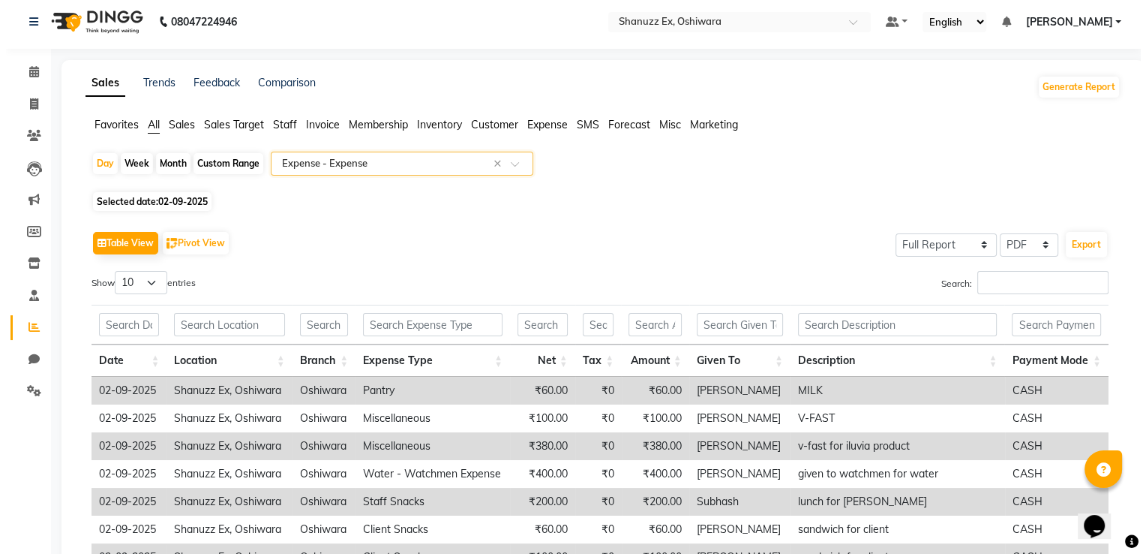
scroll to position [0, 0]
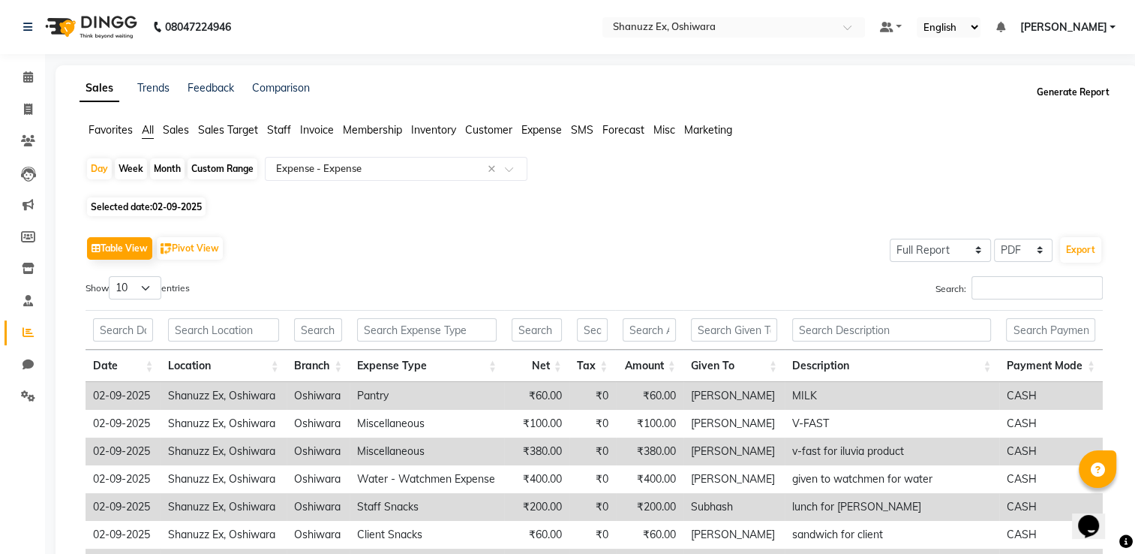
click at [1053, 84] on button "Generate Report" at bounding box center [1073, 92] width 80 height 21
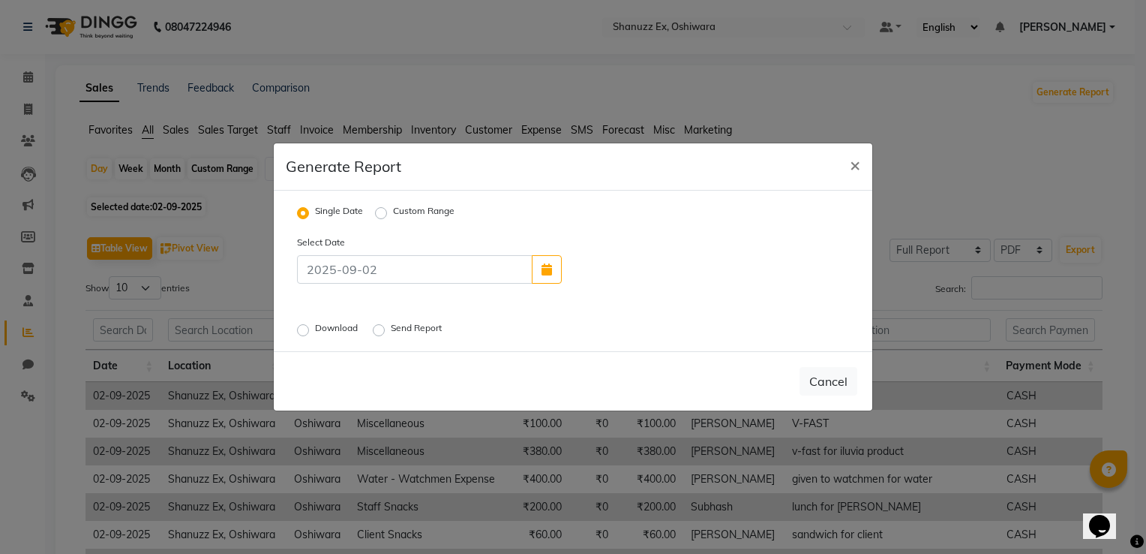
click at [315, 331] on label "Download" at bounding box center [338, 330] width 46 height 18
click at [300, 331] on input "Download" at bounding box center [305, 330] width 11 height 11
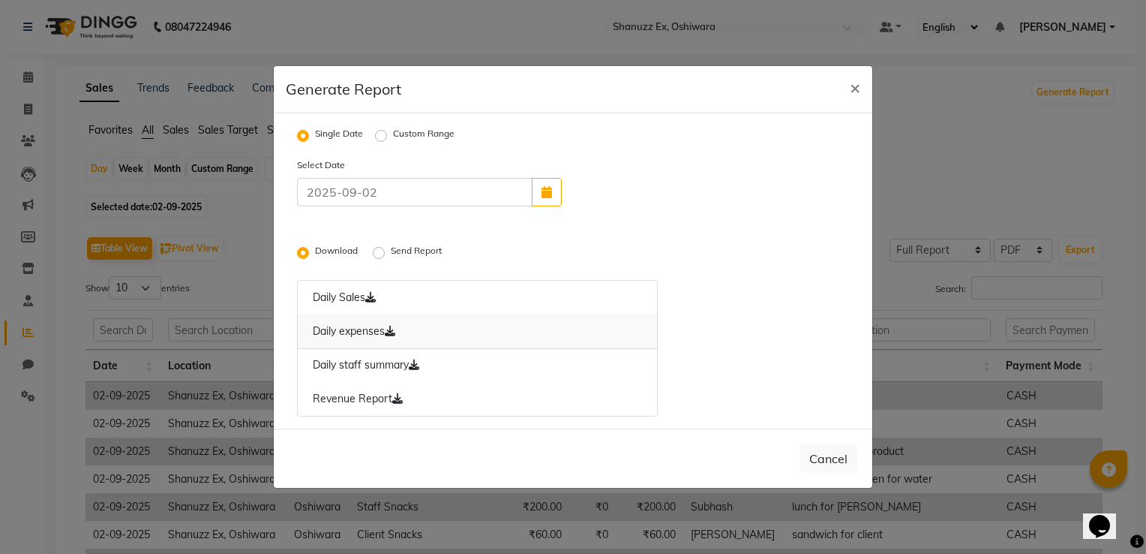
click at [321, 327] on link "Daily expenses" at bounding box center [477, 331] width 361 height 35
click at [913, 281] on ngb-modal-window "Generate Report × Single Date Custom Range Select Date Download Send Report Dai…" at bounding box center [573, 277] width 1146 height 554
click at [851, 86] on span "×" at bounding box center [855, 87] width 11 height 23
radio input "false"
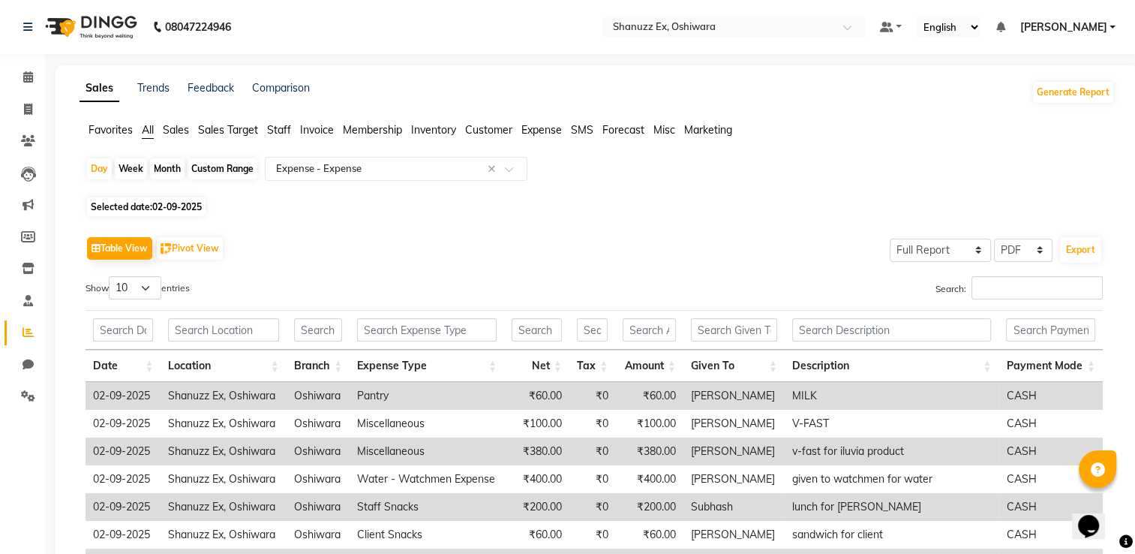
click at [1048, 23] on span "[PERSON_NAME]" at bounding box center [1063, 28] width 87 height 16
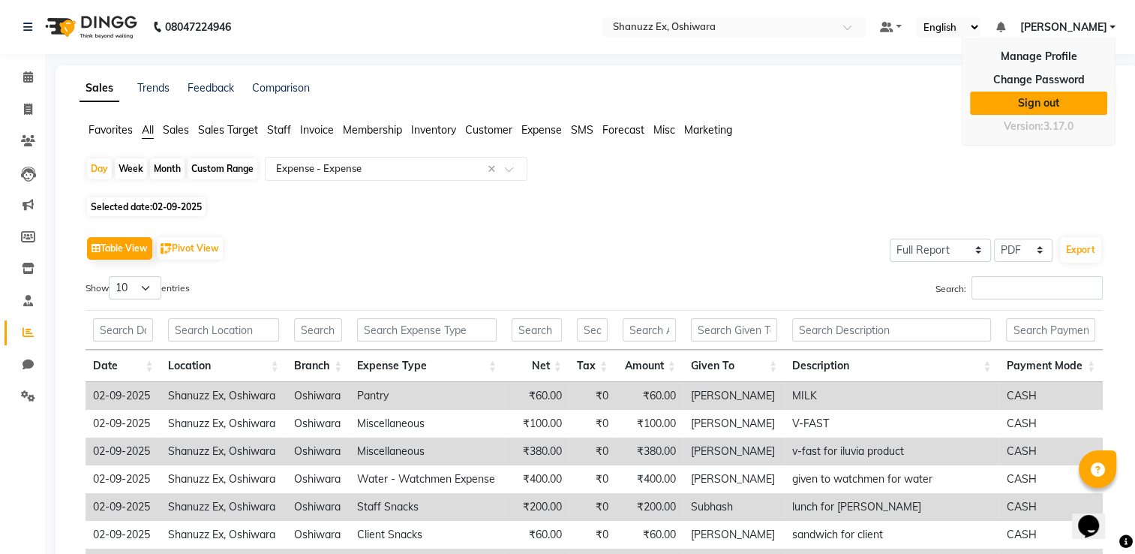
click at [1023, 107] on link "Sign out" at bounding box center [1038, 103] width 137 height 23
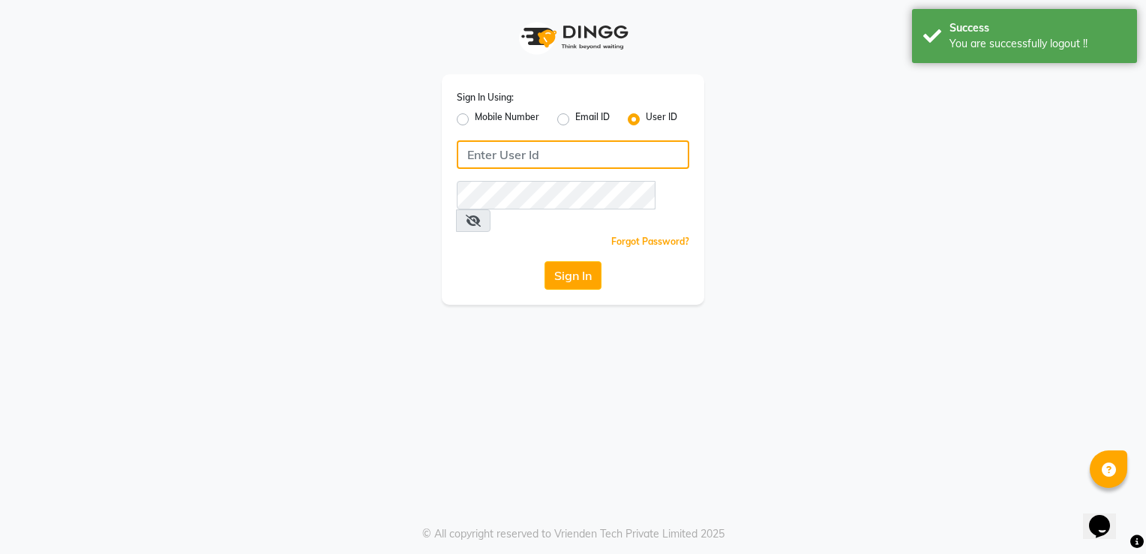
type input "shanuzz"
